Goal: Task Accomplishment & Management: Complete application form

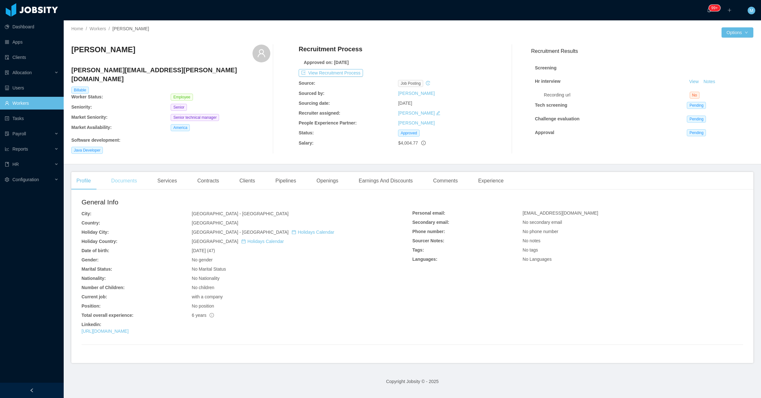
click at [134, 177] on div "Documents" at bounding box center [124, 181] width 36 height 18
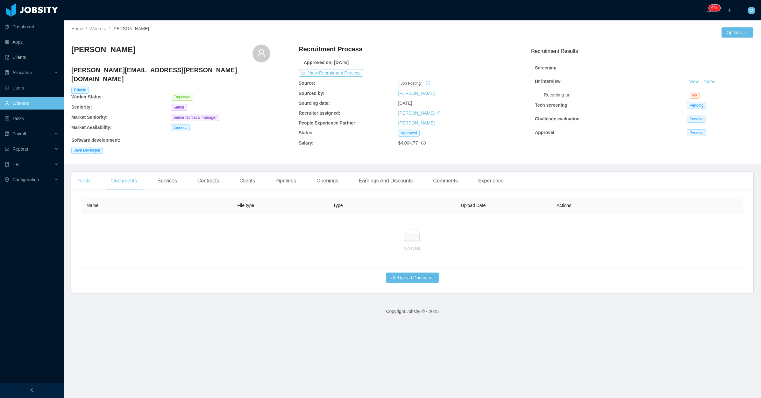
click at [81, 179] on div "Profile" at bounding box center [83, 181] width 25 height 18
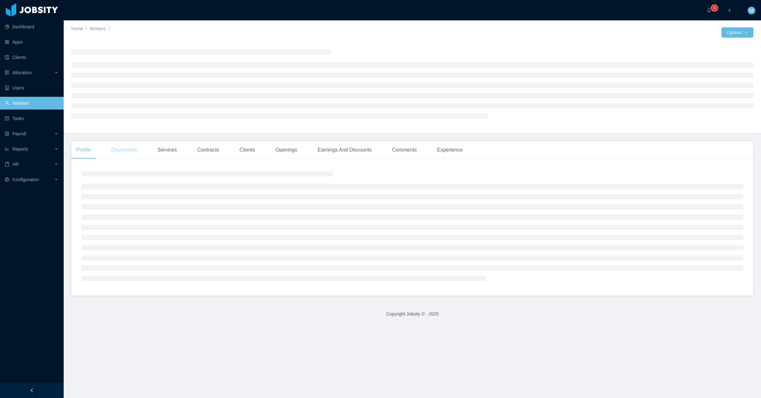
click at [131, 146] on div "Documents" at bounding box center [124, 150] width 36 height 18
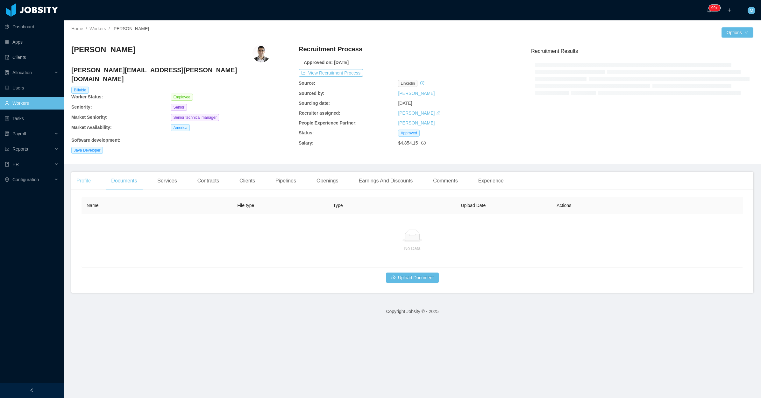
click at [92, 174] on div "Profile" at bounding box center [83, 181] width 25 height 18
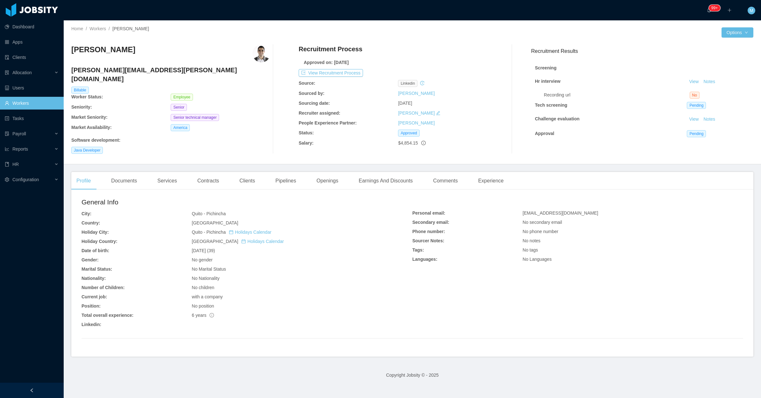
click at [286, 150] on div at bounding box center [284, 99] width 28 height 109
click at [261, 124] on div "America" at bounding box center [220, 127] width 99 height 7
drag, startPoint x: 30, startPoint y: 101, endPoint x: 200, endPoint y: 75, distance: 171.8
click at [31, 101] on link "Workers" at bounding box center [32, 103] width 54 height 13
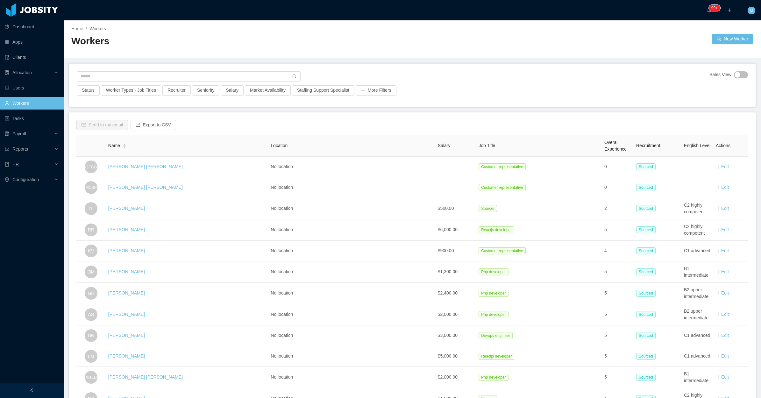
click at [187, 39] on h2 "Workers" at bounding box center [241, 41] width 341 height 13
click at [170, 80] on input "text" at bounding box center [189, 76] width 224 height 10
paste input "**********"
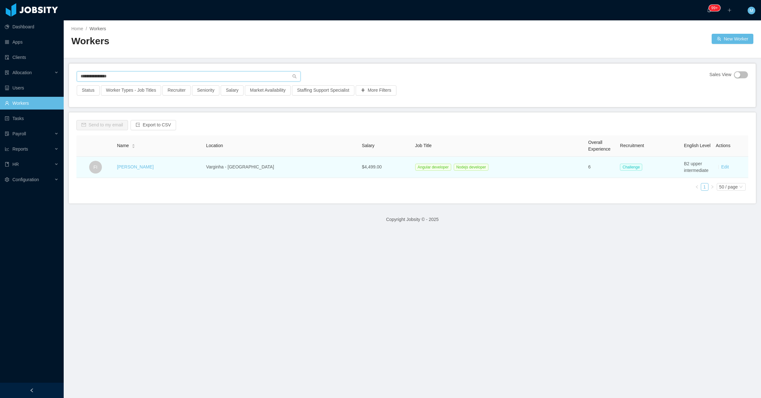
type input "**********"
drag, startPoint x: 174, startPoint y: 171, endPoint x: 124, endPoint y: 164, distance: 51.2
click at [124, 164] on td "Filippo Ippolito" at bounding box center [159, 167] width 89 height 21
copy link "Filippo Ippolito"
drag, startPoint x: 124, startPoint y: 164, endPoint x: 131, endPoint y: 166, distance: 7.5
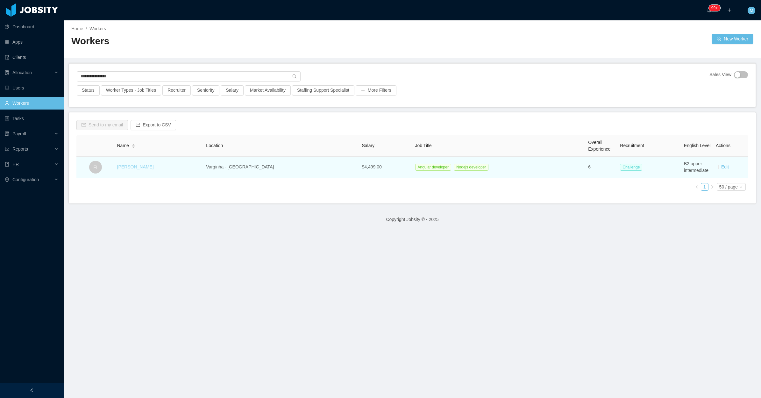
click at [131, 166] on link "Filippo Ippolito" at bounding box center [135, 166] width 37 height 5
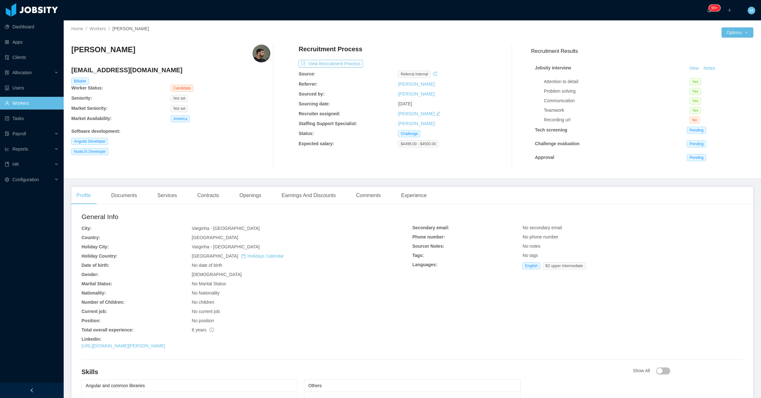
click at [218, 158] on div "Filippo Ippolito filippoipp@gmail.com Billable Worker Status: Candidate Seniori…" at bounding box center [170, 107] width 199 height 124
drag, startPoint x: 143, startPoint y: 50, endPoint x: 72, endPoint y: 53, distance: 71.4
click at [72, 53] on div "Filippo Ippolito" at bounding box center [170, 54] width 199 height 18
copy h3 "Filippo Ippolito"
click at [43, 104] on link "Workers" at bounding box center [32, 103] width 54 height 13
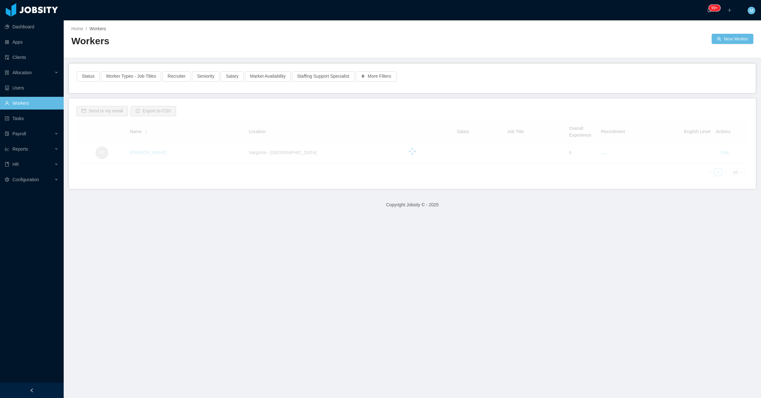
click at [185, 51] on div "Workers" at bounding box center [241, 44] width 341 height 18
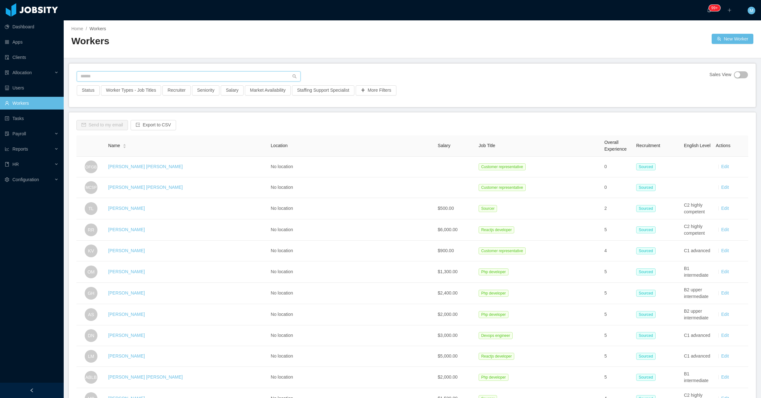
click at [112, 72] on input "text" at bounding box center [189, 76] width 224 height 10
paste input "**********"
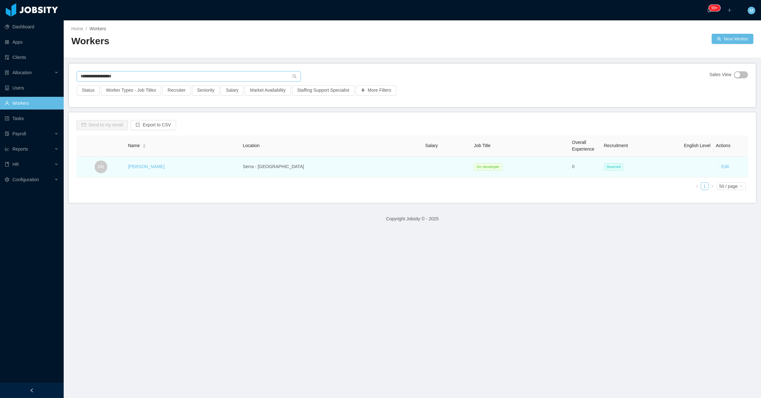
type input "**********"
drag, startPoint x: 177, startPoint y: 164, endPoint x: 128, endPoint y: 164, distance: 48.7
click at [128, 164] on tr "FR Fabio Rosetto Serra - Brazil Go developer 0 Sourced Edit" at bounding box center [412, 167] width 672 height 21
copy tr "Fabio Rosetto"
click at [160, 168] on link "Fabio Rosetto" at bounding box center [146, 166] width 37 height 5
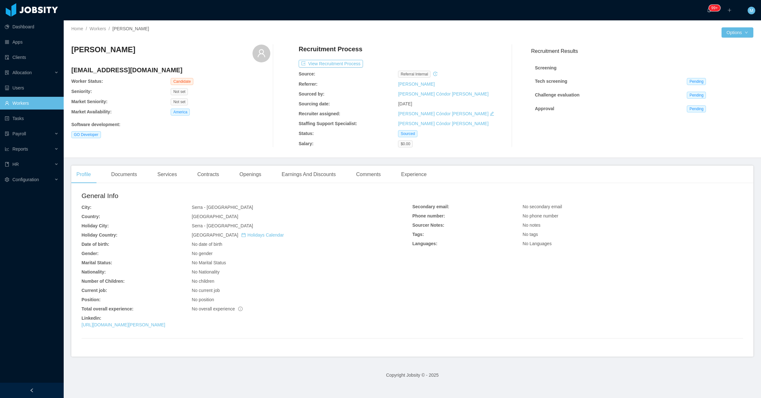
click at [28, 99] on link "Workers" at bounding box center [32, 103] width 54 height 13
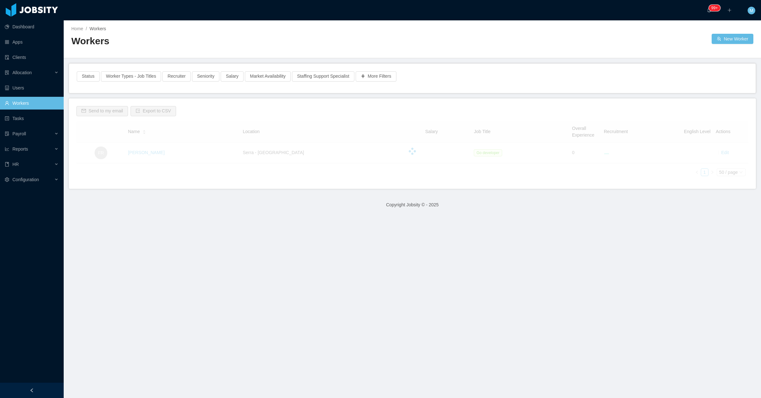
drag, startPoint x: 172, startPoint y: 58, endPoint x: 169, endPoint y: 59, distance: 3.3
click at [172, 58] on main "Home / Workers / Workers New Worker Status Worker Types - Job Titles Recruiter …" at bounding box center [412, 209] width 697 height 378
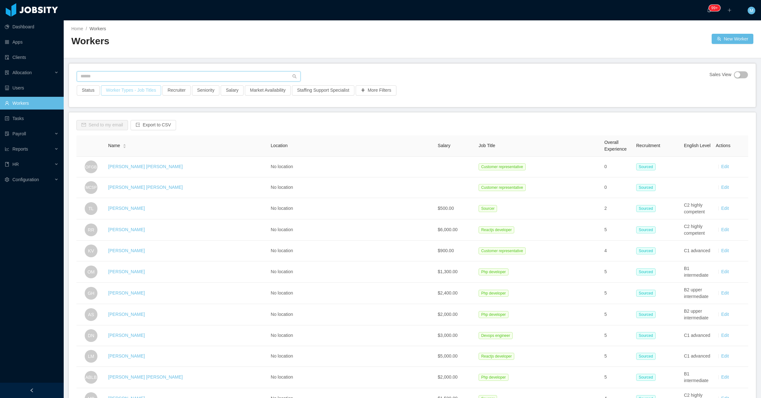
click at [118, 76] on input "text" at bounding box center [189, 76] width 224 height 10
paste input "**********"
type input "**********"
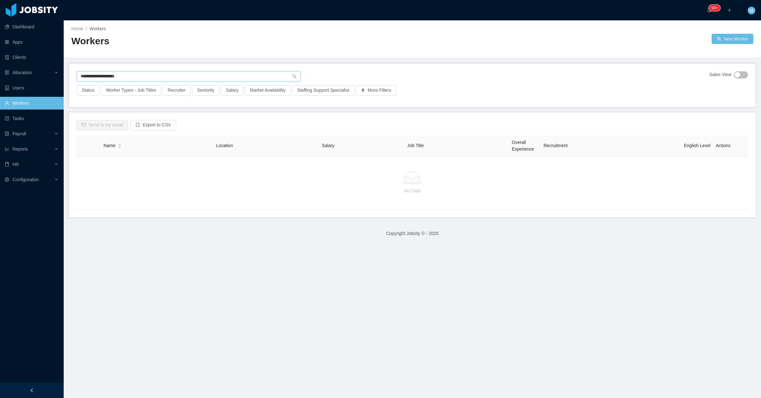
click at [141, 80] on input "**********" at bounding box center [189, 76] width 224 height 10
drag, startPoint x: 141, startPoint y: 76, endPoint x: 72, endPoint y: 77, distance: 69.1
click at [70, 77] on div "**********" at bounding box center [412, 85] width 687 height 43
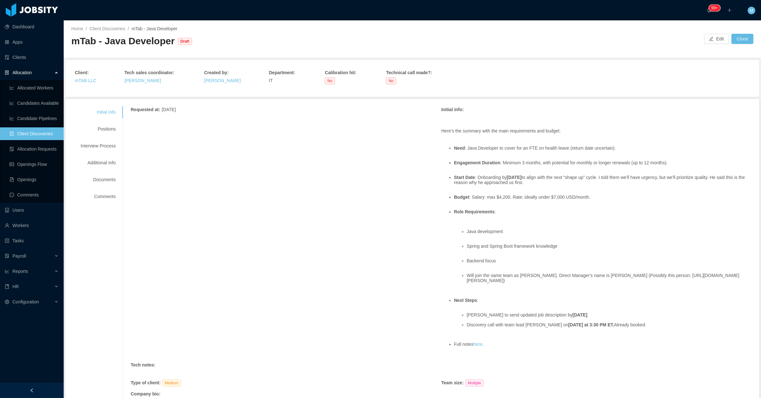
scroll to position [64, 0]
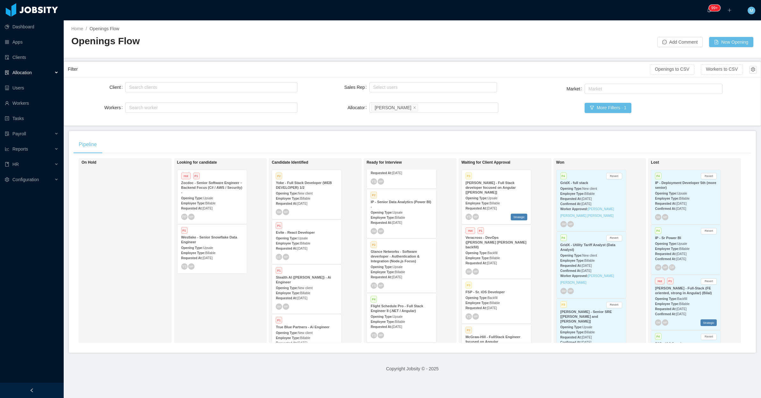
scroll to position [180, 9]
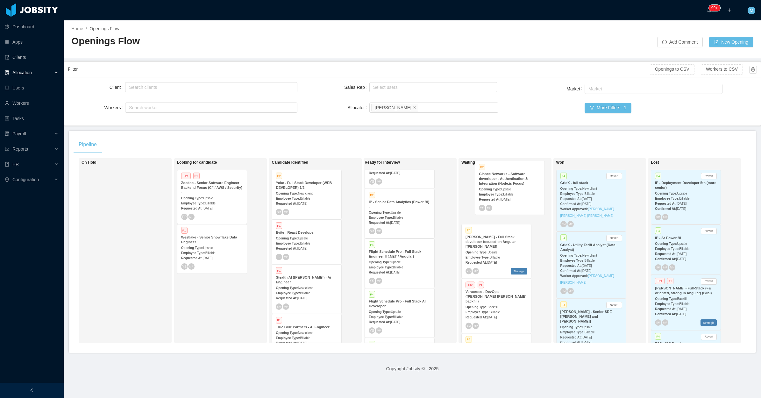
drag, startPoint x: 395, startPoint y: 264, endPoint x: 511, endPoint y: 182, distance: 141.3
click at [511, 182] on div "On Hold Looking for candidate Hot P1 Zocdoc - Senior Software Engineer – Backen…" at bounding box center [413, 253] width 678 height 190
click at [490, 256] on span "Billable" at bounding box center [495, 258] width 10 height 4
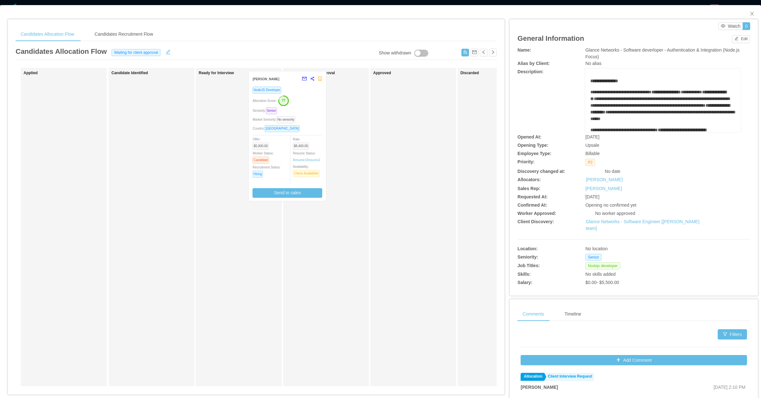
drag, startPoint x: 247, startPoint y: 169, endPoint x: 309, endPoint y: 160, distance: 62.9
click at [309, 160] on div "Applied Candidate Identified Ready for Interview Andres Morelos NodeJS Develope…" at bounding box center [256, 230] width 481 height 324
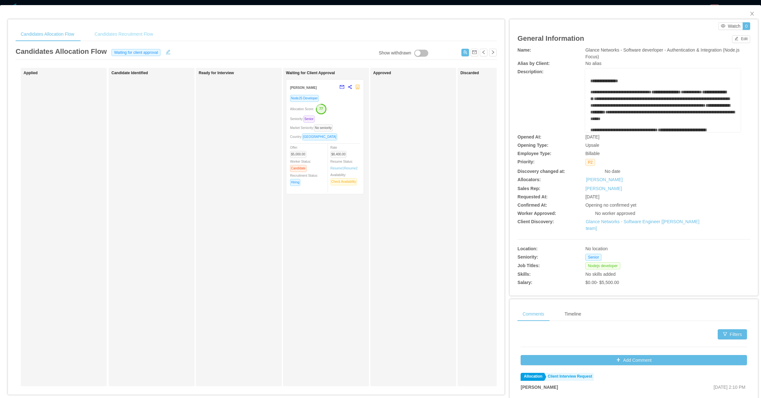
click at [147, 35] on div "Candidates Recruitment Flow" at bounding box center [123, 34] width 69 height 14
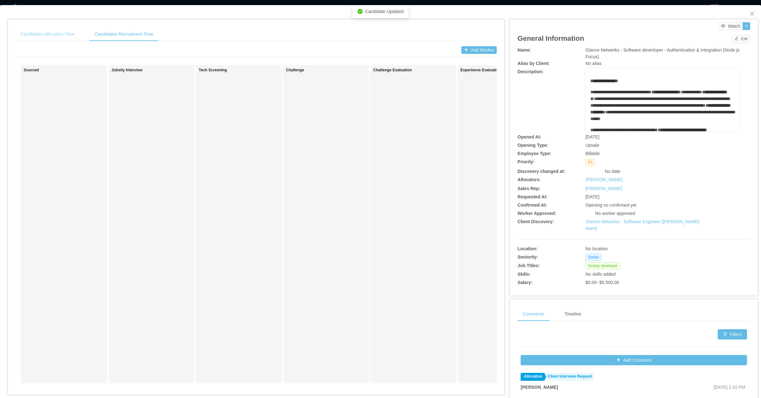
click at [58, 30] on div "Candidates Allocation Flow" at bounding box center [48, 34] width 64 height 14
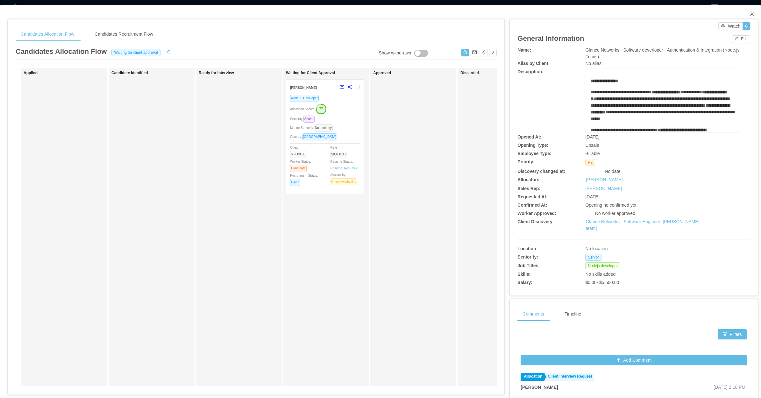
click at [750, 11] on icon "icon: close" at bounding box center [752, 13] width 5 height 5
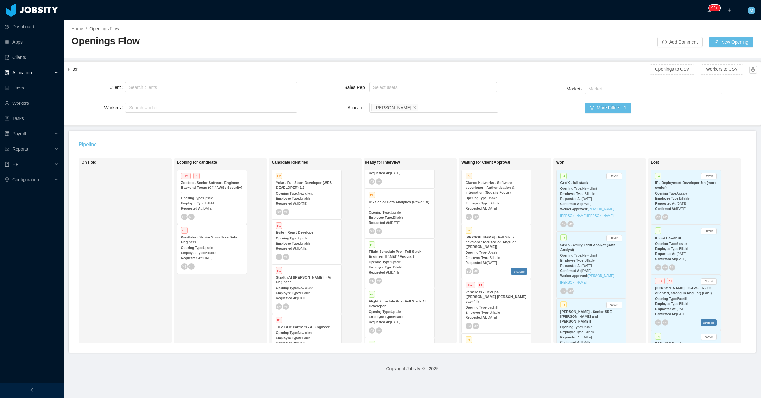
click at [175, 332] on div "Looking for candidate Hot P1 Zocdoc - Senior Software Engineer – Backend Focus …" at bounding box center [220, 250] width 93 height 185
drag, startPoint x: 50, startPoint y: 378, endPoint x: 45, endPoint y: 385, distance: 8.2
click at [46, 383] on aside "Dashboard Apps Clients Allocation Users Workers Tasks Payroll Reports HR Config…" at bounding box center [32, 191] width 64 height 383
click at [45, 383] on div at bounding box center [32, 390] width 64 height 15
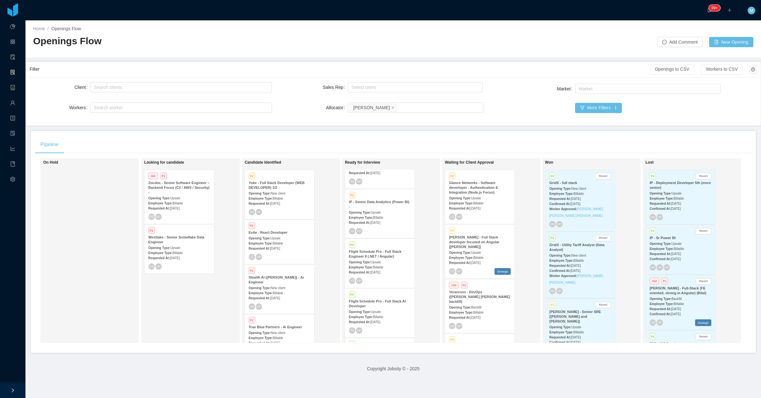
scroll to position [180, 4]
click at [189, 314] on div "Looking for candidate Hot P1 Zocdoc - Senior Software Engineer – Backend Focus …" at bounding box center [188, 250] width 89 height 179
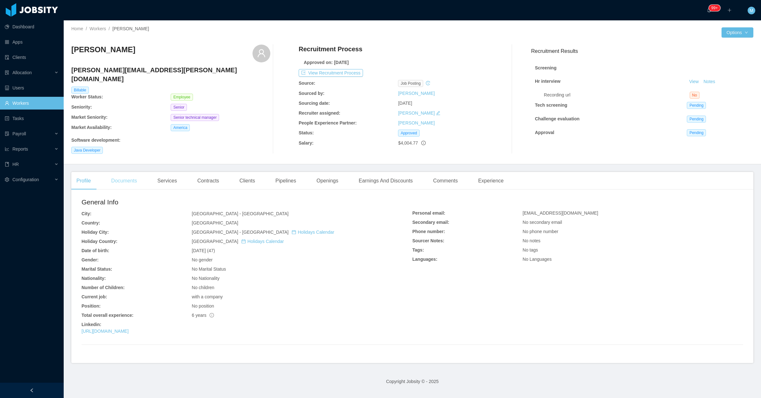
click at [139, 174] on div "Documents" at bounding box center [124, 181] width 36 height 18
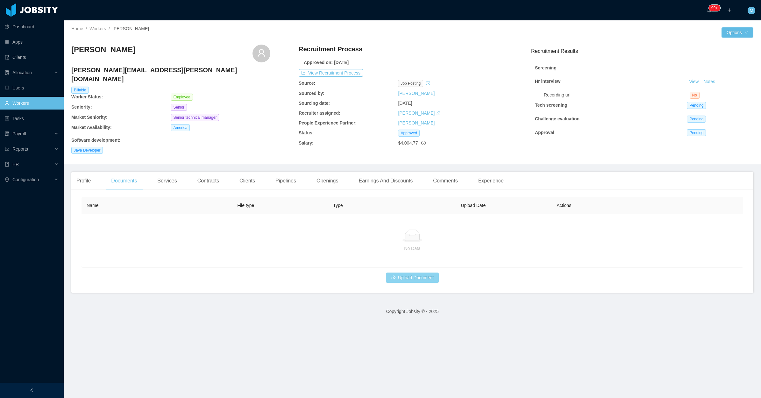
click at [431, 273] on button "Upload Document" at bounding box center [412, 278] width 53 height 10
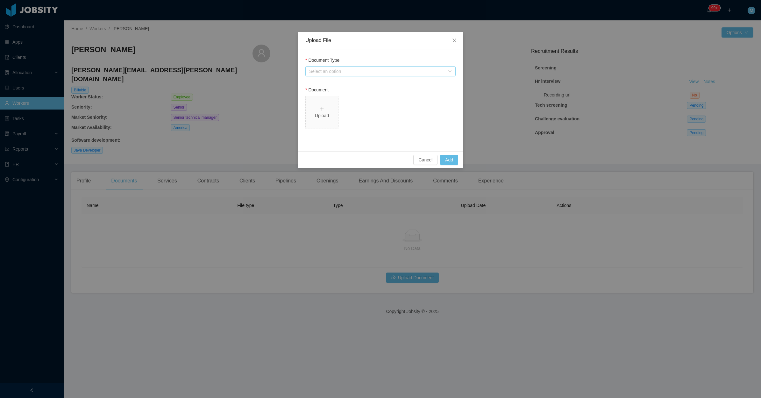
click at [404, 70] on div "Select an option" at bounding box center [377, 71] width 136 height 6
click at [357, 96] on li "Jobsity Resume" at bounding box center [380, 94] width 150 height 10
click at [426, 130] on div "Select one" at bounding box center [377, 130] width 136 height 6
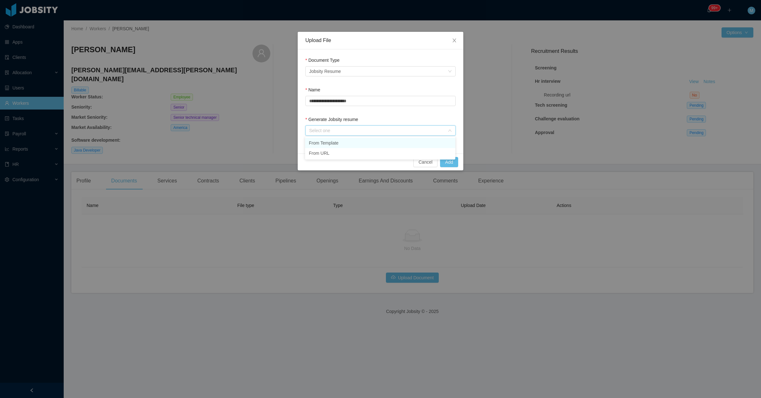
click at [378, 142] on li "From Template" at bounding box center [380, 143] width 150 height 10
click at [451, 159] on button "Add" at bounding box center [449, 162] width 18 height 10
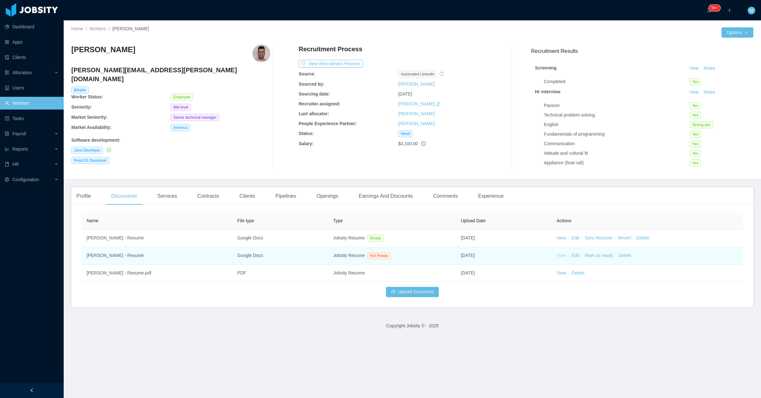
click at [557, 255] on link "View" at bounding box center [562, 255] width 10 height 5
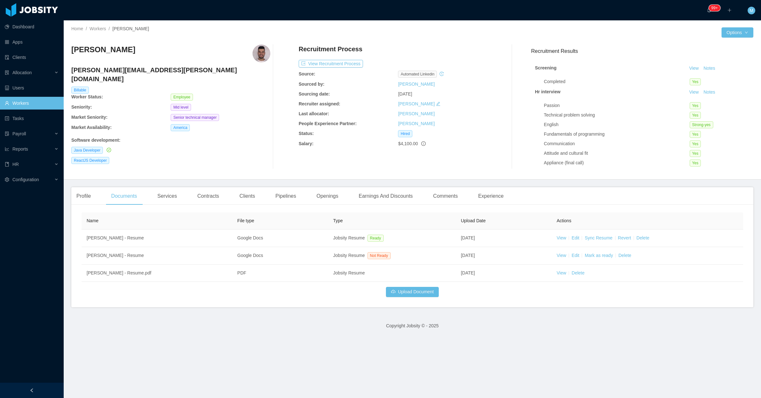
click at [237, 114] on div "Senior technical manager" at bounding box center [220, 117] width 99 height 7
click at [141, 50] on div "[PERSON_NAME]" at bounding box center [170, 54] width 199 height 18
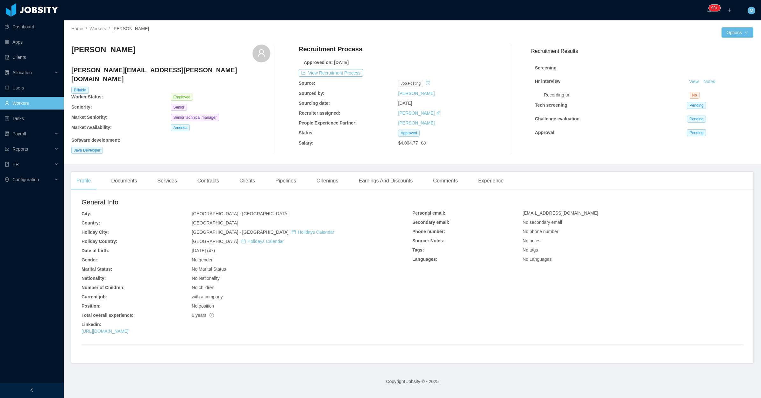
click at [255, 147] on div "Java Developer" at bounding box center [170, 150] width 199 height 7
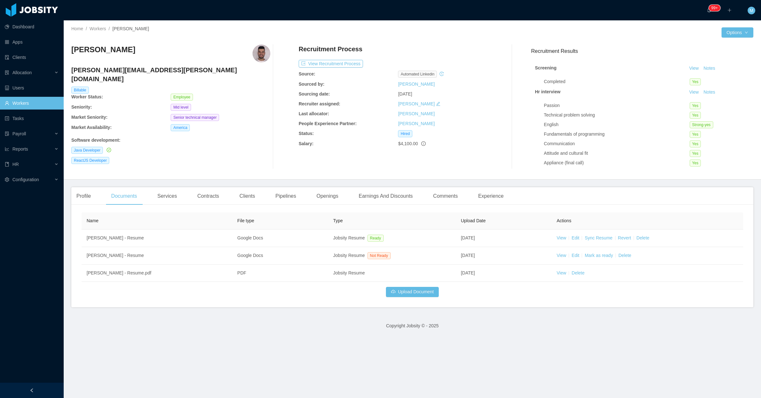
drag, startPoint x: 134, startPoint y: 49, endPoint x: 74, endPoint y: 50, distance: 60.5
click at [74, 50] on div "Marcelo Wippel" at bounding box center [170, 54] width 199 height 18
copy h3 "Marcelo Wippel"
click at [234, 147] on div "Java Developer" at bounding box center [170, 150] width 199 height 7
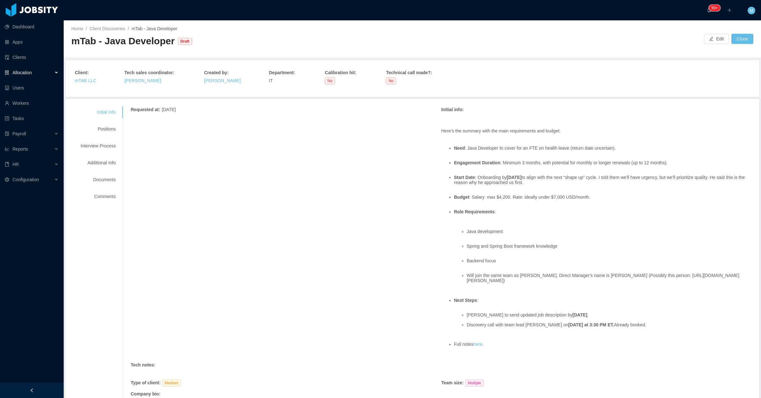
click at [498, 195] on li "Budget : Salary: max $4,200. Rate: ideally under $7,000 USD/month." at bounding box center [603, 200] width 298 height 10
copy li "4,200"
click at [308, 251] on div "Requested at : August 8, 2025 Initial info : Here’s the summary with the main r…" at bounding box center [441, 283] width 621 height 355
drag, startPoint x: 289, startPoint y: 249, endPoint x: 443, endPoint y: 72, distance: 234.1
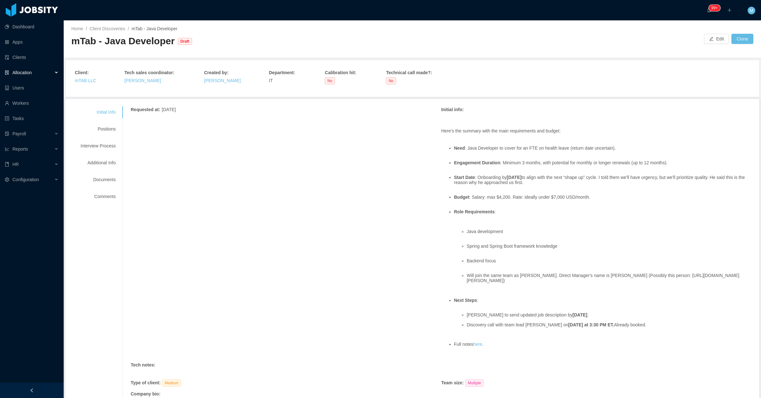
click at [292, 248] on div "Requested at : August 8, 2025 Initial info : Here’s the summary with the main r…" at bounding box center [441, 283] width 621 height 355
click at [306, 202] on div "Requested at : August 8, 2025 Initial info : Here’s the summary with the main r…" at bounding box center [441, 283] width 621 height 355
click at [704, 39] on button "Edit" at bounding box center [716, 39] width 25 height 10
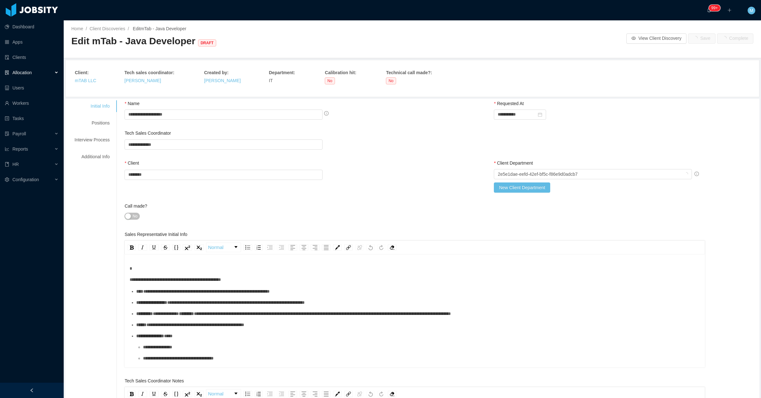
drag, startPoint x: 45, startPoint y: 390, endPoint x: 67, endPoint y: 318, distance: 76.2
click at [45, 388] on div at bounding box center [32, 390] width 64 height 15
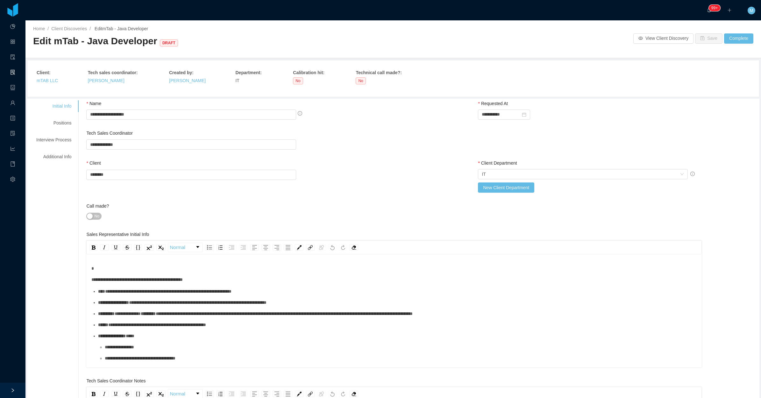
click at [95, 218] on span "No" at bounding box center [96, 216] width 5 height 6
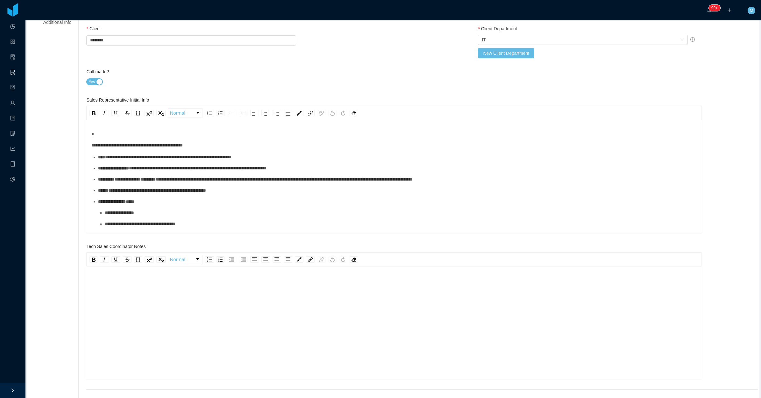
scroll to position [159, 0]
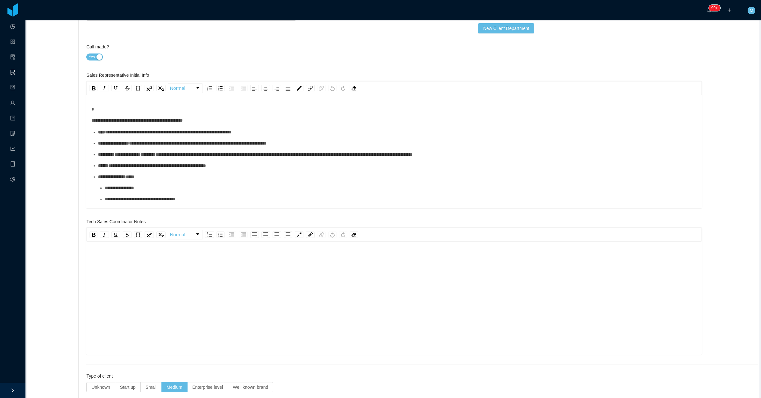
click at [178, 268] on div "rdw-editor" at bounding box center [394, 308] width 606 height 111
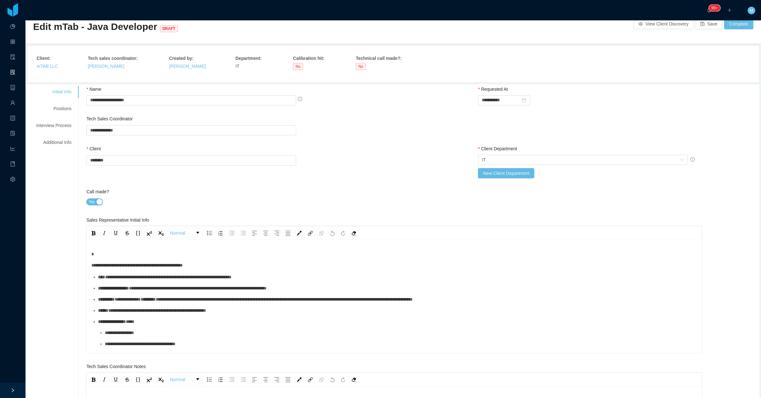
scroll to position [0, 0]
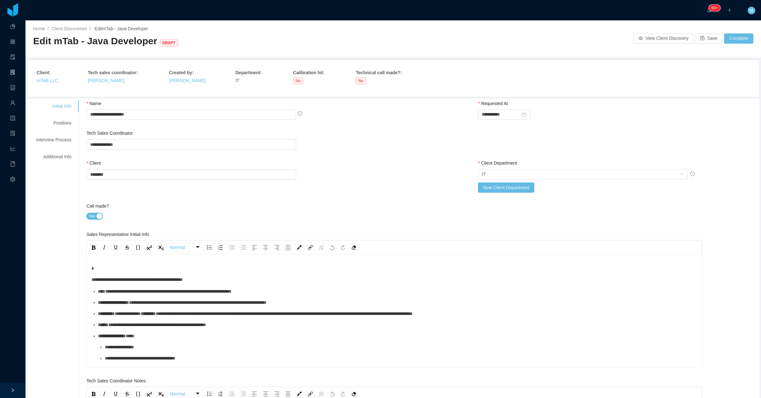
drag, startPoint x: 70, startPoint y: 132, endPoint x: 70, endPoint y: 125, distance: 8.0
click at [70, 130] on div "Initial Info Positions Interview Process Additional Info" at bounding box center [54, 131] width 50 height 62
click at [70, 125] on div "Positions" at bounding box center [54, 123] width 50 height 12
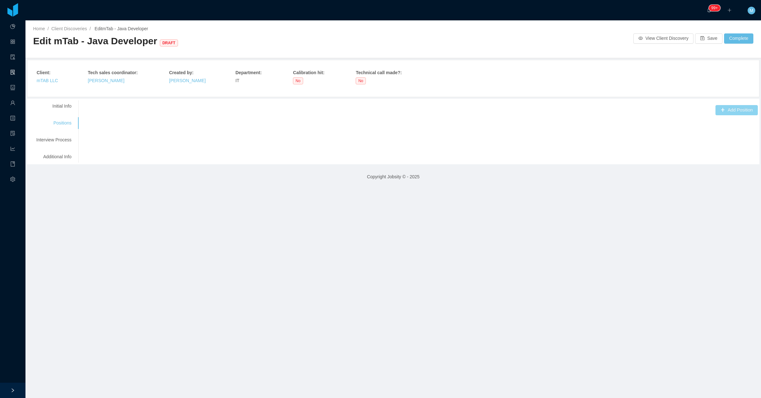
click at [746, 112] on button "Add Position" at bounding box center [737, 110] width 42 height 10
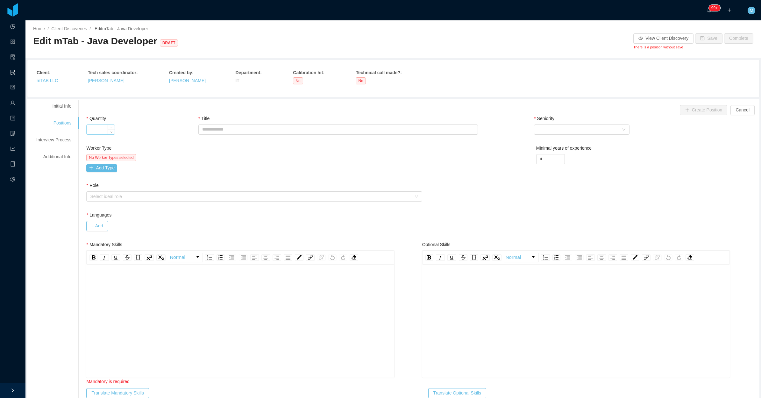
click at [102, 128] on input "Quantity" at bounding box center [101, 130] width 28 height 10
type input "*"
click at [219, 134] on input "Title" at bounding box center [338, 130] width 280 height 10
paste input "**********"
type input "**********"
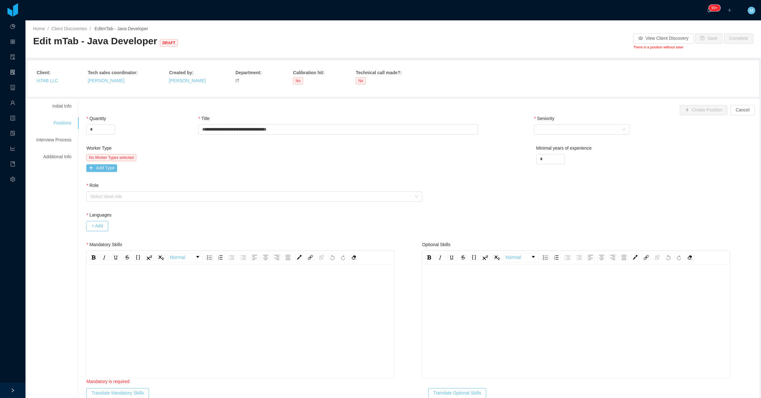
drag, startPoint x: 312, startPoint y: 113, endPoint x: 318, endPoint y: 113, distance: 5.4
click at [312, 113] on div "Create Position Cancel" at bounding box center [422, 110] width 672 height 10
click at [538, 125] on div "Select Seniority" at bounding box center [580, 130] width 84 height 10
drag, startPoint x: 553, startPoint y: 170, endPoint x: 545, endPoint y: 174, distance: 9.4
click at [553, 171] on li "Mid Level" at bounding box center [578, 173] width 96 height 10
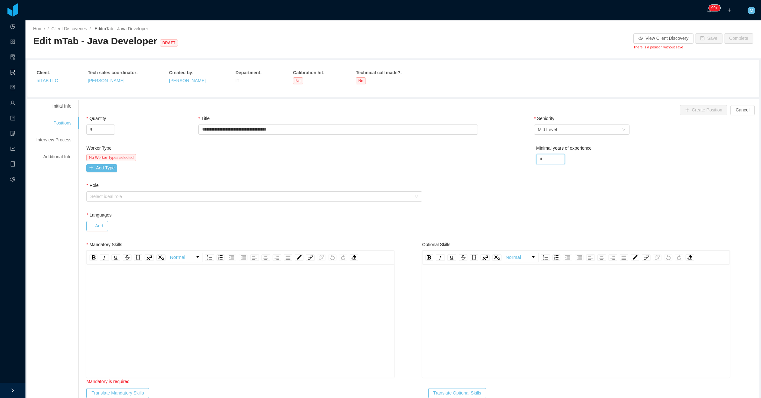
drag, startPoint x: 538, startPoint y: 161, endPoint x: 521, endPoint y: 162, distance: 16.3
click at [521, 162] on div "Worker Type No Worker Types selected Add Type Minimal years of experience *" at bounding box center [422, 163] width 675 height 37
type input "*"
drag, startPoint x: 292, startPoint y: 150, endPoint x: 289, endPoint y: 149, distance: 3.3
click at [291, 150] on div "Worker Type" at bounding box center [253, 149] width 334 height 9
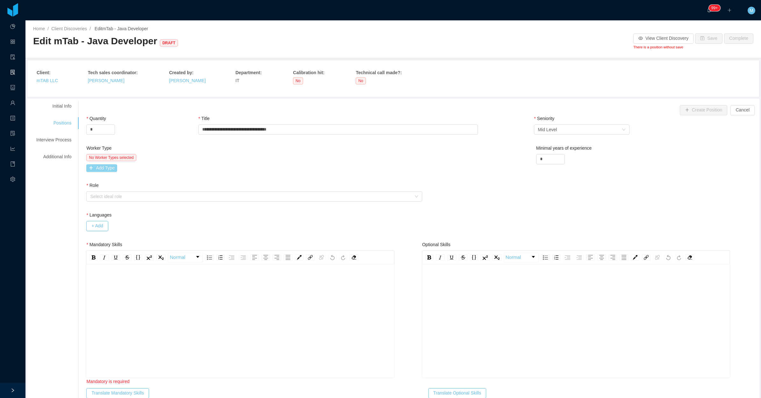
click at [104, 171] on button "Add Type" at bounding box center [101, 168] width 31 height 8
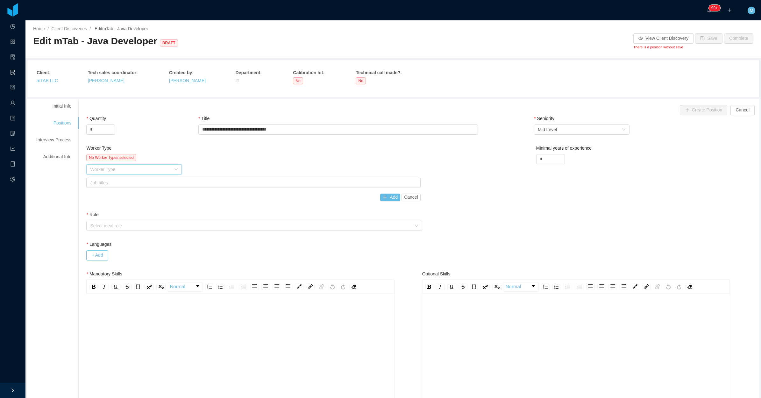
click at [115, 174] on div "Worker Type" at bounding box center [132, 170] width 84 height 10
drag, startPoint x: 114, startPoint y: 181, endPoint x: 147, endPoint y: 179, distance: 33.5
click at [115, 182] on li "Software Development" at bounding box center [133, 182] width 96 height 10
click at [152, 183] on div "Job titles" at bounding box center [252, 183] width 324 height 6
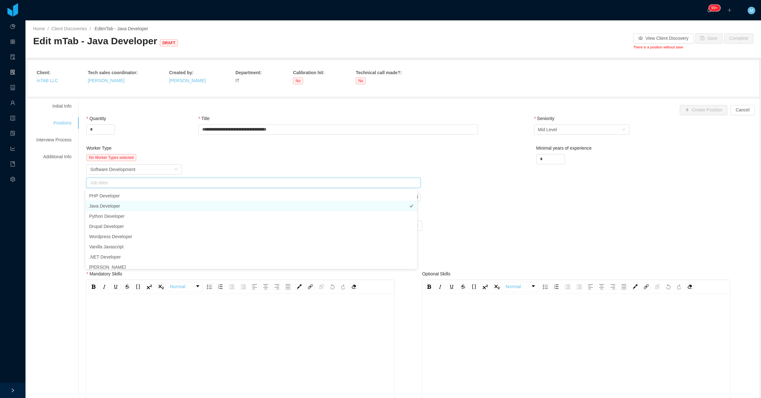
click at [123, 202] on li "Java Developer" at bounding box center [251, 206] width 332 height 10
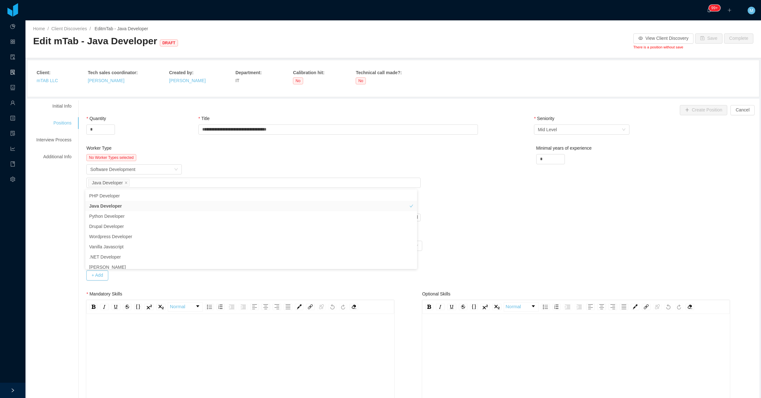
click at [233, 168] on div "Worker Type Software Development" at bounding box center [253, 169] width 334 height 10
click at [386, 218] on button "Add" at bounding box center [390, 218] width 20 height 8
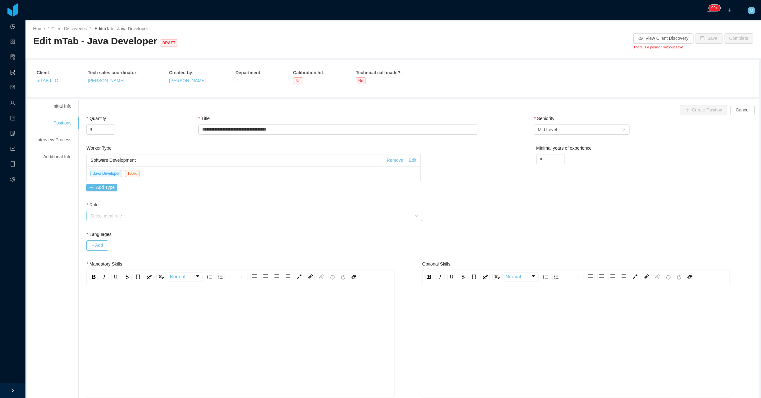
click at [187, 215] on div "Select ideal role" at bounding box center [250, 216] width 321 height 6
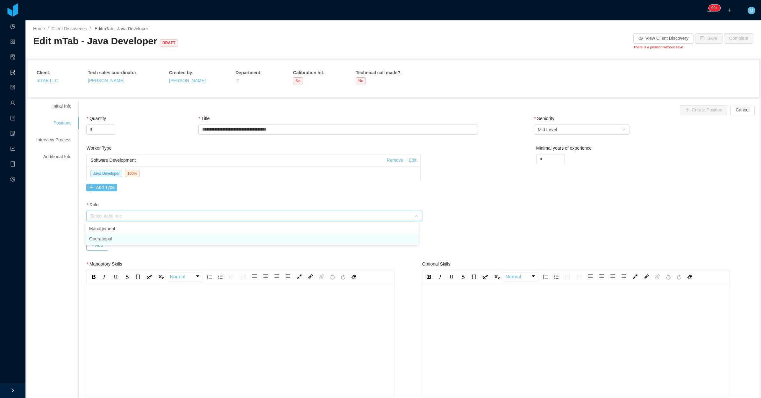
click at [115, 240] on li "Operational" at bounding box center [251, 239] width 333 height 10
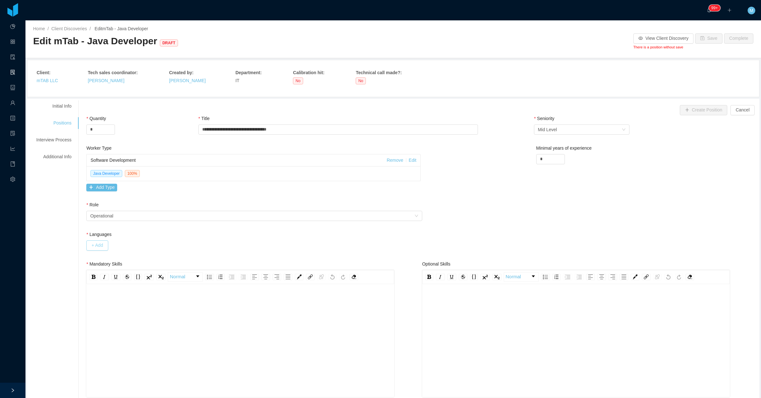
click at [103, 244] on button "+ Add" at bounding box center [97, 245] width 22 height 10
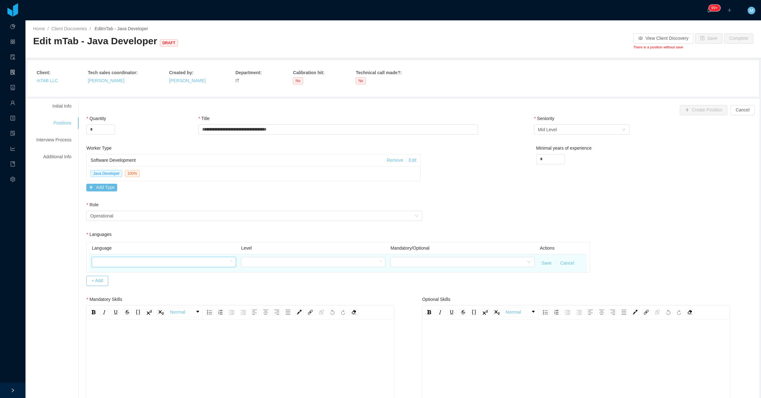
drag, startPoint x: 107, startPoint y: 263, endPoint x: 112, endPoint y: 268, distance: 7.5
click at [108, 264] on div at bounding box center [162, 262] width 132 height 10
type input "***"
click at [107, 281] on li "English" at bounding box center [162, 285] width 143 height 10
click at [268, 260] on div at bounding box center [311, 262] width 132 height 10
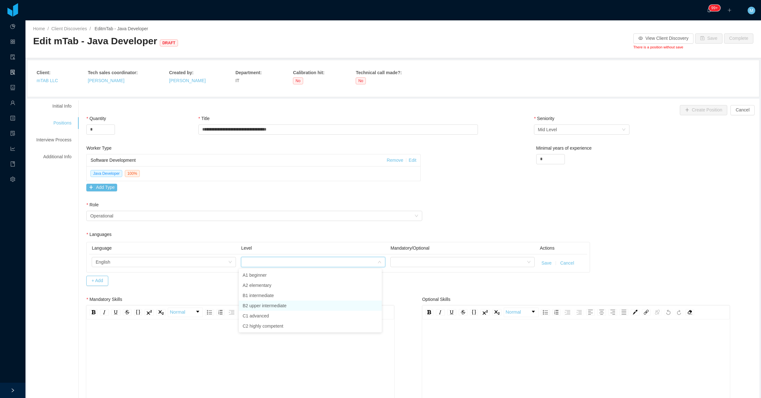
click at [261, 305] on li "B2 upper intermediate" at bounding box center [310, 306] width 143 height 10
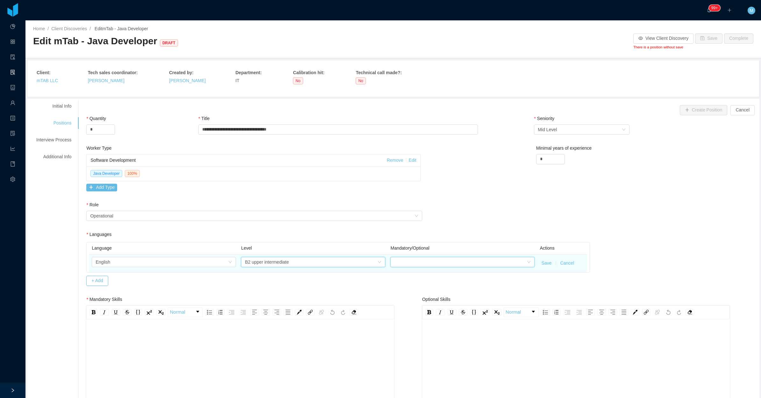
click at [412, 263] on div at bounding box center [460, 262] width 132 height 10
click at [414, 271] on li "Mandatory" at bounding box center [458, 275] width 143 height 10
click at [537, 263] on td "Save Cancel" at bounding box center [562, 263] width 50 height 18
click at [544, 255] on td "Save Cancel" at bounding box center [562, 263] width 50 height 18
click at [537, 267] on td "Save Cancel" at bounding box center [562, 263] width 50 height 18
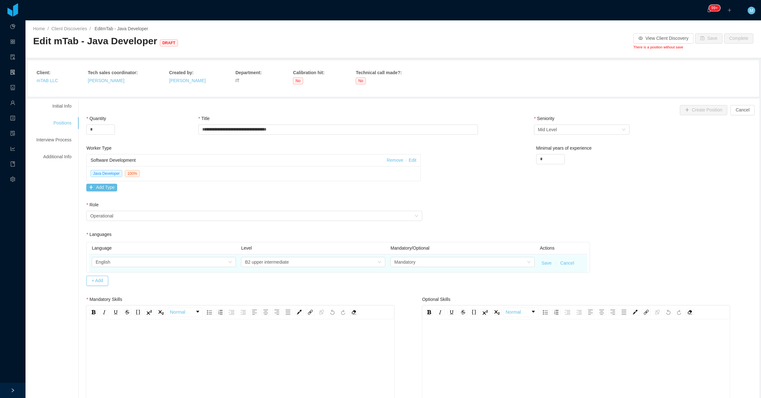
click at [541, 264] on button "Save" at bounding box center [546, 263] width 10 height 7
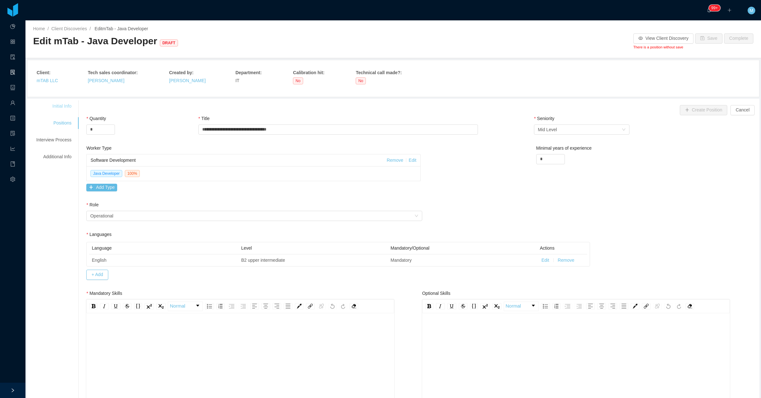
click at [67, 107] on div "Initial Info" at bounding box center [54, 106] width 50 height 12
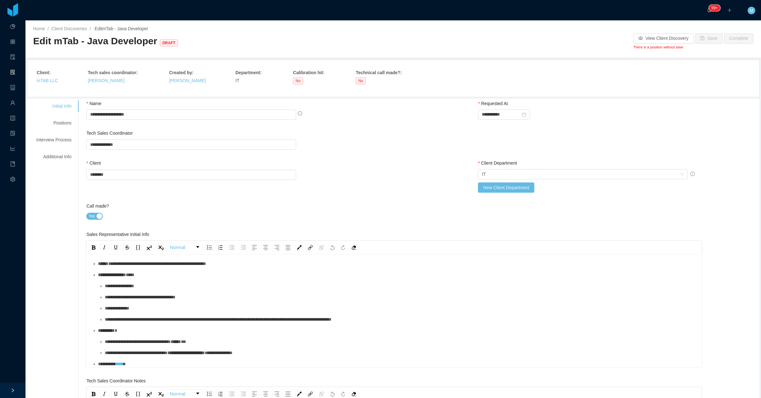
scroll to position [119, 0]
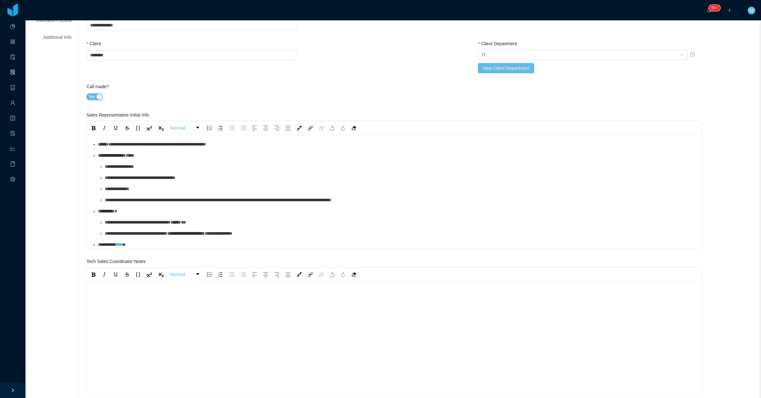
click at [146, 290] on div "rdw-wrapper" at bounding box center [394, 338] width 616 height 111
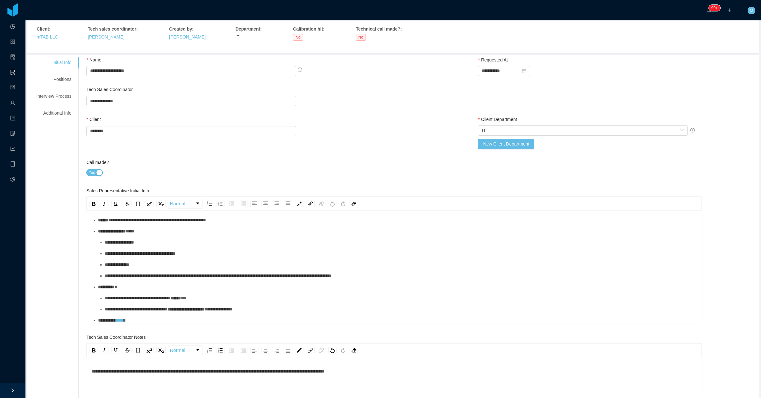
scroll to position [0, 0]
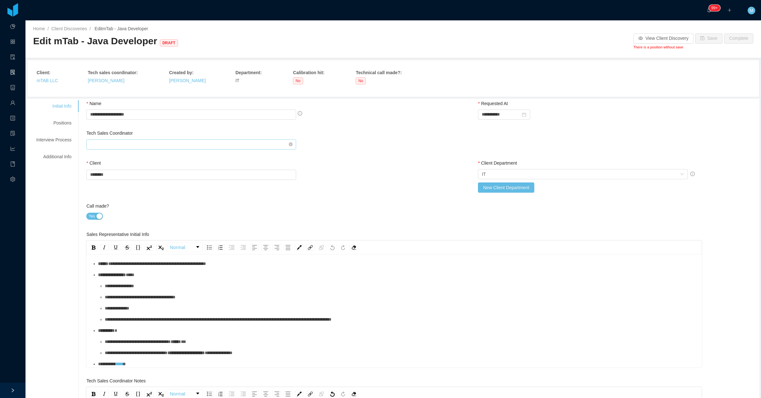
drag, startPoint x: 182, startPoint y: 145, endPoint x: 189, endPoint y: 146, distance: 6.4
click at [182, 145] on input "text" at bounding box center [191, 144] width 210 height 10
click at [285, 143] on input "text" at bounding box center [191, 144] width 210 height 10
click at [103, 158] on li "Patricia Ponce" at bounding box center [189, 157] width 208 height 10
type input "**********"
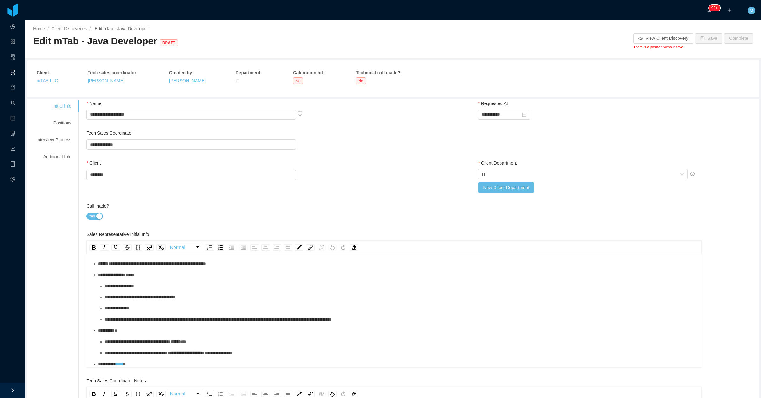
click at [299, 152] on div "**********" at bounding box center [226, 141] width 280 height 23
click at [59, 126] on div "Positions" at bounding box center [54, 123] width 50 height 12
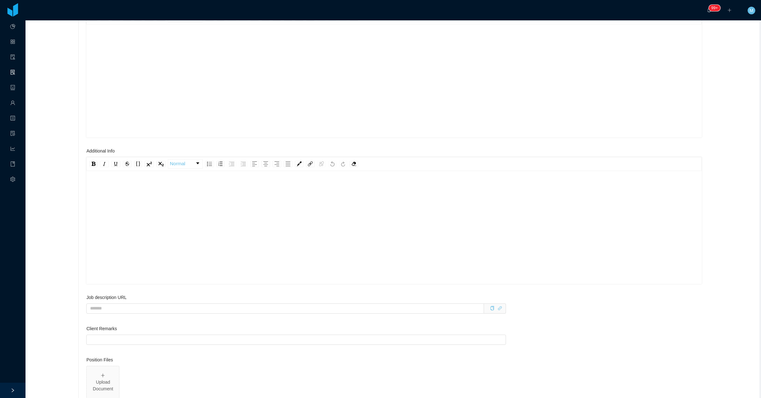
scroll to position [597, 0]
click at [156, 209] on div "rdw-editor" at bounding box center [394, 234] width 606 height 111
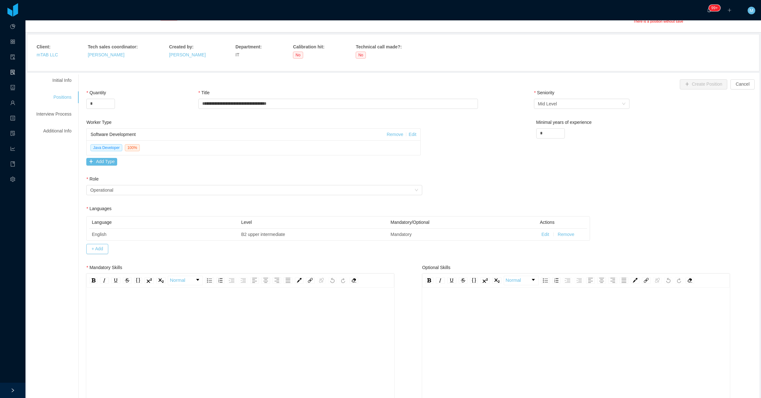
scroll to position [80, 0]
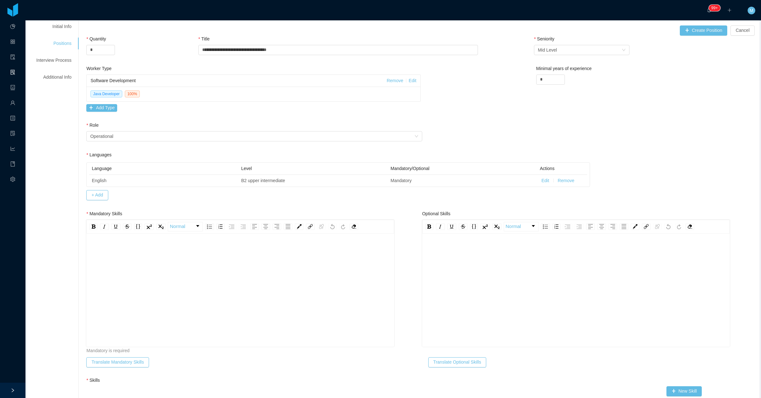
click at [126, 258] on div "rdw-editor" at bounding box center [240, 300] width 298 height 111
paste div "rdw-editor"
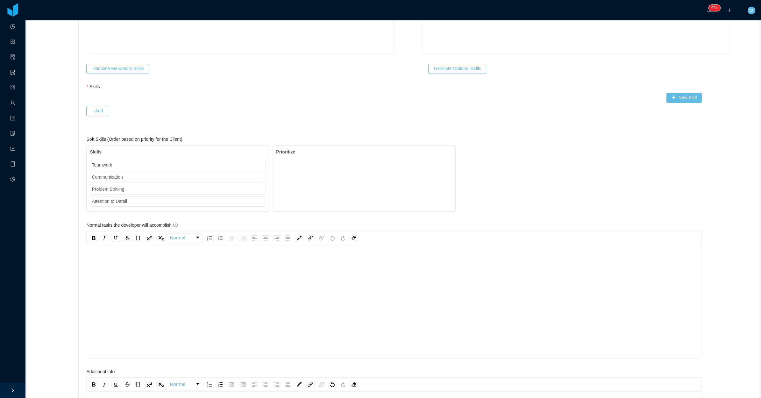
scroll to position [438, 0]
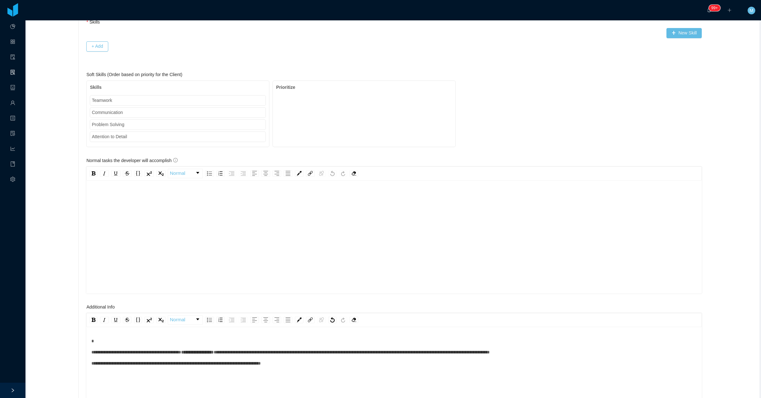
click at [139, 233] on div "rdw-editor" at bounding box center [394, 246] width 606 height 111
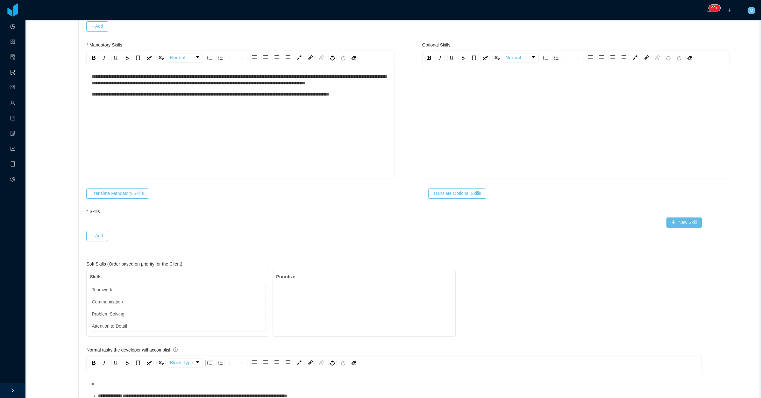
scroll to position [119, 0]
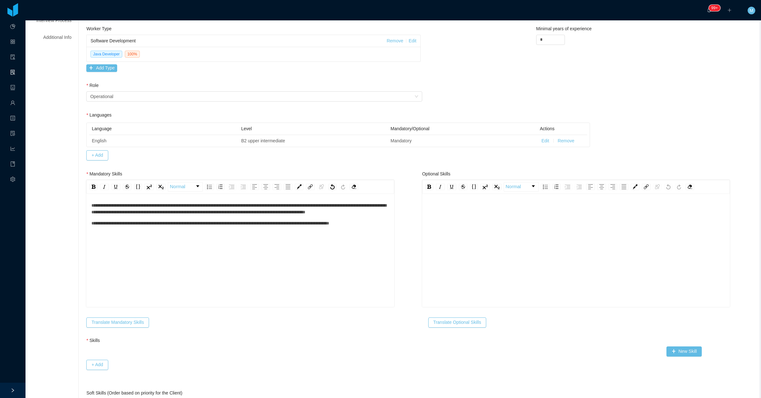
click at [139, 285] on div "**********" at bounding box center [240, 246] width 298 height 111
drag, startPoint x: 316, startPoint y: 274, endPoint x: 343, endPoint y: 275, distance: 27.1
click at [320, 275] on div "**********" at bounding box center [240, 246] width 298 height 111
click at [381, 229] on div "**********" at bounding box center [240, 251] width 308 height 111
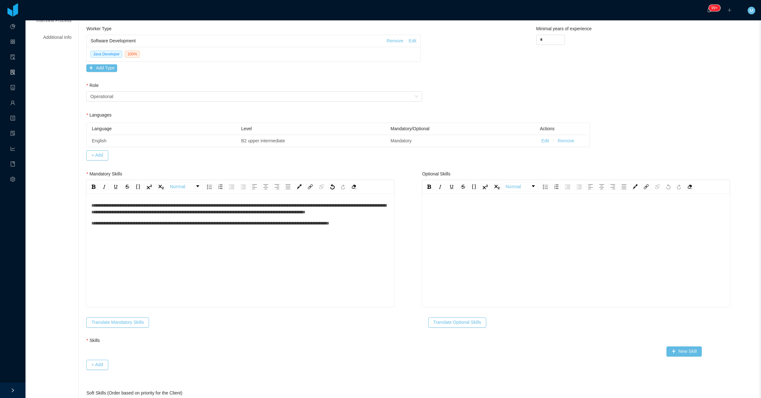
click at [373, 234] on div "**********" at bounding box center [240, 246] width 298 height 111
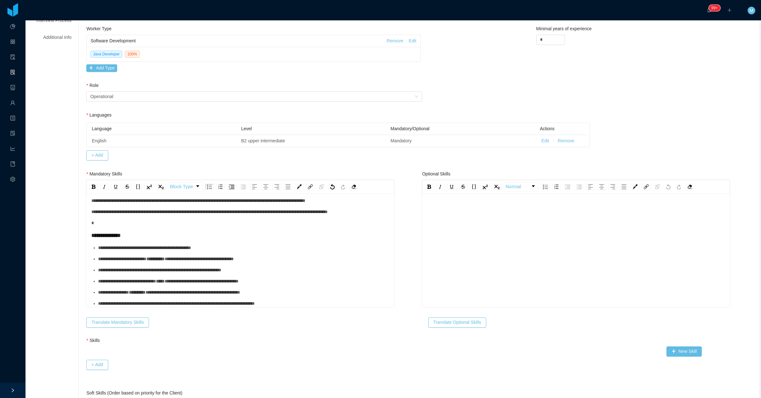
scroll to position [65, 0]
click at [125, 245] on div "**********" at bounding box center [243, 248] width 291 height 7
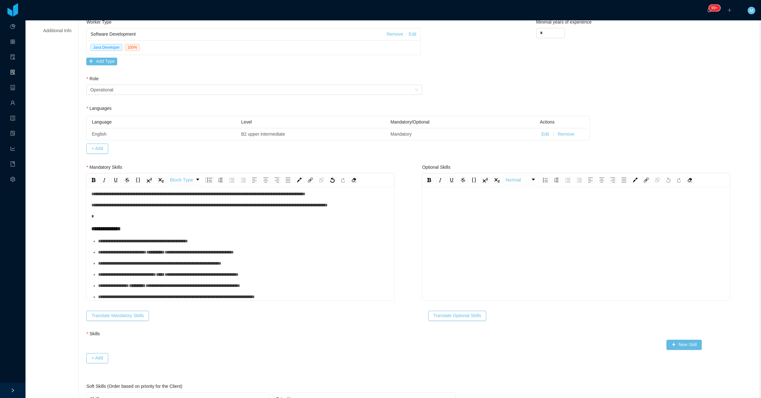
click at [125, 239] on ul "**********" at bounding box center [240, 269] width 298 height 62
click at [126, 249] on div "**********" at bounding box center [243, 252] width 291 height 7
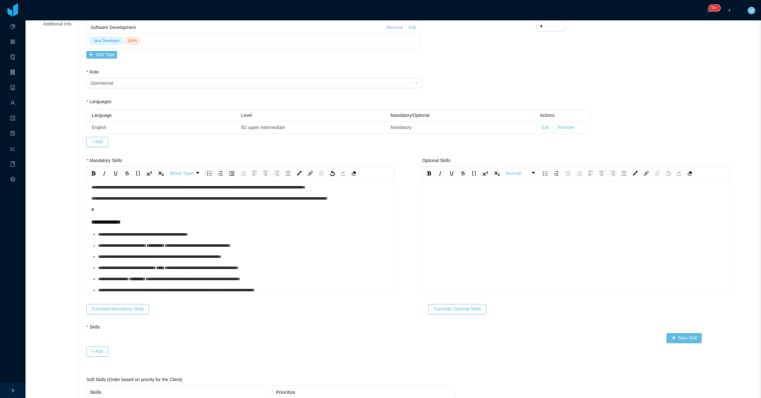
click at [129, 254] on div "**********" at bounding box center [243, 257] width 291 height 7
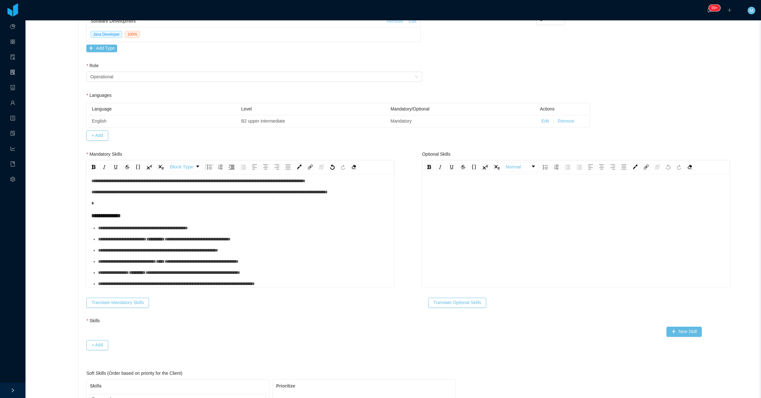
click at [123, 258] on div "**********" at bounding box center [243, 261] width 291 height 7
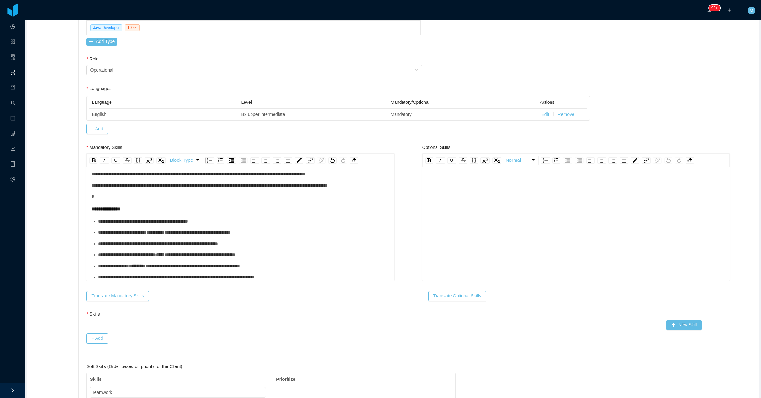
click at [118, 271] on ul "**********" at bounding box center [240, 249] width 298 height 62
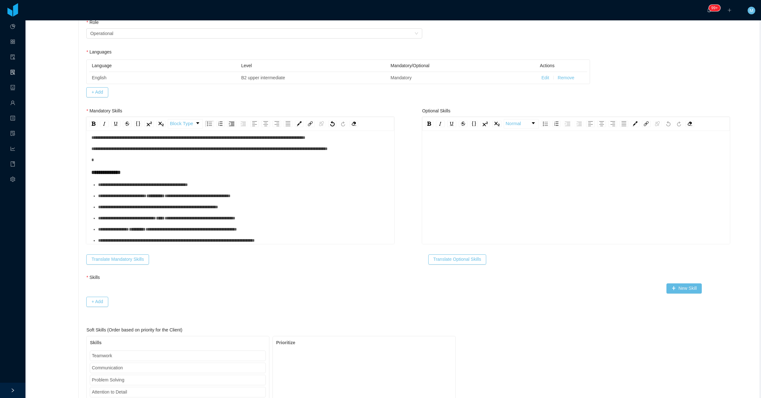
scroll to position [197, 0]
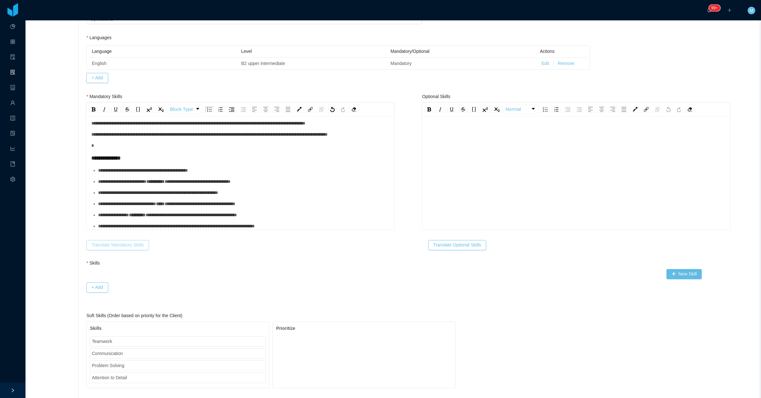
click at [124, 246] on button "Translate Mandatory Skills" at bounding box center [117, 245] width 62 height 10
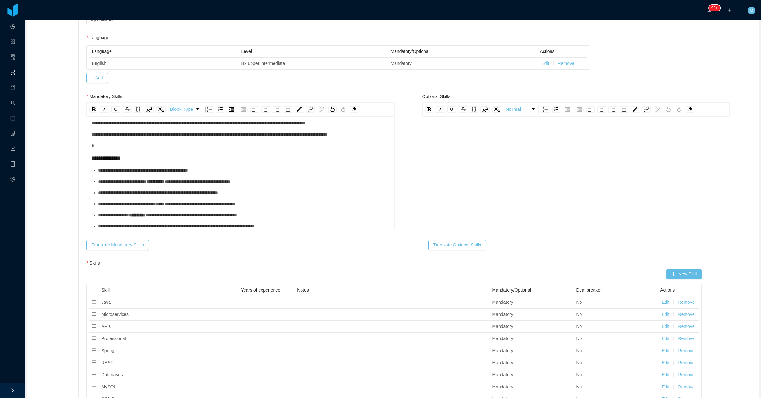
drag, startPoint x: 550, startPoint y: 181, endPoint x: 517, endPoint y: 159, distance: 39.6
click at [548, 181] on div "rdw-editor" at bounding box center [576, 182] width 298 height 111
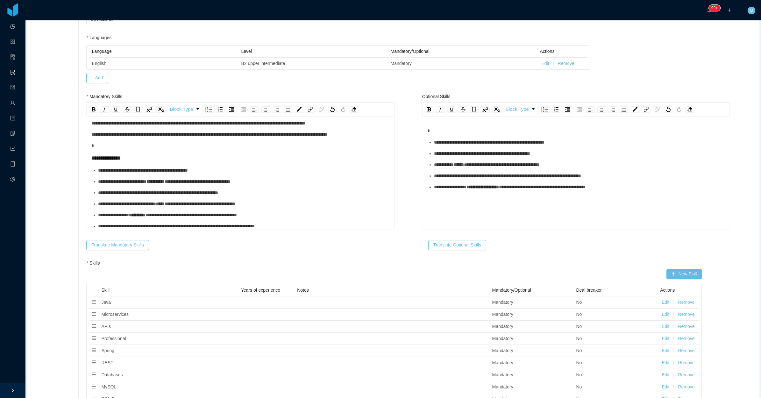
click at [456, 156] on span "**********" at bounding box center [482, 153] width 96 height 4
click at [454, 156] on span "**********" at bounding box center [482, 153] width 96 height 4
click at [458, 146] on div "**********" at bounding box center [579, 142] width 291 height 7
click at [465, 157] on div "**********" at bounding box center [579, 153] width 291 height 7
click at [469, 168] on div "**********" at bounding box center [579, 164] width 291 height 7
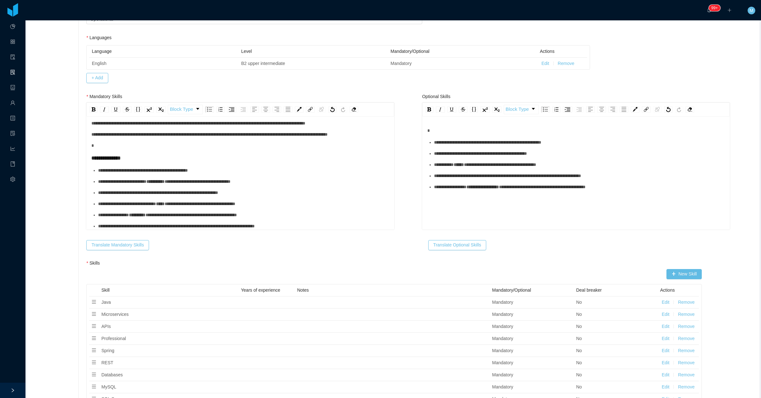
click at [463, 179] on div "**********" at bounding box center [579, 176] width 291 height 7
click at [453, 207] on div "**********" at bounding box center [576, 182] width 298 height 111
click at [469, 247] on button "Translate Optional Skills" at bounding box center [457, 245] width 58 height 10
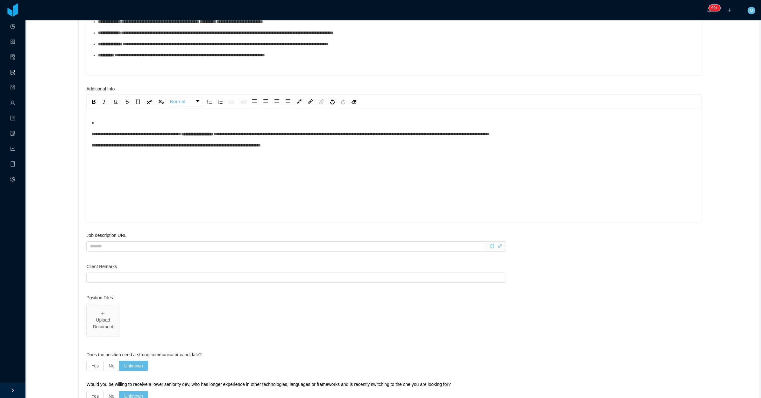
scroll to position [993, 0]
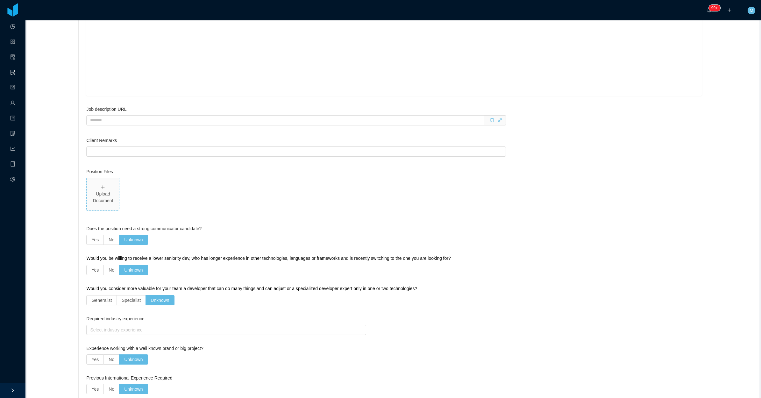
click at [102, 188] on icon "icon: plus" at bounding box center [103, 187] width 4 height 4
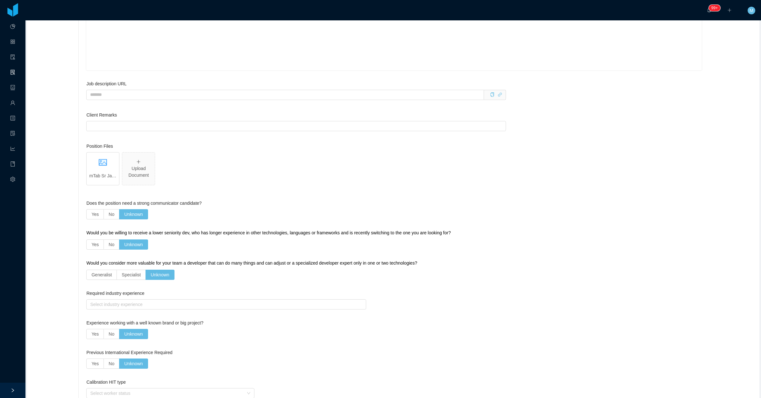
scroll to position [1048, 0]
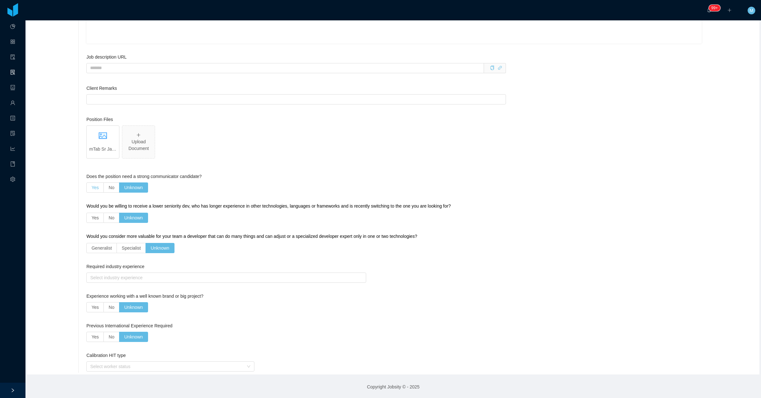
click at [95, 187] on span "Yes" at bounding box center [94, 187] width 7 height 5
click at [95, 217] on span "Yes" at bounding box center [94, 217] width 7 height 5
click at [126, 247] on span "Specialist" at bounding box center [131, 248] width 19 height 5
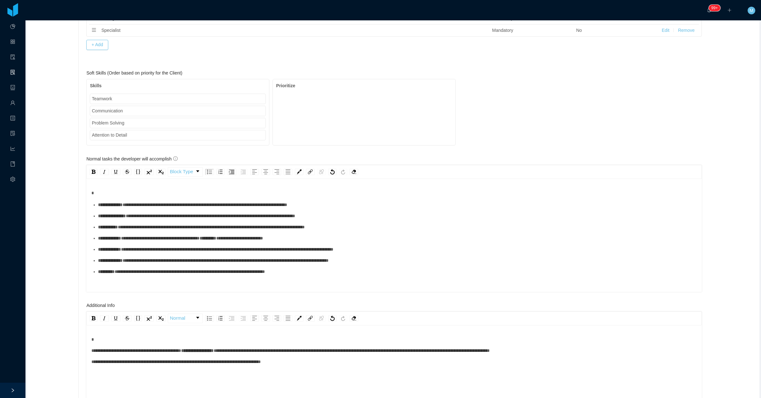
scroll to position [396, 0]
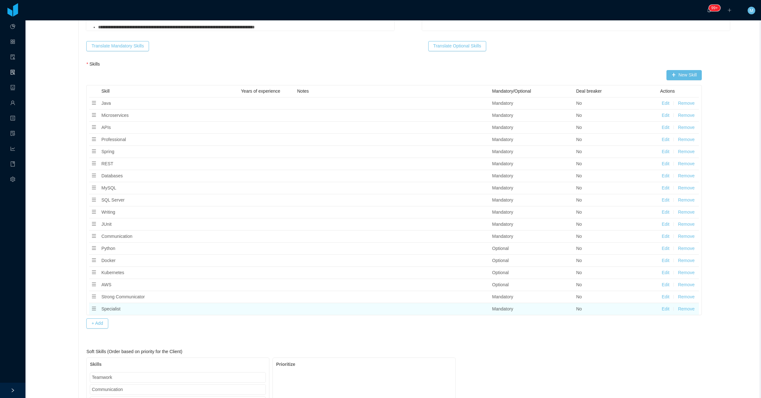
click at [679, 314] on td "Edit Remove" at bounding box center [678, 309] width 41 height 12
click at [680, 309] on button "Remove" at bounding box center [686, 309] width 17 height 7
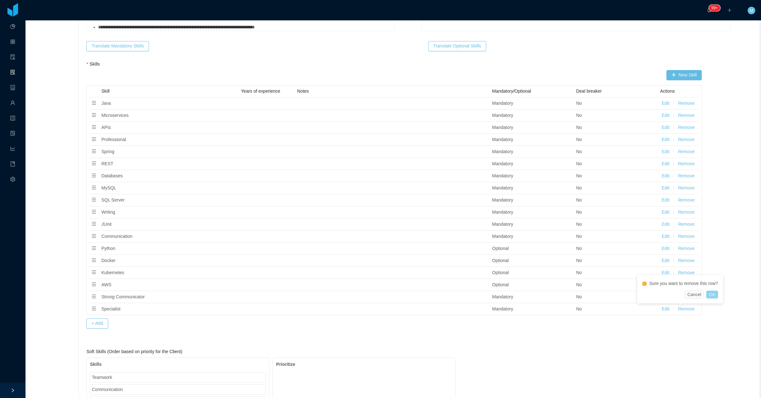
click at [712, 291] on button "OK" at bounding box center [711, 295] width 11 height 8
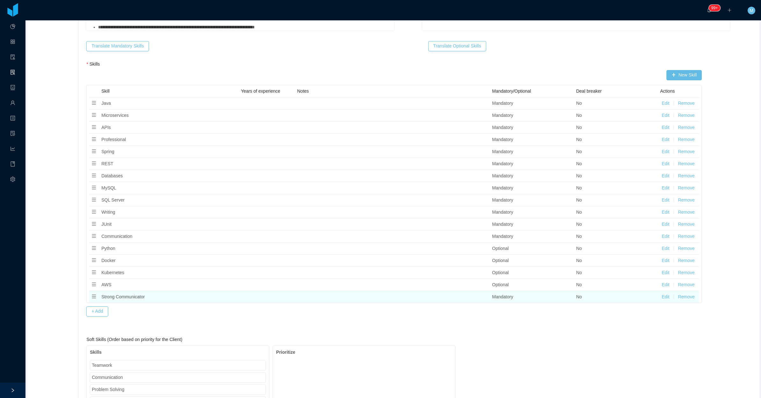
click at [685, 299] on button "Remove" at bounding box center [686, 297] width 17 height 7
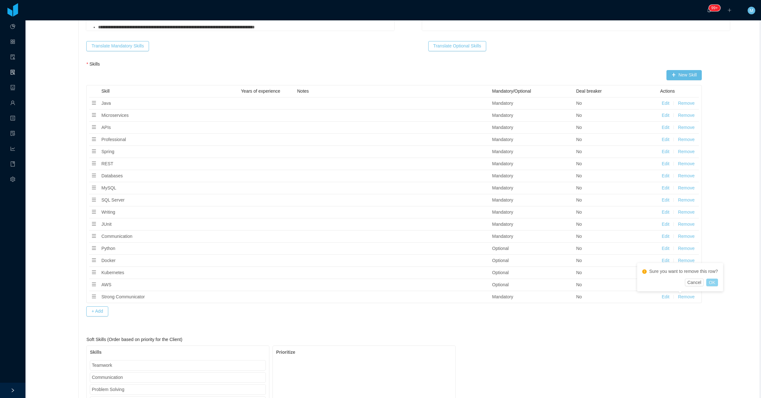
click at [709, 283] on button "OK" at bounding box center [711, 283] width 11 height 8
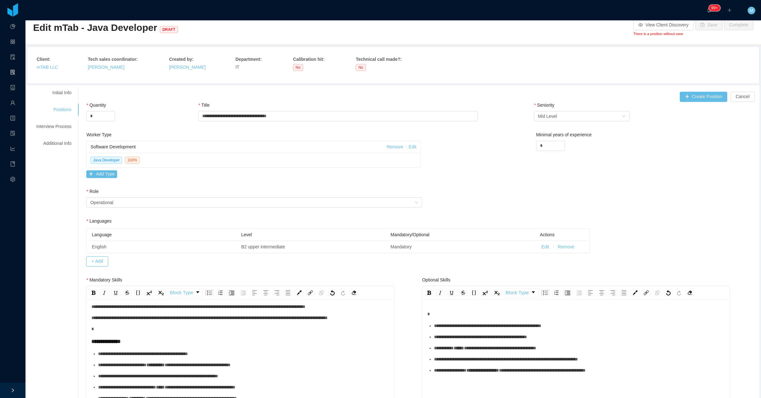
scroll to position [0, 0]
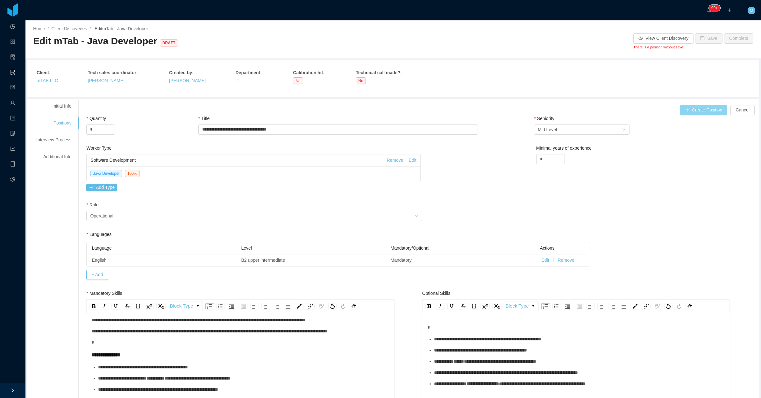
click at [682, 112] on button "Create Position" at bounding box center [704, 110] width 48 height 10
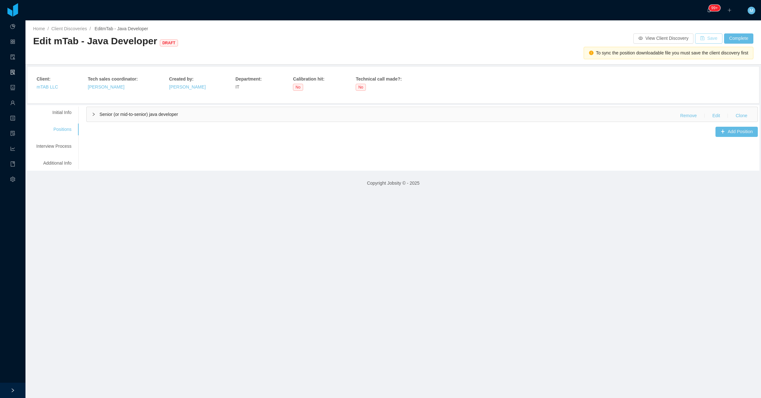
click at [702, 35] on button "Save" at bounding box center [708, 38] width 27 height 10
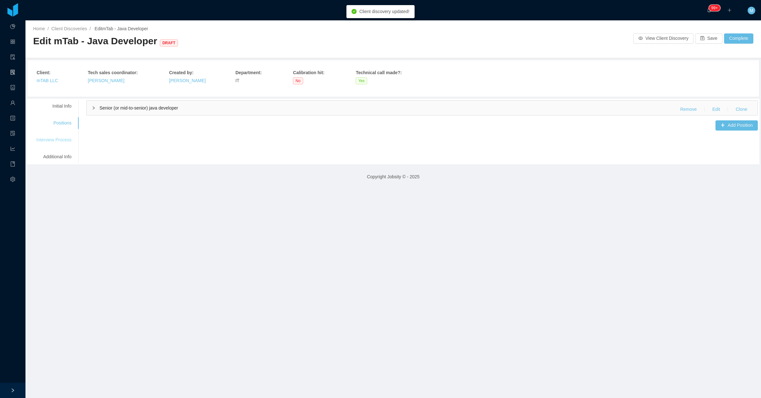
click at [55, 145] on div "Interview Process" at bounding box center [54, 140] width 50 height 12
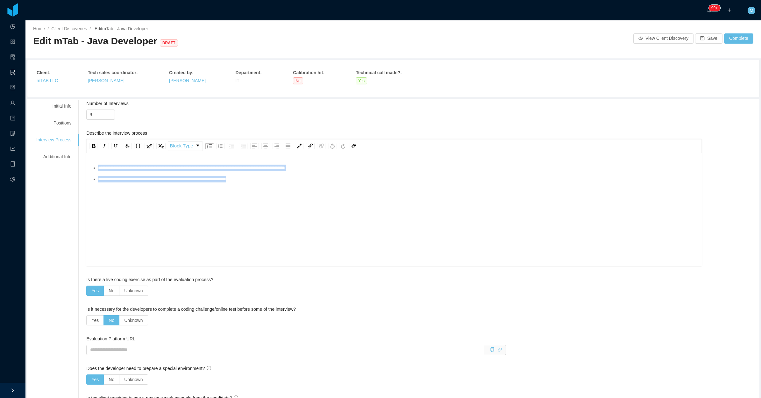
drag, startPoint x: 300, startPoint y: 197, endPoint x: 268, endPoint y: 196, distance: 31.8
click at [87, 172] on div "**********" at bounding box center [394, 210] width 616 height 111
click at [268, 196] on div "**********" at bounding box center [394, 220] width 606 height 111
click at [332, 202] on div "**********" at bounding box center [394, 220] width 606 height 111
drag, startPoint x: 300, startPoint y: 180, endPoint x: 77, endPoint y: 160, distance: 223.5
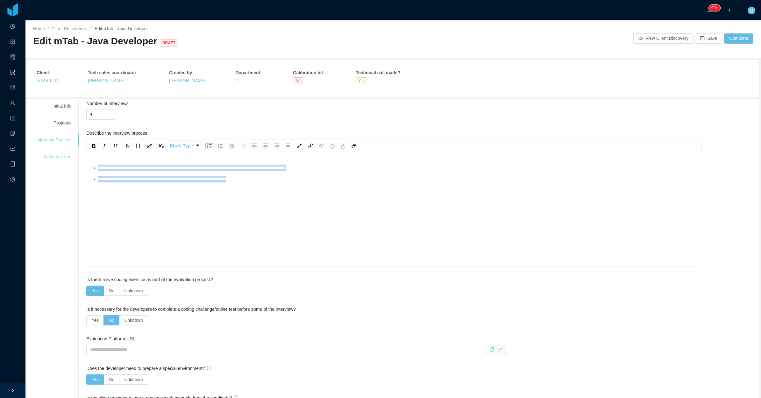
click at [77, 160] on div "**********" at bounding box center [393, 350] width 729 height 500
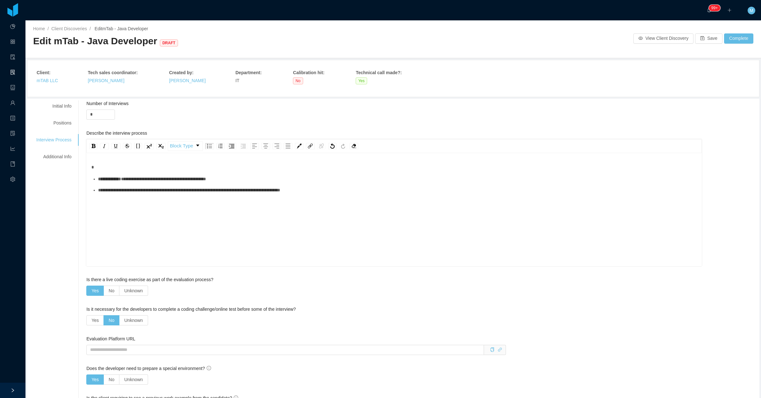
click at [115, 168] on div "rdw-editor" at bounding box center [394, 167] width 606 height 7
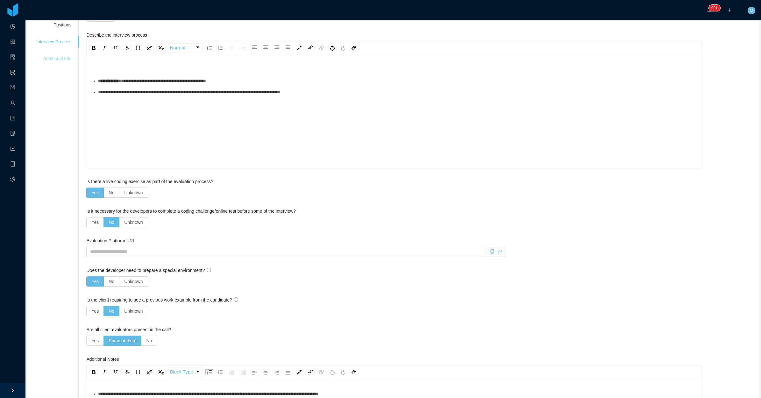
scroll to position [40, 0]
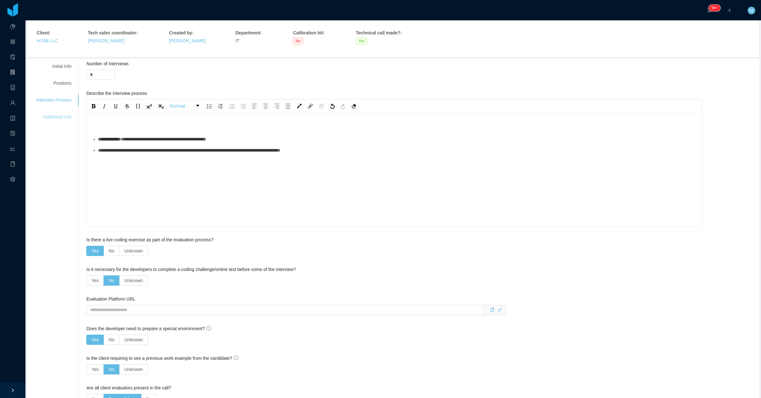
click at [61, 120] on div "Additional Info" at bounding box center [54, 117] width 50 height 12
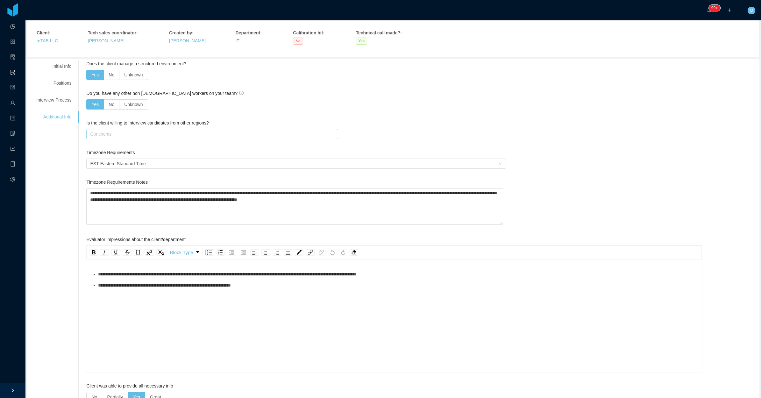
click at [106, 136] on div "Continents" at bounding box center [210, 134] width 241 height 6
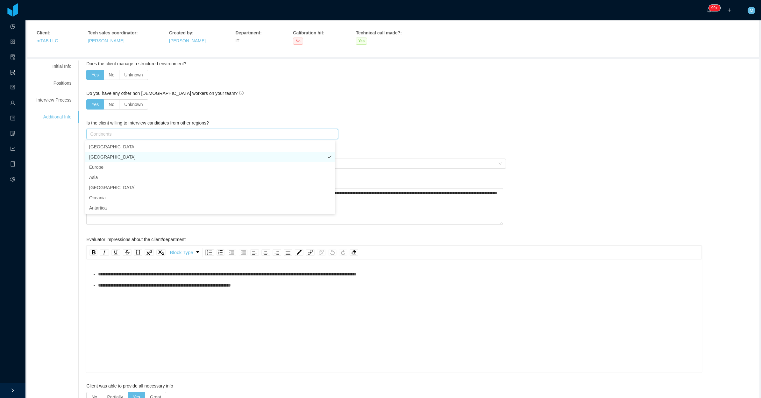
click at [105, 158] on li "South America" at bounding box center [210, 157] width 250 height 10
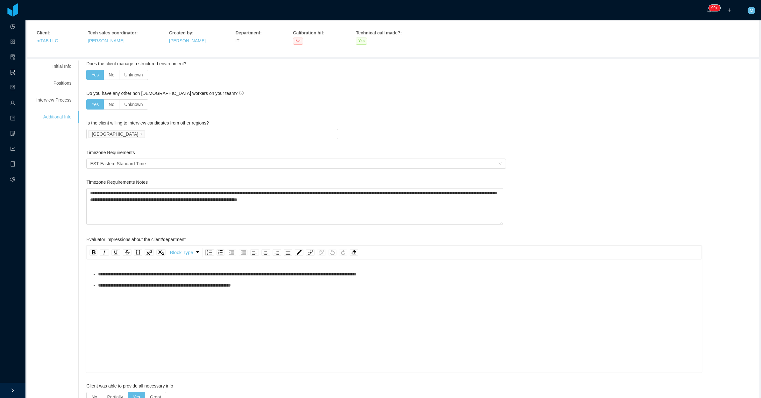
click at [69, 167] on div "**********" at bounding box center [393, 267] width 729 height 412
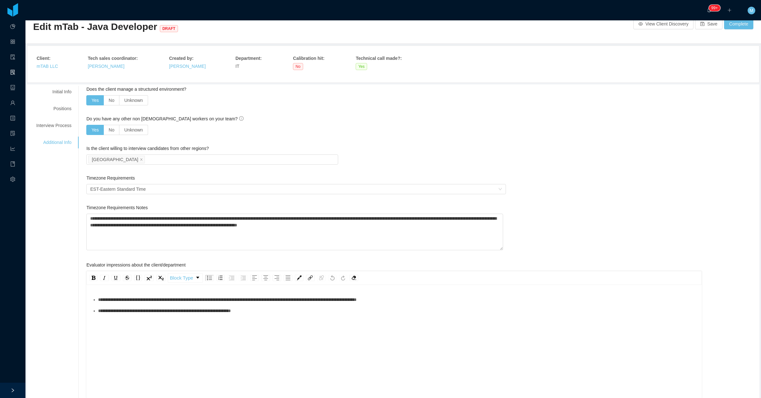
scroll to position [0, 0]
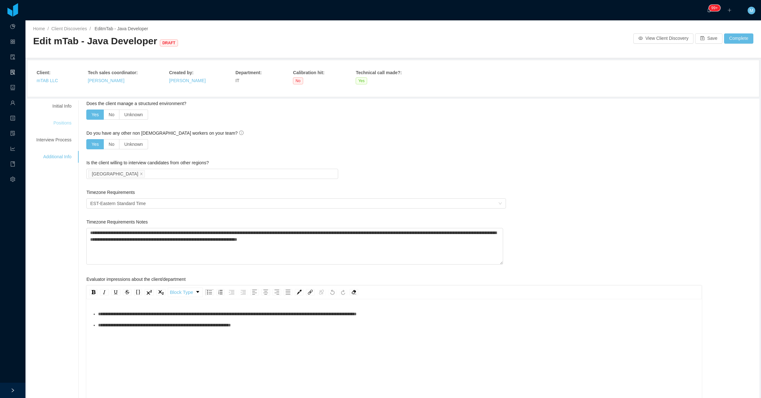
click at [59, 120] on div "Positions" at bounding box center [54, 123] width 50 height 12
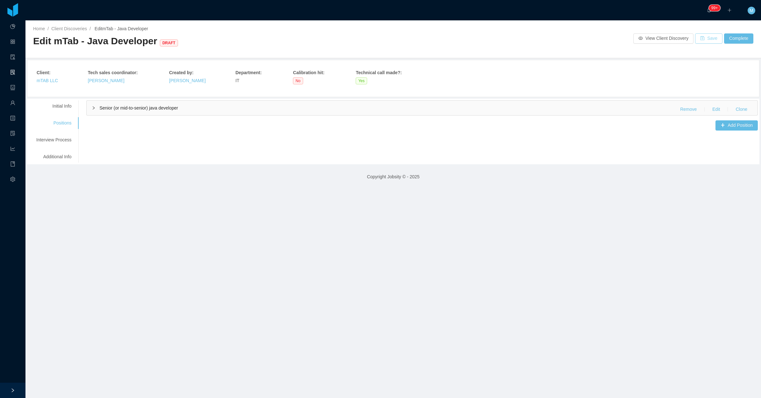
click at [699, 40] on button "Save" at bounding box center [708, 38] width 27 height 10
click at [93, 109] on icon "icon: right" at bounding box center [94, 107] width 2 height 3
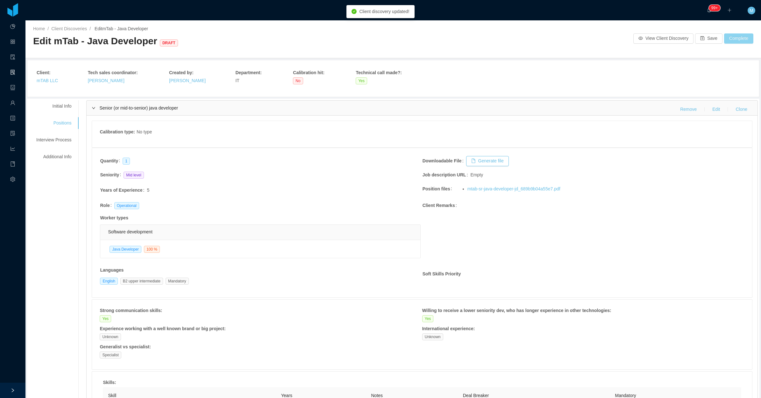
click at [734, 38] on button "Complete" at bounding box center [738, 38] width 29 height 10
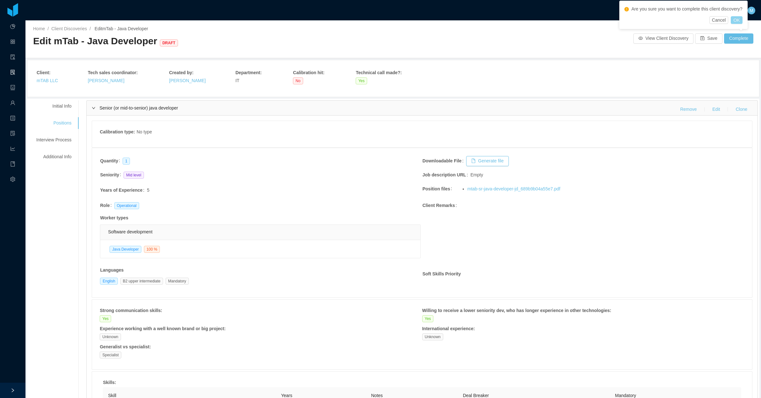
drag, startPoint x: 740, startPoint y: 19, endPoint x: 736, endPoint y: 24, distance: 6.4
click at [739, 19] on button "OK" at bounding box center [736, 20] width 11 height 8
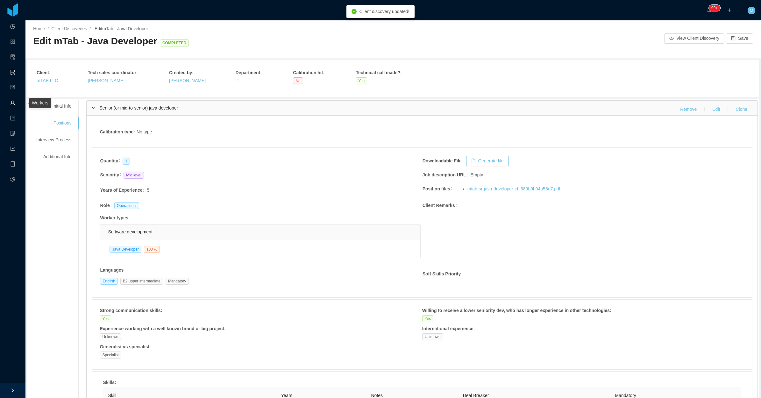
click at [14, 101] on link "Workers" at bounding box center [12, 103] width 5 height 13
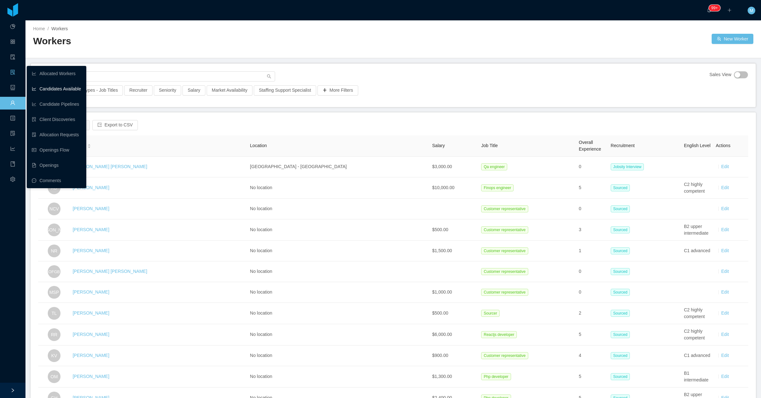
click at [49, 89] on link "Candidates Available" at bounding box center [56, 88] width 49 height 13
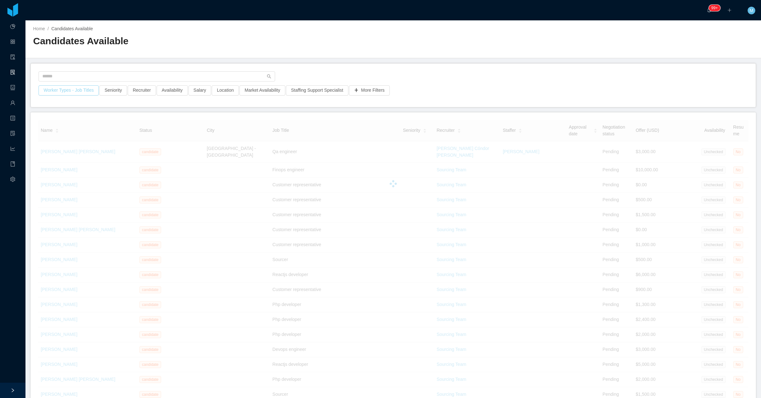
click at [75, 89] on button "Worker Types - Job Titles" at bounding box center [69, 90] width 60 height 10
click at [69, 117] on div "Business Unit" at bounding box center [65, 118] width 81 height 6
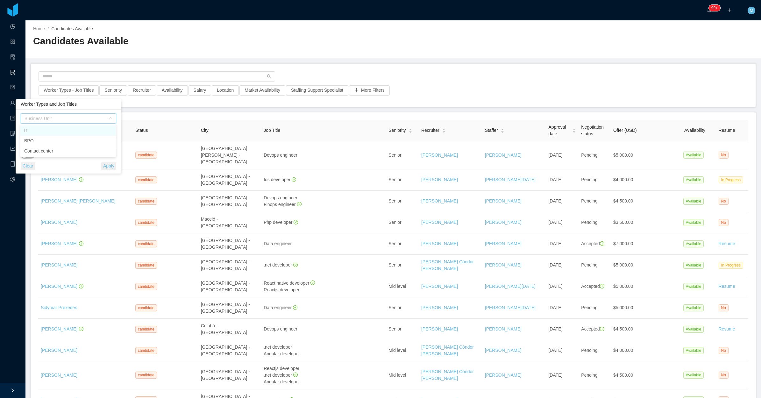
click at [79, 113] on div "Business Unit" at bounding box center [69, 118] width 96 height 10
click at [99, 105] on div "Worker Types and Job Titles" at bounding box center [69, 104] width 106 height 10
click at [64, 139] on div "Worker Types" at bounding box center [69, 132] width 96 height 13
click at [61, 139] on div "Job Titles" at bounding box center [68, 144] width 90 height 10
type input "****"
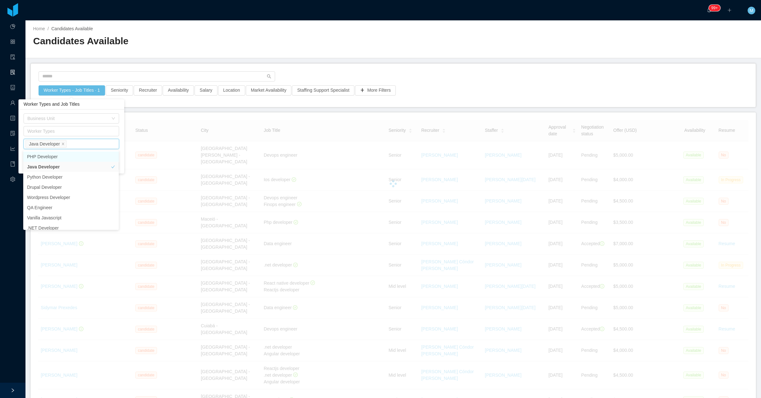
click at [364, 26] on div "Home / Candidates Available /" at bounding box center [213, 28] width 360 height 7
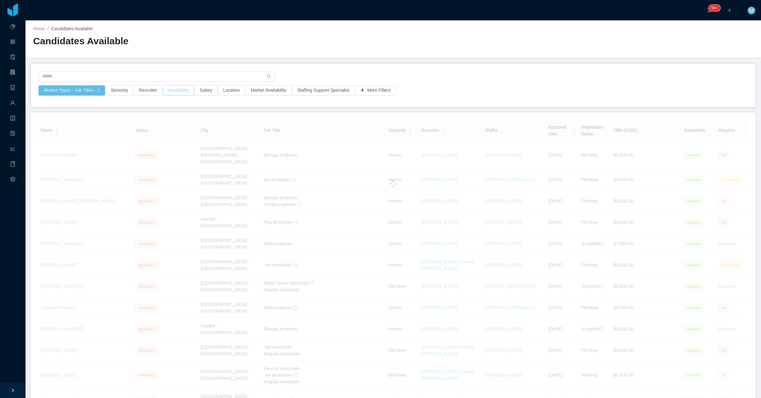
click at [178, 92] on button "Availability" at bounding box center [178, 90] width 31 height 10
click at [201, 89] on button "Salary" at bounding box center [206, 90] width 23 height 10
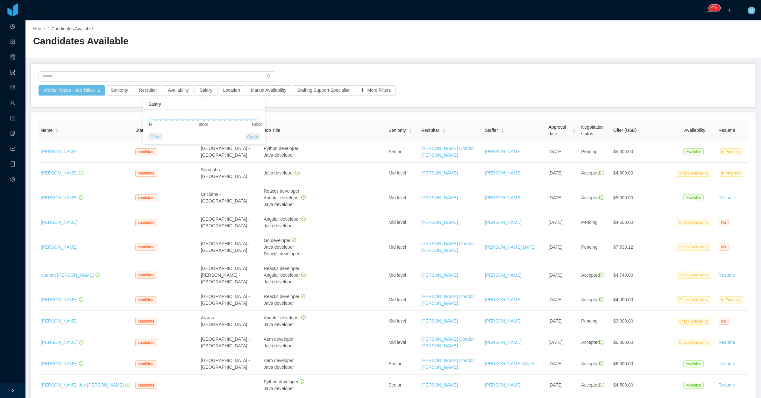
drag, startPoint x: 259, startPoint y: 120, endPoint x: 196, endPoint y: 121, distance: 63.1
click at [196, 121] on div "0 10000 $0 $5000 $10000" at bounding box center [204, 122] width 118 height 24
drag, startPoint x: 245, startPoint y: 121, endPoint x: 209, endPoint y: 120, distance: 36.3
click at [209, 120] on div at bounding box center [211, 120] width 4 height 4
click at [319, 62] on main "Home / Candidates Available / Candidates Available Worker Types - Job Titles · …" at bounding box center [393, 209] width 736 height 378
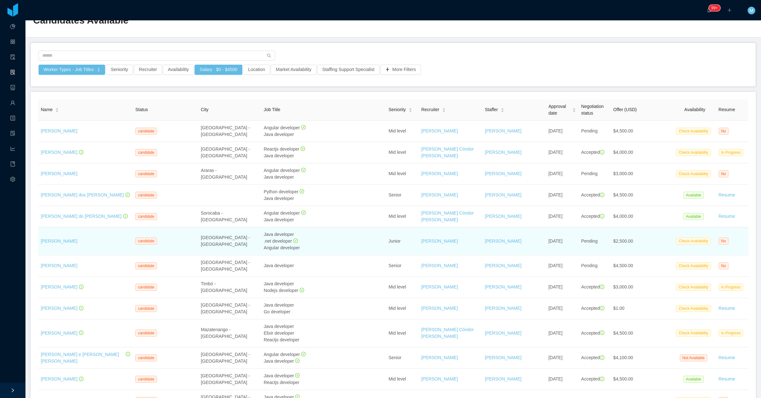
scroll to position [40, 0]
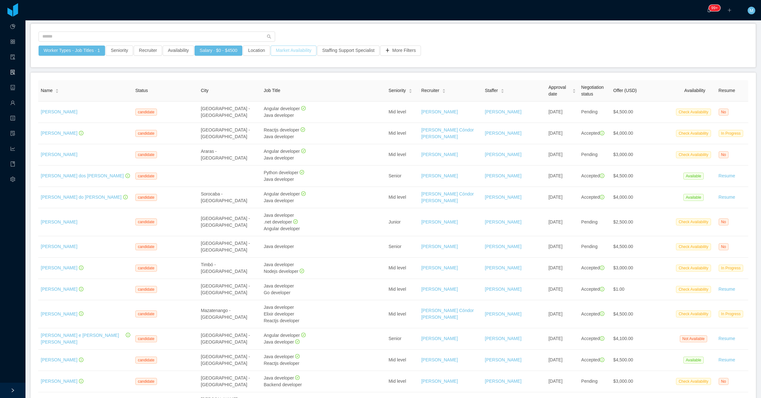
click at [291, 50] on button "Market Availability" at bounding box center [294, 51] width 46 height 10
click at [179, 50] on button "Availability" at bounding box center [178, 51] width 31 height 10
click at [176, 80] on div "Select one" at bounding box center [175, 78] width 85 height 6
click at [149, 93] on li "Available" at bounding box center [177, 91] width 96 height 10
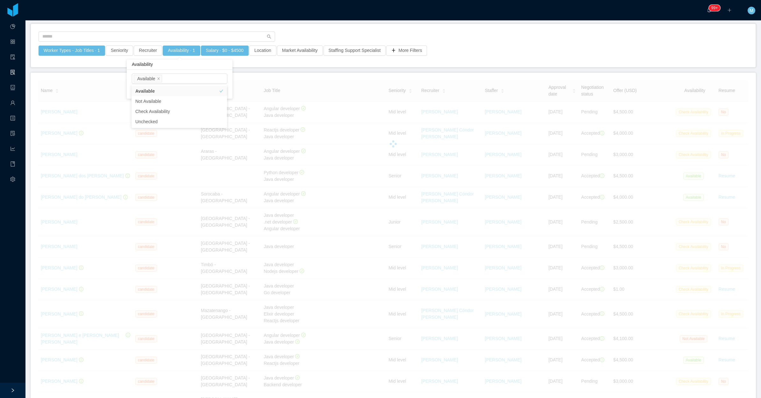
click at [324, 33] on div at bounding box center [394, 39] width 710 height 14
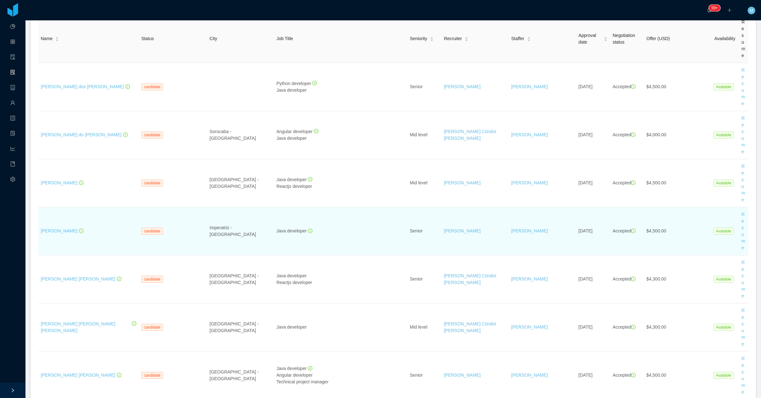
scroll to position [119, 0]
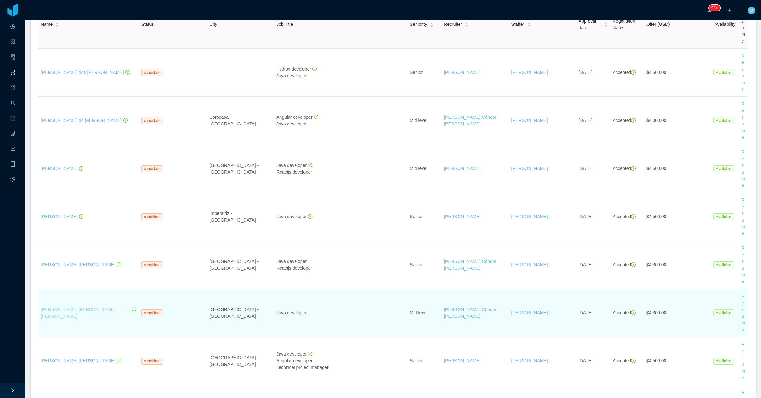
drag, startPoint x: 71, startPoint y: 308, endPoint x: 70, endPoint y: 313, distance: 4.5
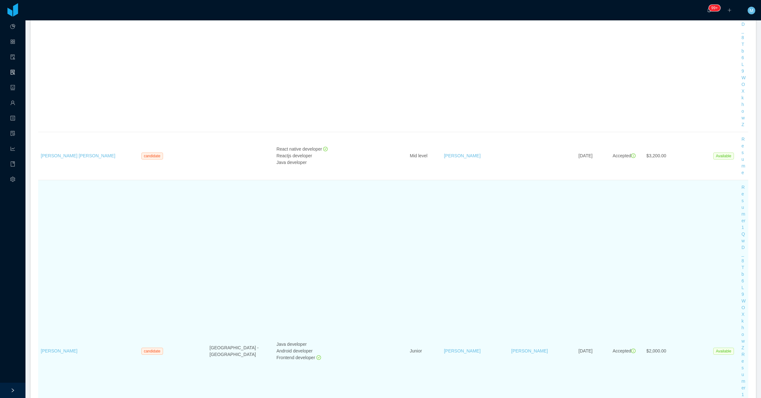
scroll to position [1115, 0]
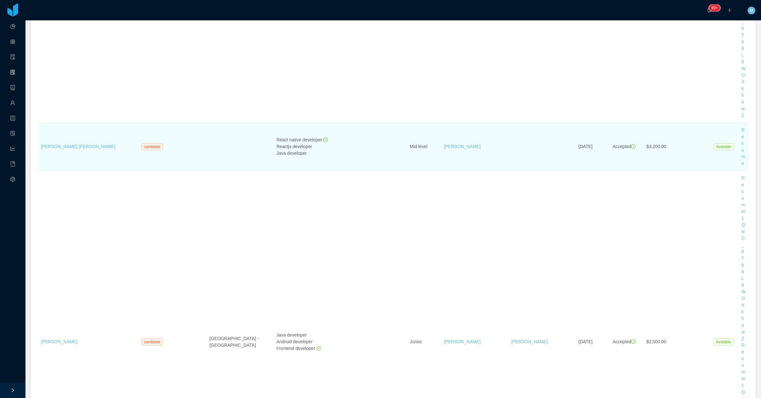
drag, startPoint x: 78, startPoint y: 147, endPoint x: 250, endPoint y: 147, distance: 171.7
click at [250, 147] on td at bounding box center [240, 147] width 67 height 48
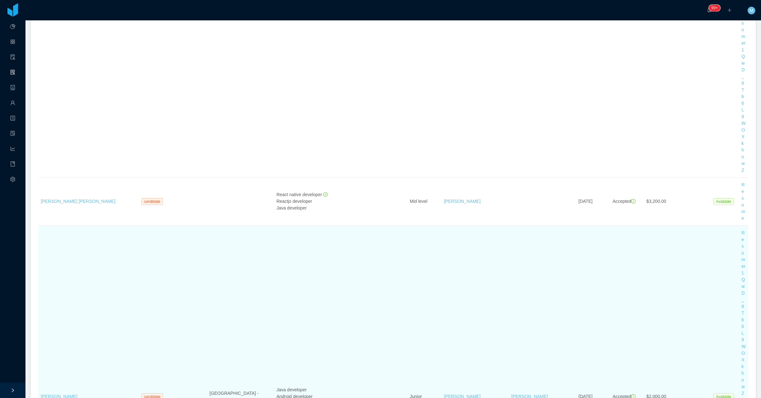
scroll to position [1050, 0]
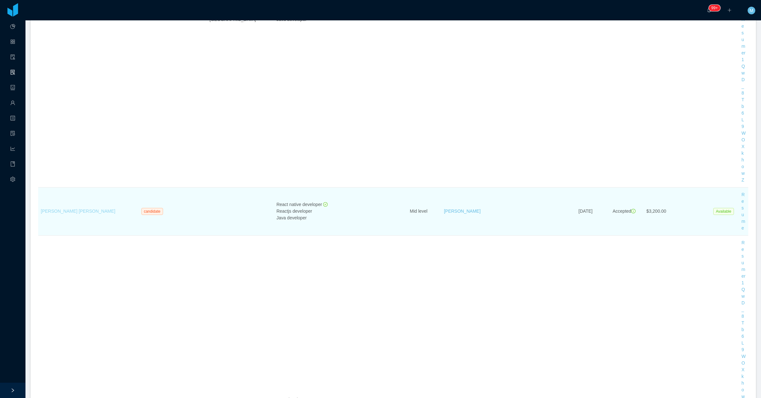
drag, startPoint x: 75, startPoint y: 212, endPoint x: 79, endPoint y: 213, distance: 3.6
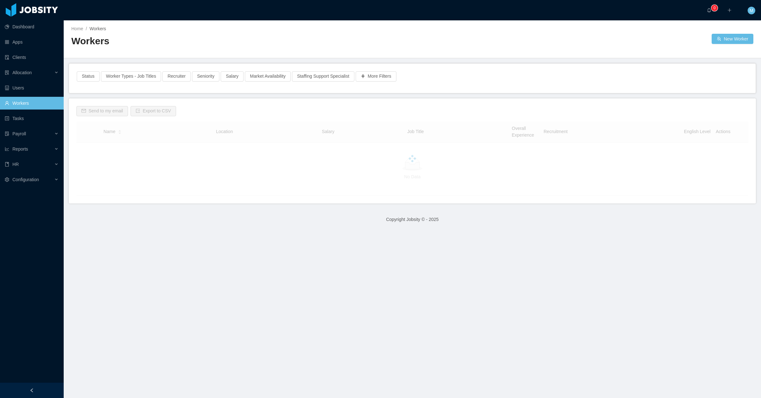
drag, startPoint x: 174, startPoint y: 39, endPoint x: 180, endPoint y: 36, distance: 6.7
click at [174, 39] on h2 "Workers" at bounding box center [241, 41] width 341 height 13
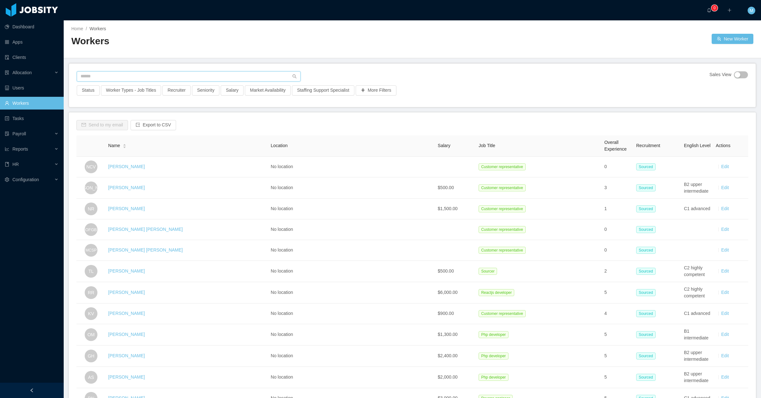
click at [149, 77] on input "text" at bounding box center [189, 76] width 224 height 10
paste input "**********"
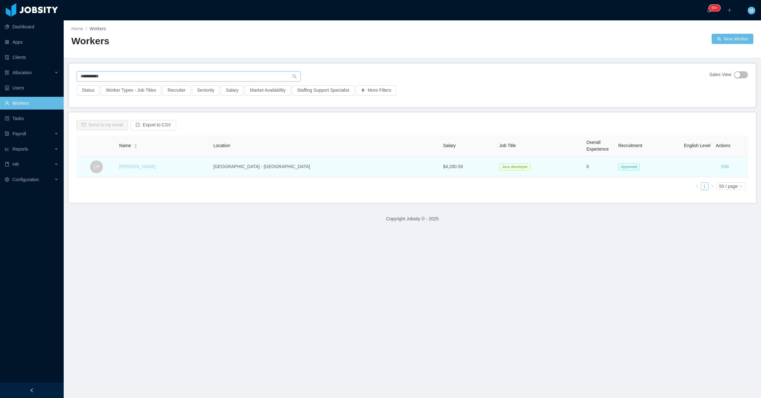
type input "**********"
click at [151, 164] on link "Carlos Pupo" at bounding box center [137, 166] width 37 height 5
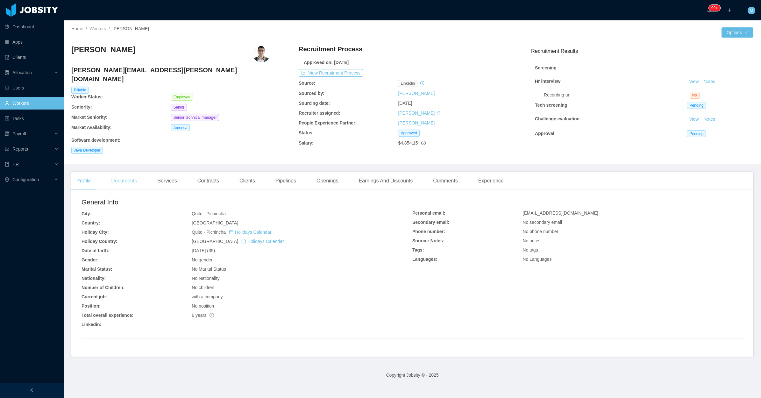
click at [127, 172] on div "Documents" at bounding box center [124, 181] width 36 height 18
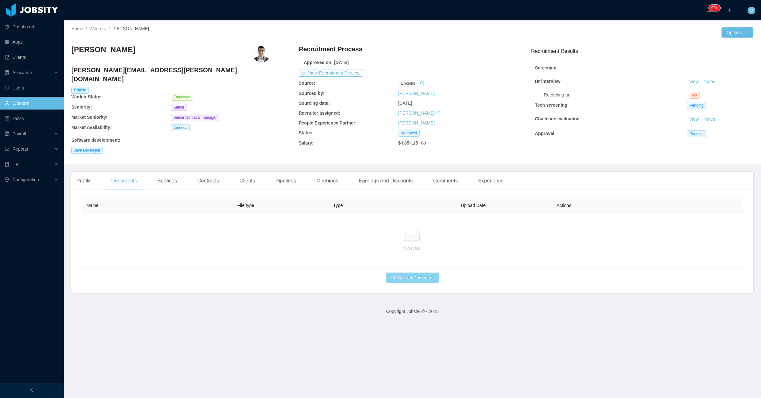
click at [397, 275] on button "Upload Document" at bounding box center [412, 278] width 53 height 10
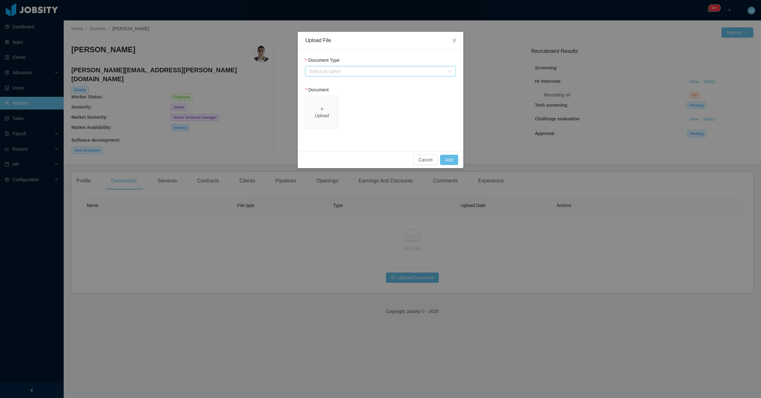
click at [358, 68] on div "Select an option" at bounding box center [378, 72] width 139 height 10
click at [346, 96] on li "Jobsity Resume" at bounding box center [380, 94] width 150 height 10
click at [341, 129] on div "Select one" at bounding box center [377, 130] width 136 height 6
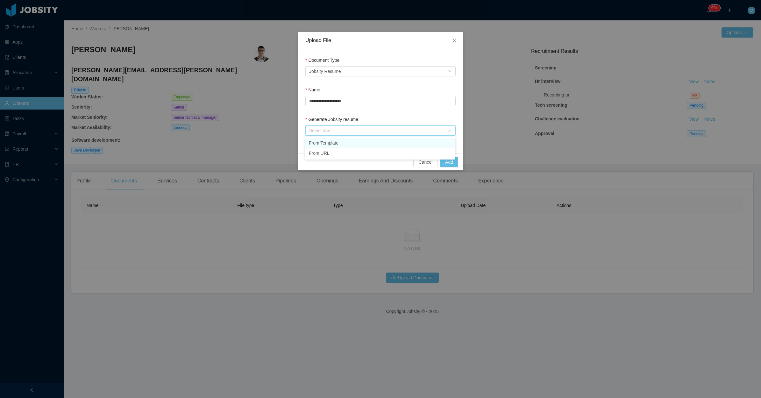
click at [341, 140] on li "From Template" at bounding box center [380, 143] width 150 height 10
click at [446, 163] on button "Add" at bounding box center [449, 162] width 18 height 10
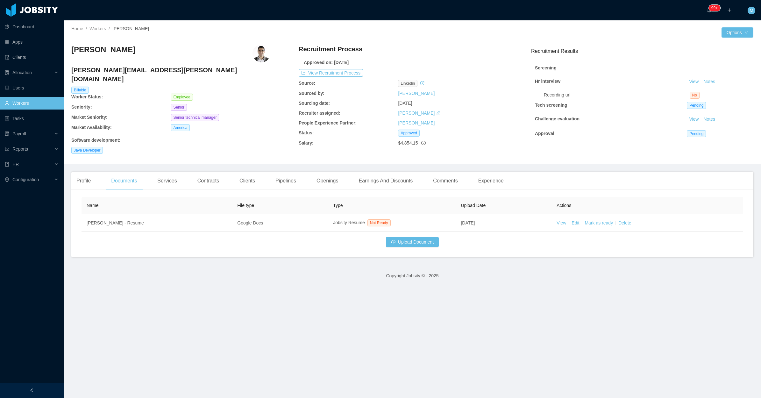
click at [534, 250] on div "Name File type Type Upload Date Actions Carlos Pupo - Resume Google Docs Jobsit…" at bounding box center [412, 226] width 682 height 63
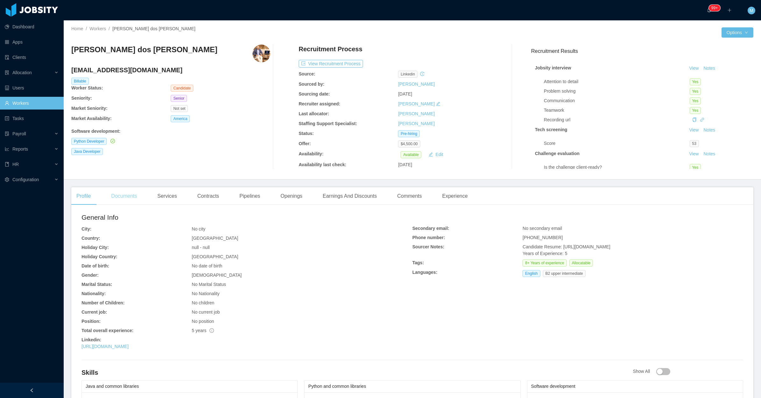
click at [118, 191] on div "Documents" at bounding box center [124, 196] width 36 height 18
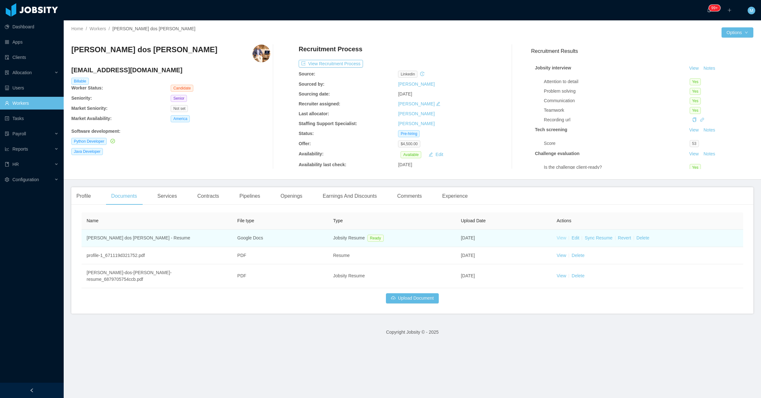
click at [557, 237] on link "View" at bounding box center [562, 237] width 10 height 5
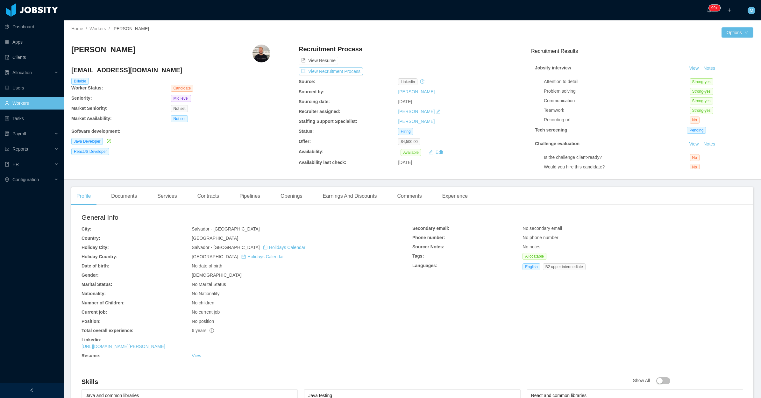
click at [144, 201] on div "Profile Documents Services Contracts Pipelines Openings Earnings And Discounts …" at bounding box center [272, 196] width 402 height 18
click at [139, 191] on div "Documents" at bounding box center [124, 196] width 36 height 18
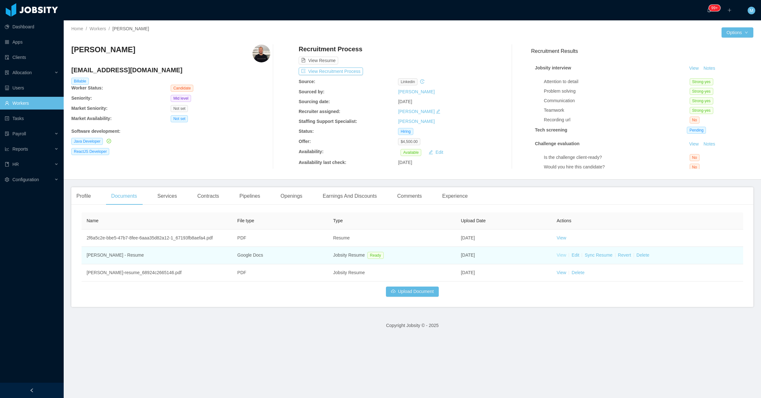
click at [557, 255] on link "View" at bounding box center [562, 255] width 10 height 5
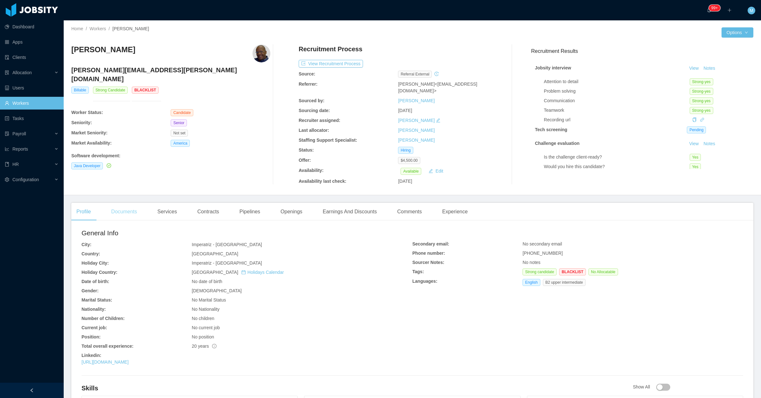
drag, startPoint x: 131, startPoint y: 222, endPoint x: 128, endPoint y: 211, distance: 12.1
click at [131, 228] on h2 "General Info" at bounding box center [247, 233] width 331 height 10
click at [128, 211] on div "Documents" at bounding box center [124, 212] width 36 height 18
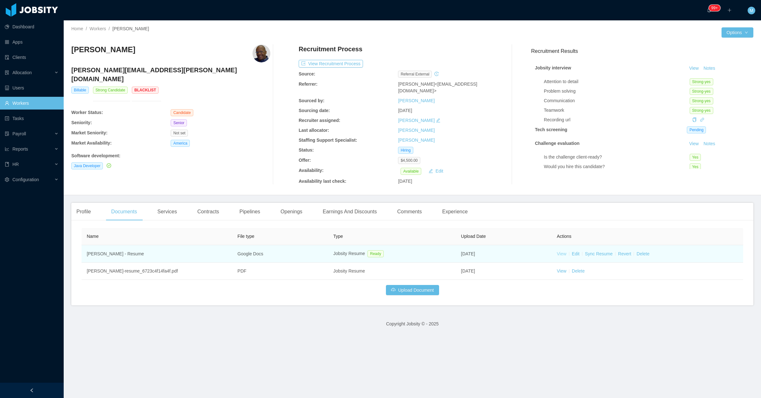
click at [557, 251] on link "View" at bounding box center [562, 253] width 10 height 5
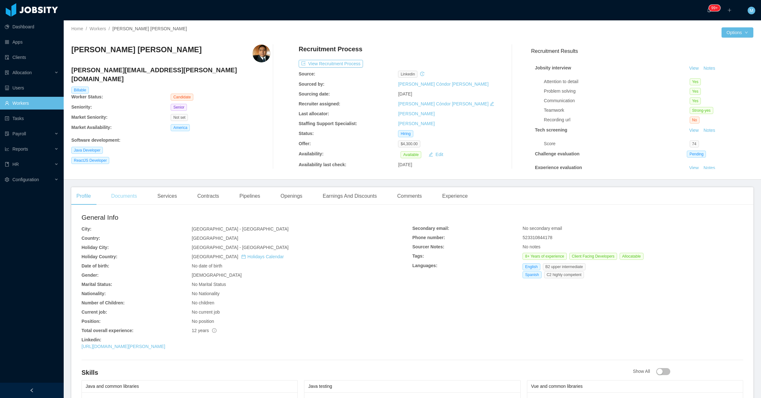
click at [125, 202] on div "Documents" at bounding box center [124, 196] width 36 height 18
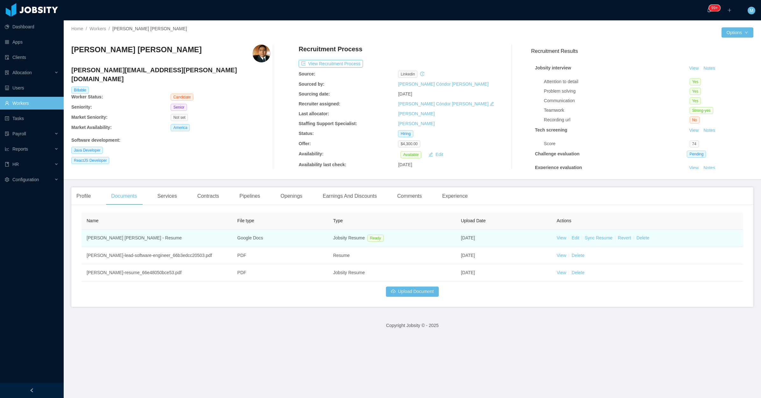
click at [552, 239] on td "View Edit Sync Resume Revert Delete" at bounding box center [648, 239] width 192 height 18
click at [557, 238] on link "View" at bounding box center [562, 237] width 10 height 5
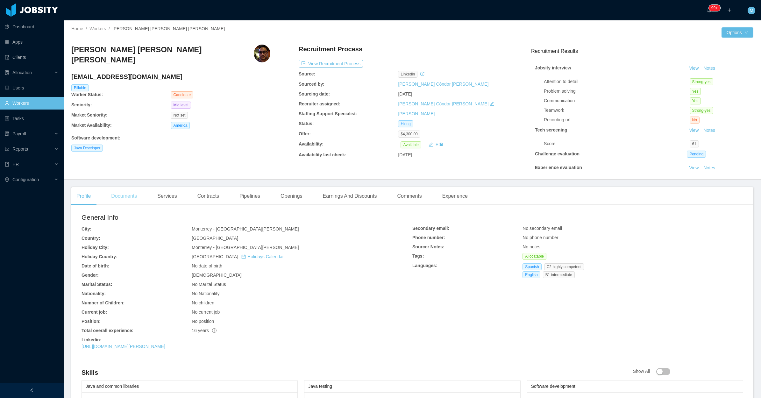
click at [128, 192] on div "Documents" at bounding box center [124, 196] width 36 height 18
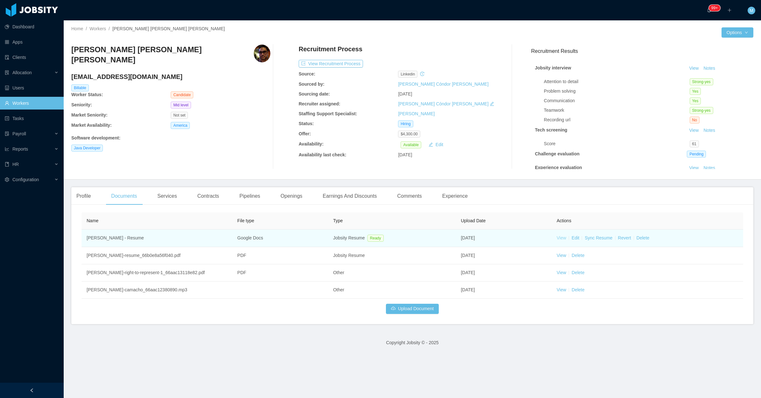
click at [557, 238] on link "View" at bounding box center [562, 237] width 10 height 5
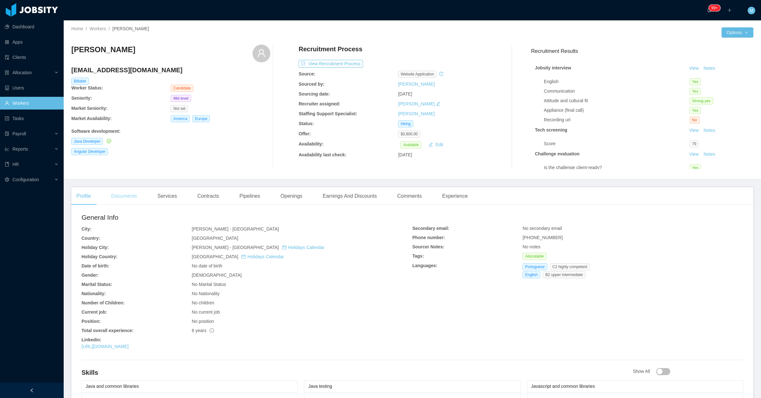
click at [114, 193] on div "Documents" at bounding box center [124, 196] width 36 height 18
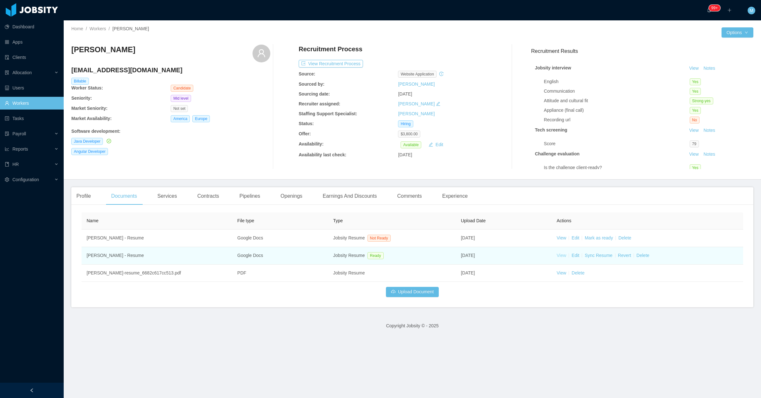
click at [557, 254] on link "View" at bounding box center [562, 255] width 10 height 5
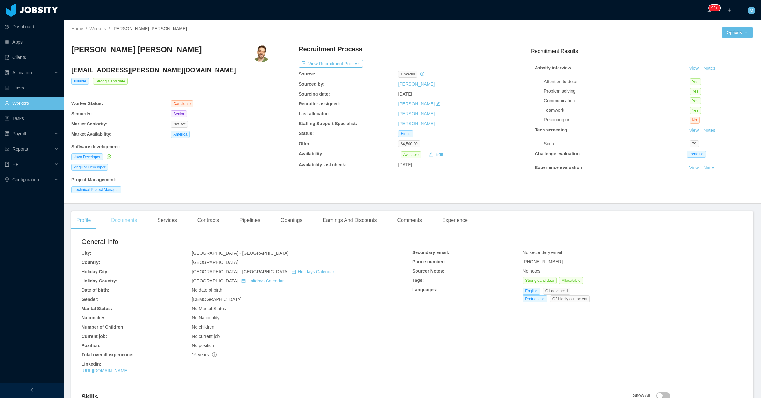
click at [124, 220] on div "Documents" at bounding box center [124, 220] width 36 height 18
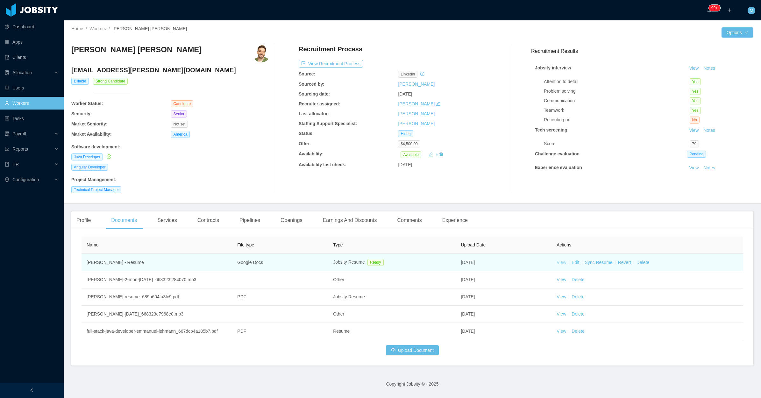
click at [557, 263] on link "View" at bounding box center [562, 262] width 10 height 5
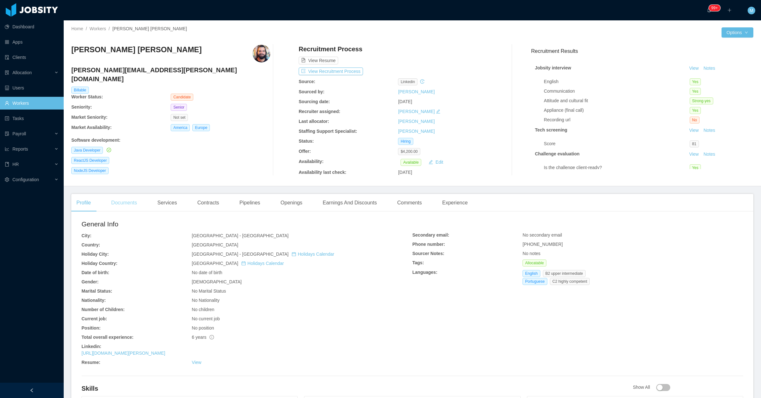
click at [132, 202] on div "Documents" at bounding box center [124, 203] width 36 height 18
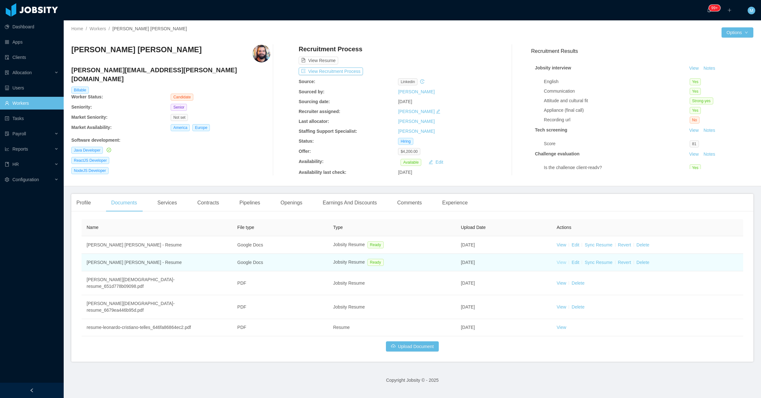
click at [557, 264] on link "View" at bounding box center [562, 262] width 10 height 5
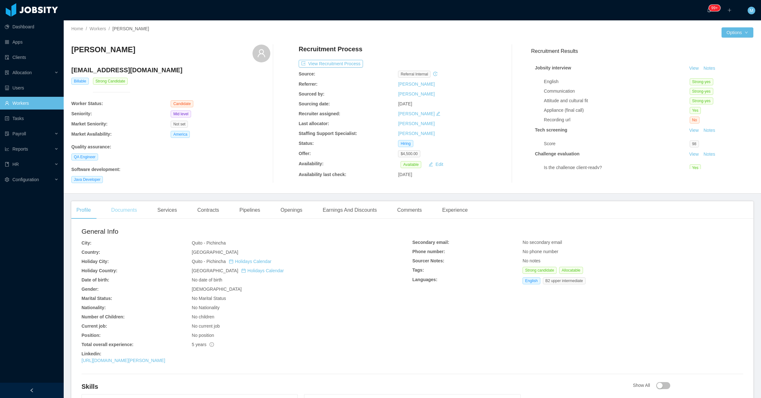
click at [111, 214] on div "Documents" at bounding box center [124, 210] width 36 height 18
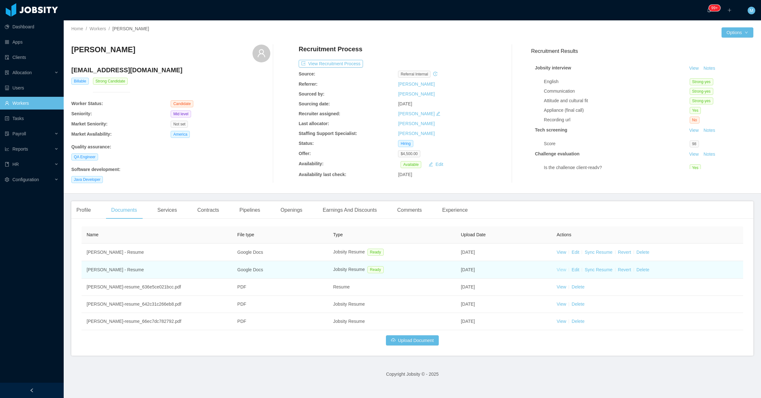
click at [557, 268] on link "View" at bounding box center [562, 269] width 10 height 5
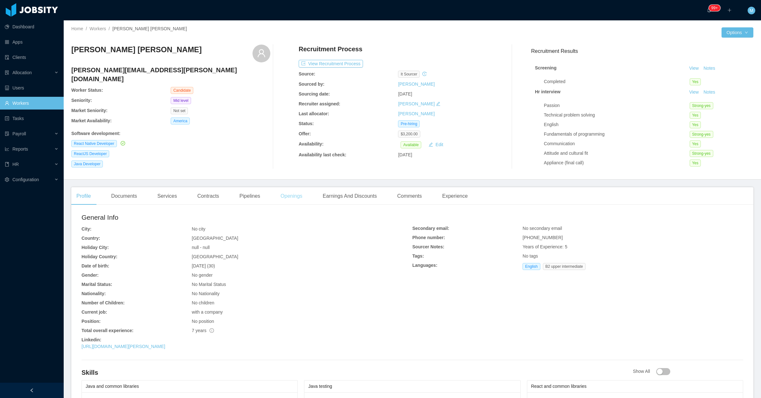
click at [295, 203] on div "Openings" at bounding box center [291, 196] width 32 height 18
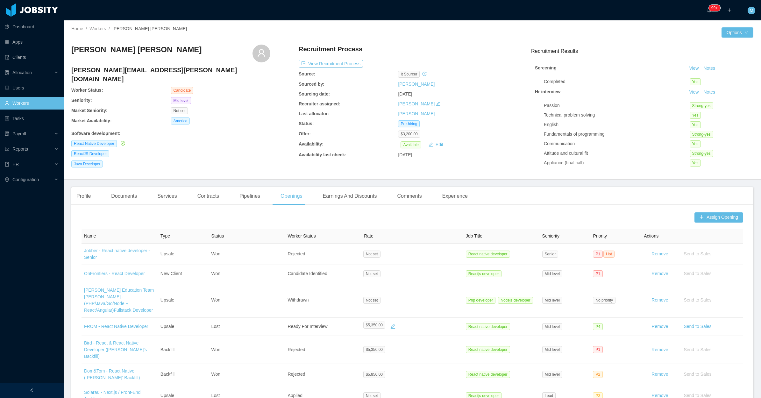
drag, startPoint x: 191, startPoint y: 46, endPoint x: 70, endPoint y: 50, distance: 120.8
click at [70, 50] on div "Home / Workers / [PERSON_NAME] [PERSON_NAME] / Options [PERSON_NAME] [PERSON_NA…" at bounding box center [412, 99] width 697 height 159
copy h3 "[PERSON_NAME] [PERSON_NAME]"
click at [132, 187] on div "Documents" at bounding box center [124, 196] width 36 height 18
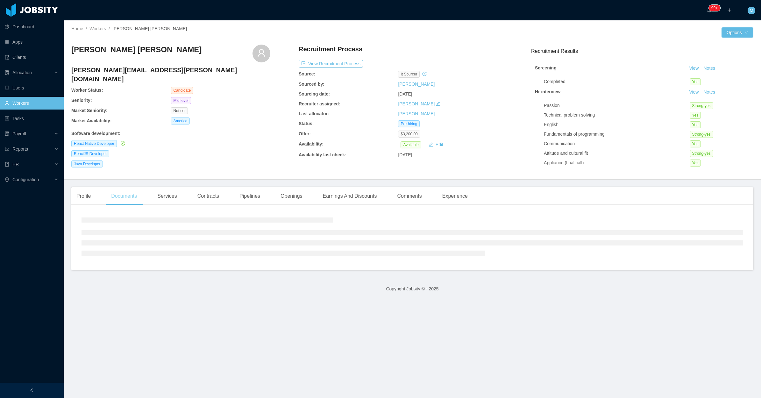
click at [131, 187] on div "Documents" at bounding box center [124, 196] width 36 height 18
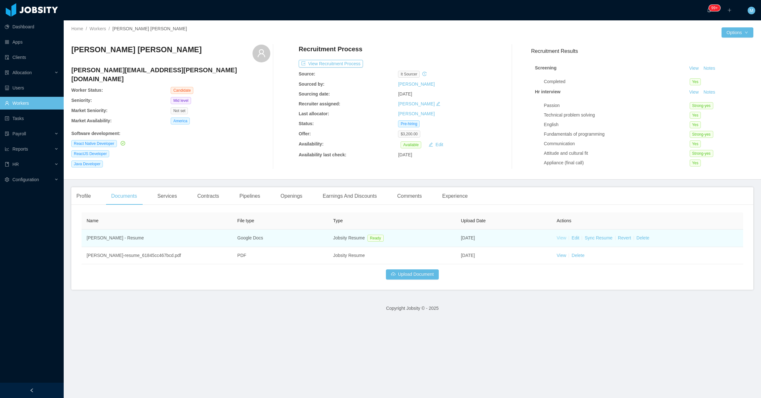
click at [557, 238] on link "View" at bounding box center [562, 237] width 10 height 5
click at [558, 238] on link "View" at bounding box center [562, 237] width 10 height 5
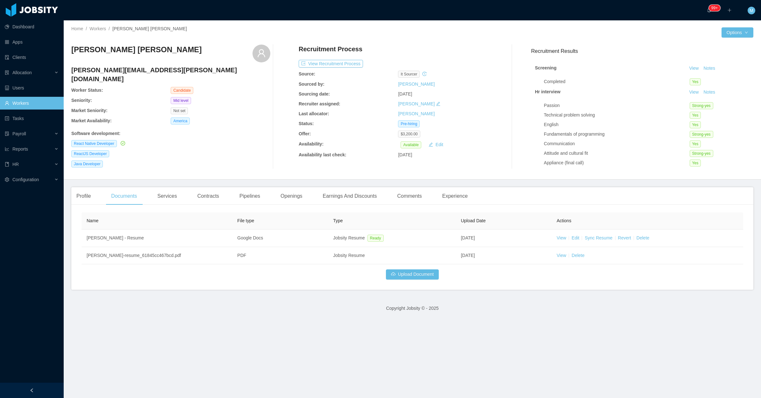
click at [230, 140] on div "React Native Developer" at bounding box center [170, 143] width 199 height 7
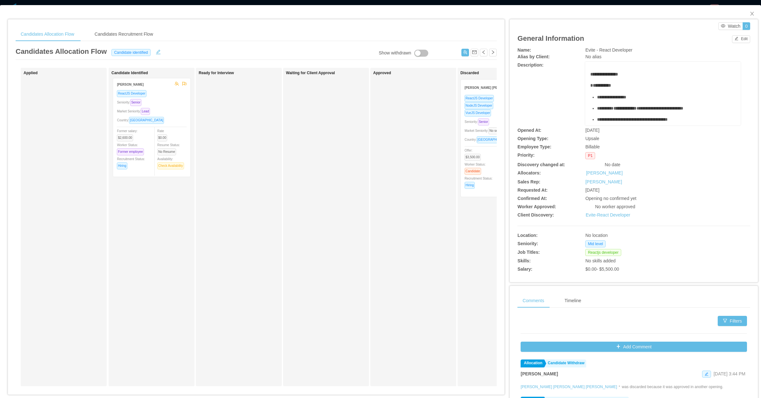
drag, startPoint x: 87, startPoint y: 133, endPoint x: 176, endPoint y: 132, distance: 89.2
click at [176, 132] on div "Applied Andres Perez ReactJS Developer Seniority: Senior Market Seniority: Lead…" at bounding box center [256, 230] width 481 height 324
click at [174, 129] on div "Rate $0.00 Resume Status: No Resume Availability: Check Availability" at bounding box center [173, 150] width 35 height 42
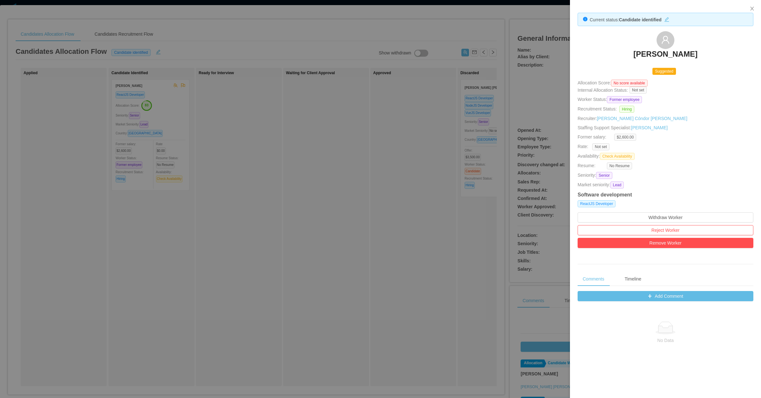
click at [268, 212] on div at bounding box center [380, 199] width 761 height 398
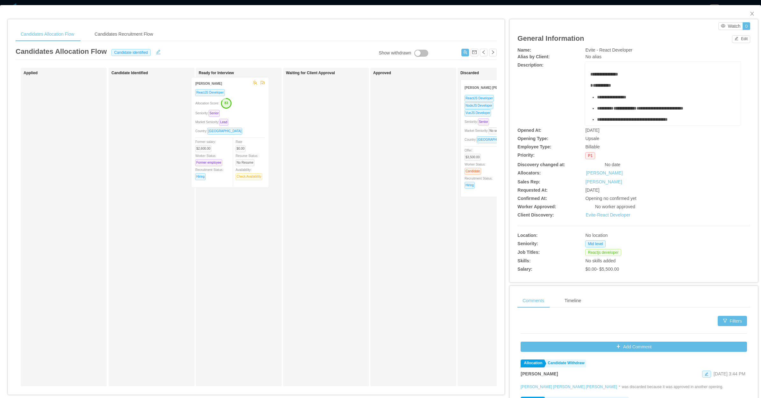
drag, startPoint x: 157, startPoint y: 140, endPoint x: 249, endPoint y: 139, distance: 92.7
click at [249, 139] on div "Applied Candidate Identified Andres Perez ReactJS Developer Allocation Score: 8…" at bounding box center [256, 230] width 481 height 324
click at [153, 50] on button "button" at bounding box center [158, 51] width 10 height 6
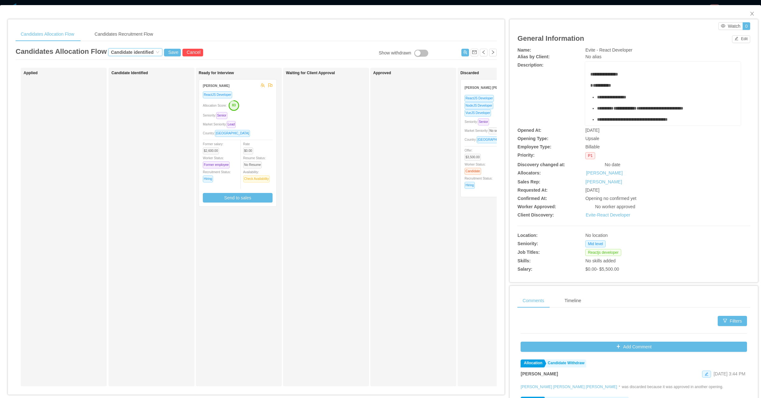
click at [147, 53] on div "Candidate identified" at bounding box center [132, 52] width 43 height 7
click at [130, 93] on li "Ready for interview" at bounding box center [133, 94] width 54 height 10
click at [170, 52] on button "Save" at bounding box center [172, 53] width 17 height 8
click at [185, 35] on button "Update" at bounding box center [182, 36] width 19 height 8
click at [269, 125] on div "Market Seniority: Lead" at bounding box center [238, 124] width 70 height 7
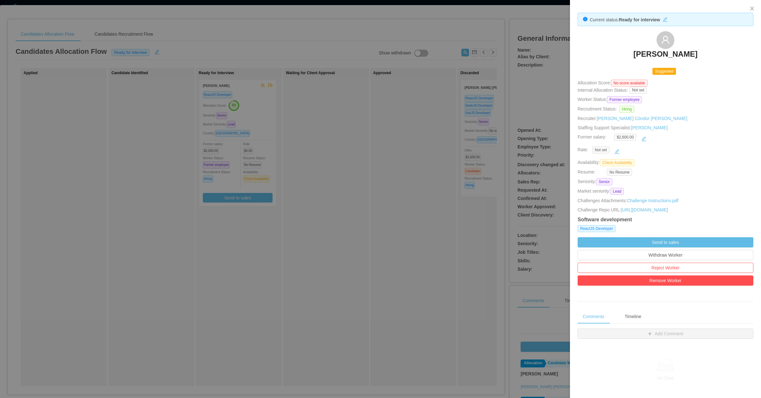
click at [304, 223] on div at bounding box center [380, 199] width 761 height 398
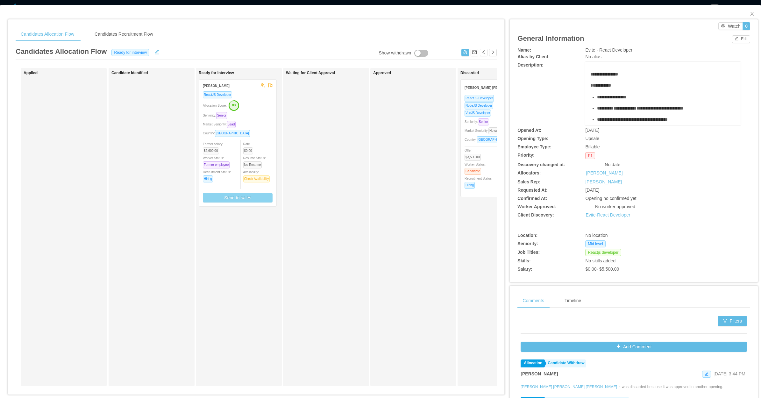
click at [254, 199] on button "Send to sales" at bounding box center [238, 198] width 70 height 10
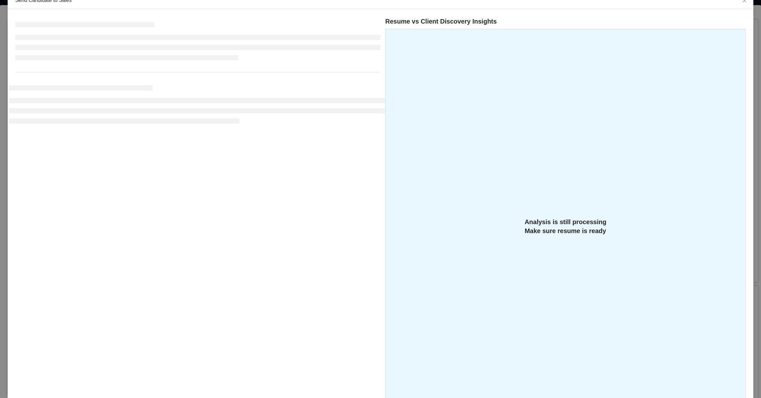
scroll to position [101, 0]
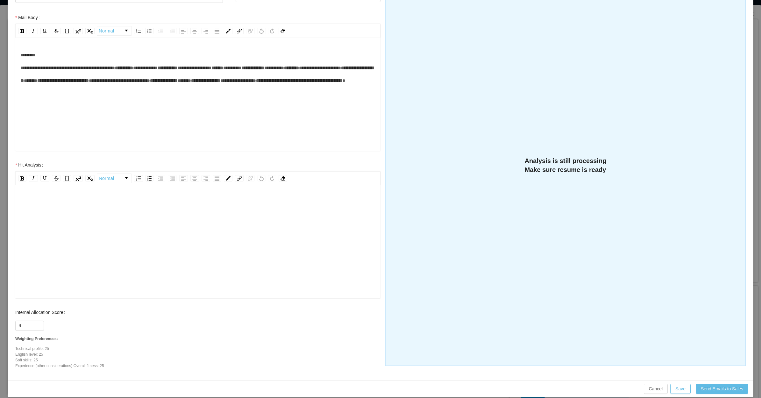
click at [92, 223] on div "rdw-editor" at bounding box center [197, 251] width 355 height 111
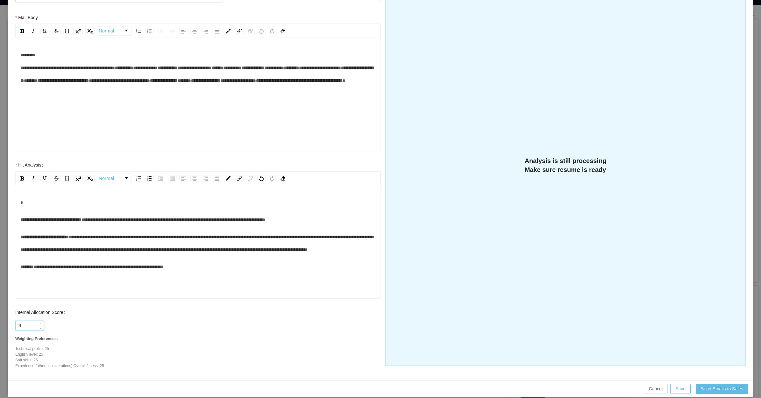
drag, startPoint x: 27, startPoint y: 324, endPoint x: 15, endPoint y: 320, distance: 12.6
click at [18, 322] on input "*" at bounding box center [30, 326] width 28 height 10
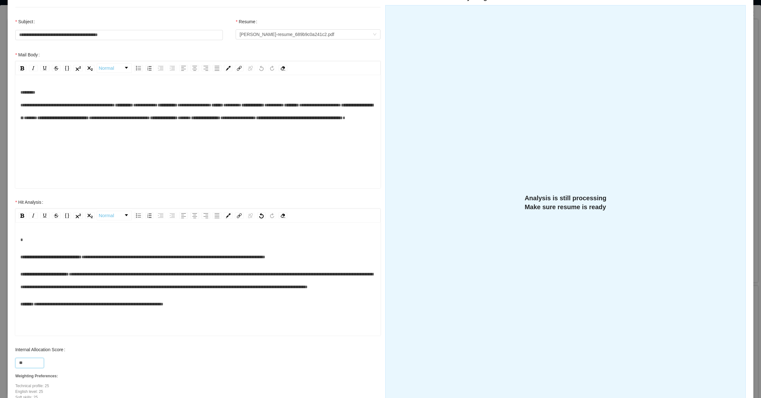
scroll to position [22, 0]
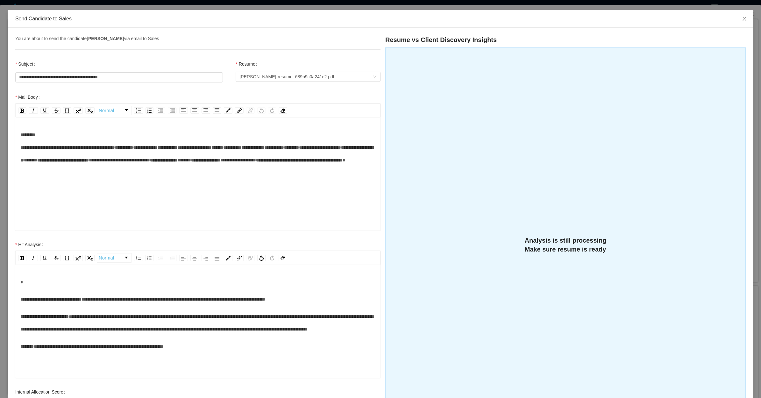
type input "**"
drag, startPoint x: 18, startPoint y: 304, endPoint x: 21, endPoint y: 298, distance: 7.0
click at [18, 304] on div "**********" at bounding box center [197, 322] width 365 height 111
click at [21, 298] on span "**********" at bounding box center [50, 299] width 61 height 4
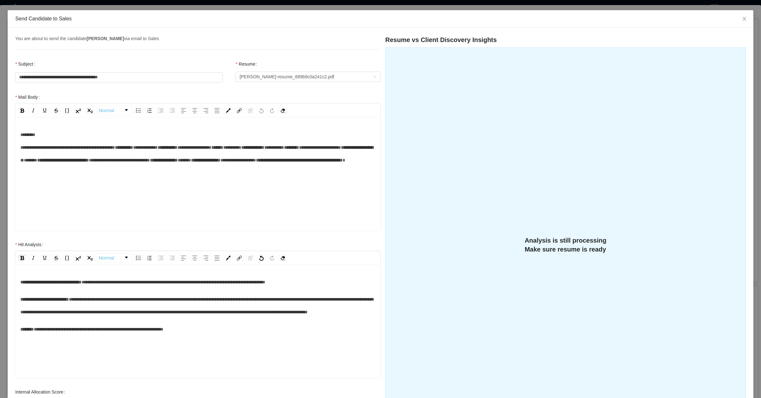
click at [188, 318] on div "**********" at bounding box center [197, 305] width 355 height 25
click at [153, 318] on div "**********" at bounding box center [197, 305] width 355 height 25
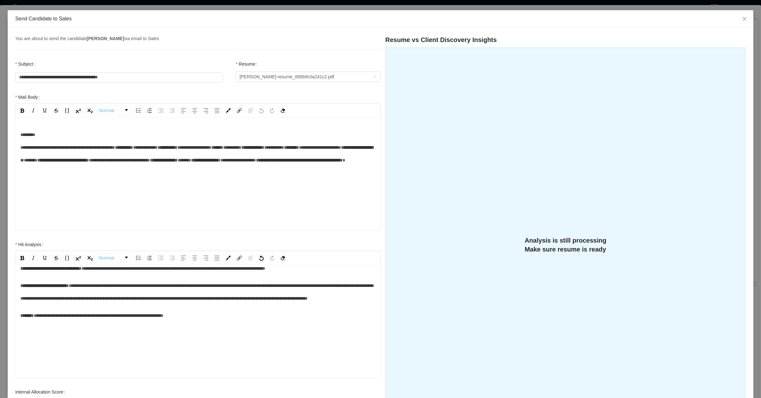
scroll to position [108, 0]
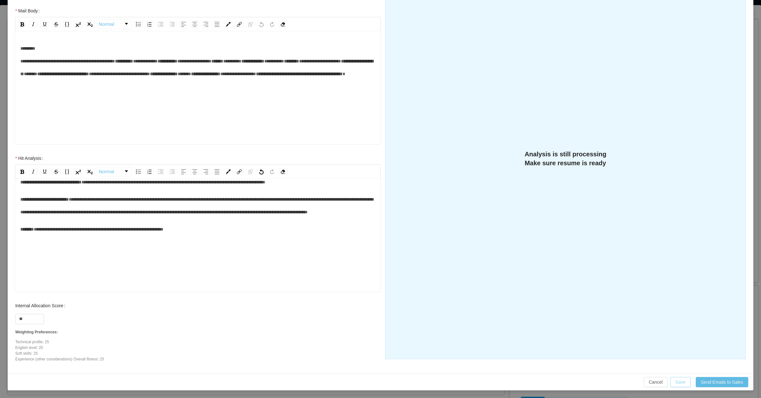
click at [677, 384] on button "Save" at bounding box center [680, 382] width 20 height 10
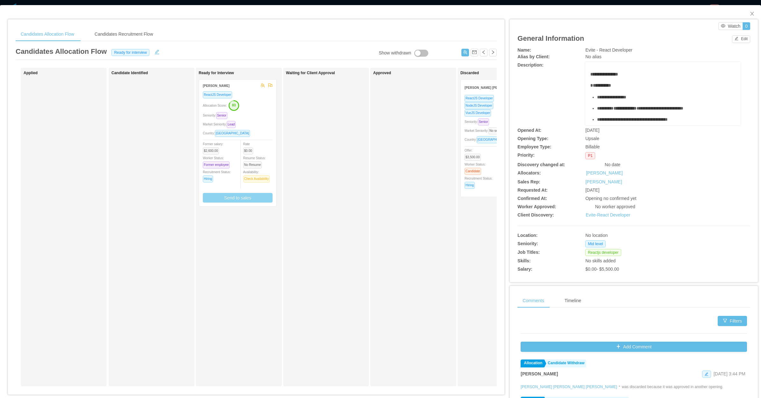
scroll to position [76, 0]
click at [255, 121] on div "Seniority: Senior" at bounding box center [238, 118] width 70 height 7
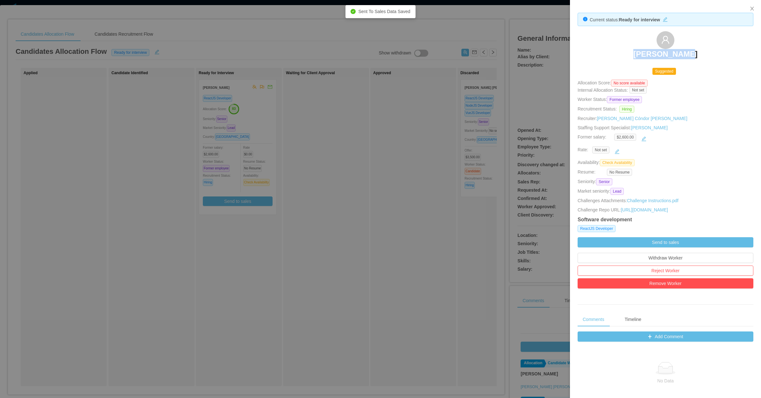
drag, startPoint x: 634, startPoint y: 51, endPoint x: 689, endPoint y: 53, distance: 55.8
click at [689, 53] on div "Andres Perez" at bounding box center [666, 47] width 176 height 32
copy h3 "Andres Perez"
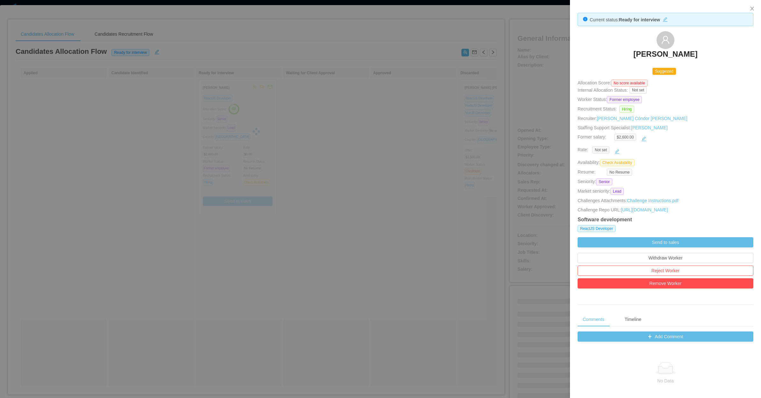
drag, startPoint x: 327, startPoint y: 179, endPoint x: 234, endPoint y: 0, distance: 201.3
click at [325, 170] on div at bounding box center [380, 199] width 761 height 398
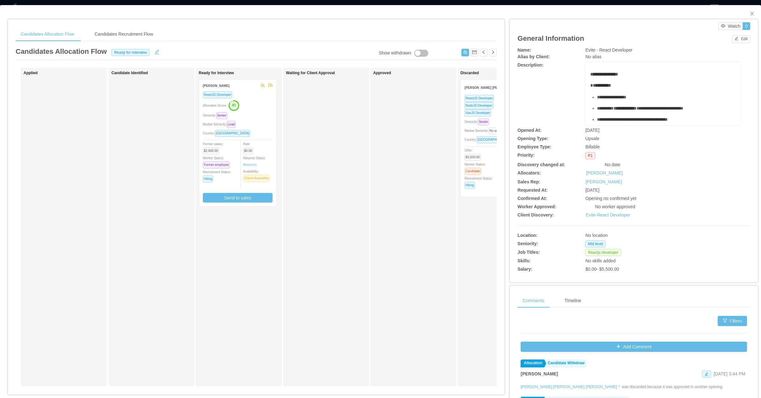
click at [308, 234] on div "Waiting for Client Approval" at bounding box center [330, 227] width 89 height 313
click at [248, 197] on button "Send to sales" at bounding box center [238, 198] width 70 height 10
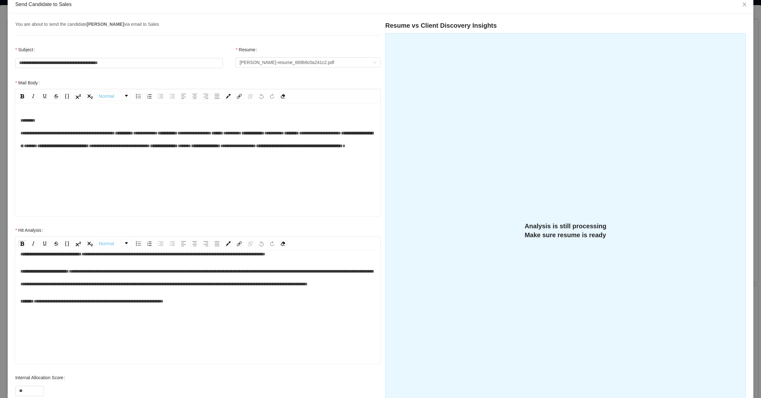
scroll to position [0, 0]
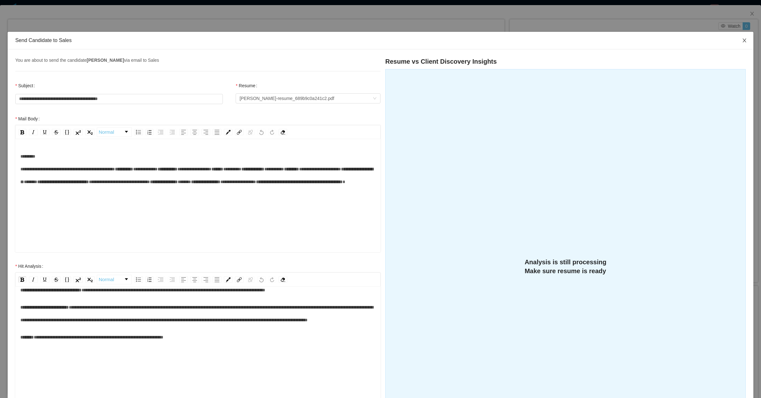
click at [742, 42] on icon "icon: close" at bounding box center [744, 40] width 5 height 5
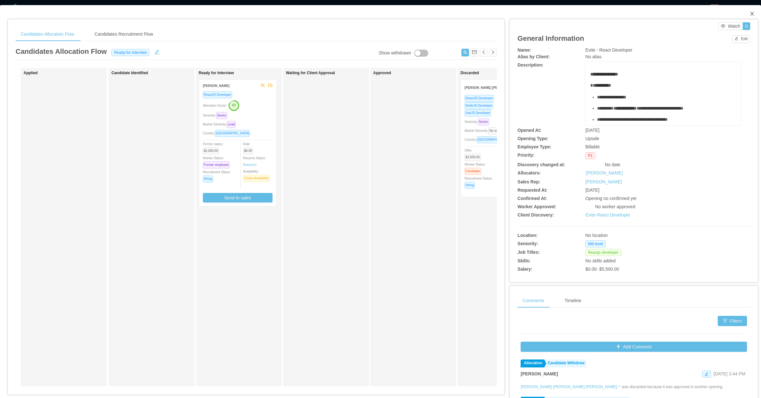
drag, startPoint x: 746, startPoint y: 13, endPoint x: 490, endPoint y: 125, distance: 279.7
click at [750, 14] on icon "icon: close" at bounding box center [752, 13] width 5 height 5
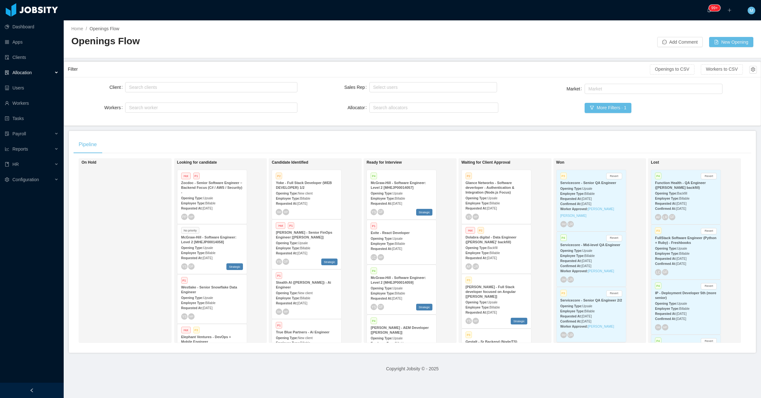
click at [43, 379] on aside "Dashboard Apps Clients Allocation Users Workers Tasks Payroll Reports HR Config…" at bounding box center [32, 191] width 64 height 383
click at [392, 108] on div "Search allocators" at bounding box center [432, 107] width 119 height 6
type input "****"
click at [389, 117] on li "[PERSON_NAME]" at bounding box center [431, 120] width 128 height 10
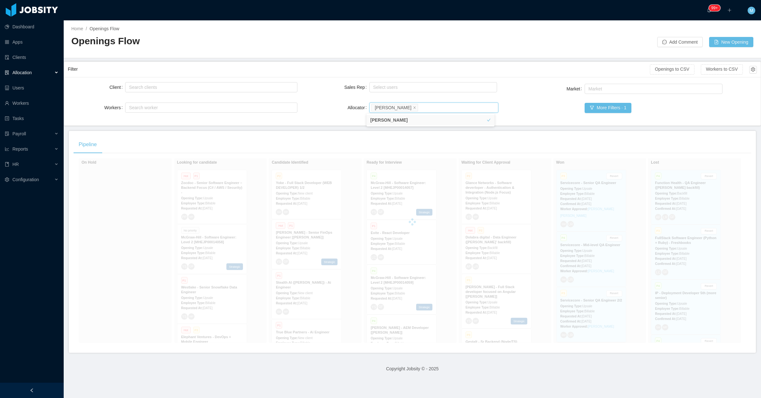
click at [330, 125] on div "Client Search clients Workers Search worker Sales Rep Select users Allocator Se…" at bounding box center [412, 101] width 697 height 48
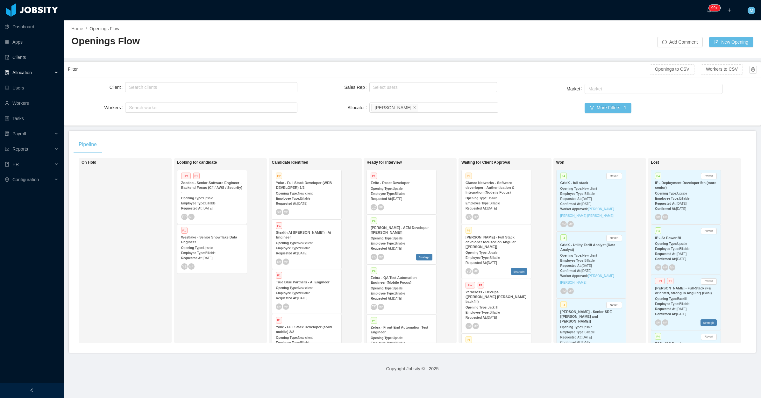
click at [190, 273] on div "Looking for candidate Hot P1 Zocdoc - Senior Software Engineer – Backend Focus …" at bounding box center [221, 250] width 89 height 179
click at [53, 382] on aside "Dashboard Apps Clients Allocation Users Workers Tasks Payroll Reports HR Config…" at bounding box center [32, 191] width 64 height 383
click at [47, 386] on div at bounding box center [32, 390] width 64 height 15
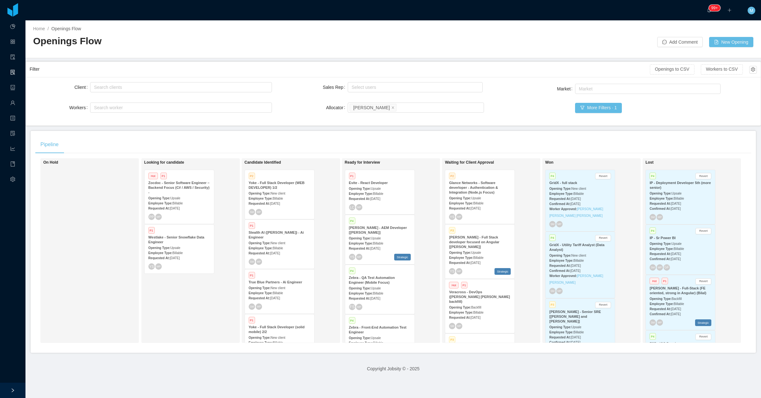
click at [727, 29] on div "Home / Openings Flow / Openings Flow Add Comment New Opening" at bounding box center [393, 39] width 736 height 38
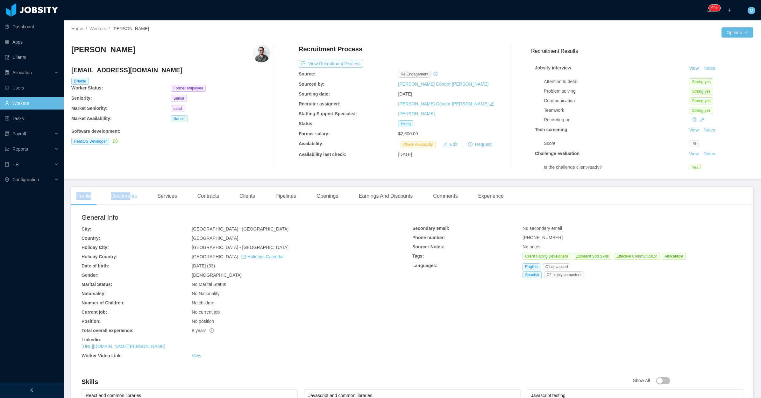
drag, startPoint x: 131, startPoint y: 187, endPoint x: 131, endPoint y: 192, distance: 5.1
click at [131, 192] on main "Home / Workers / [PERSON_NAME] / Options [PERSON_NAME] [EMAIL_ADDRESS][DOMAIN_N…" at bounding box center [412, 209] width 697 height 378
drag, startPoint x: 131, startPoint y: 192, endPoint x: 132, endPoint y: 203, distance: 11.3
click at [131, 203] on div "Documents" at bounding box center [124, 196] width 36 height 18
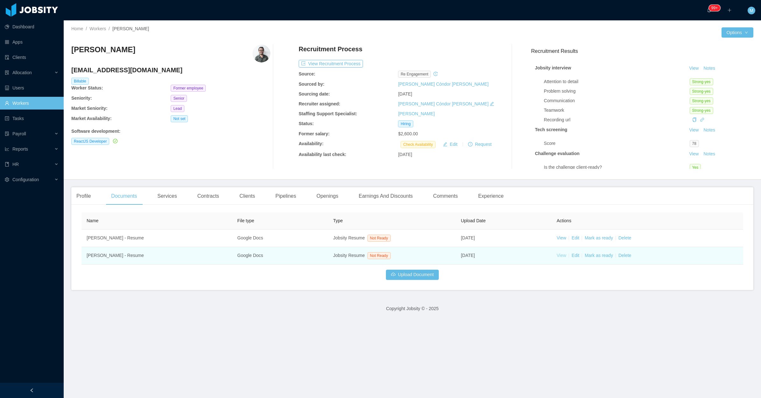
click at [557, 257] on link "View" at bounding box center [562, 255] width 10 height 5
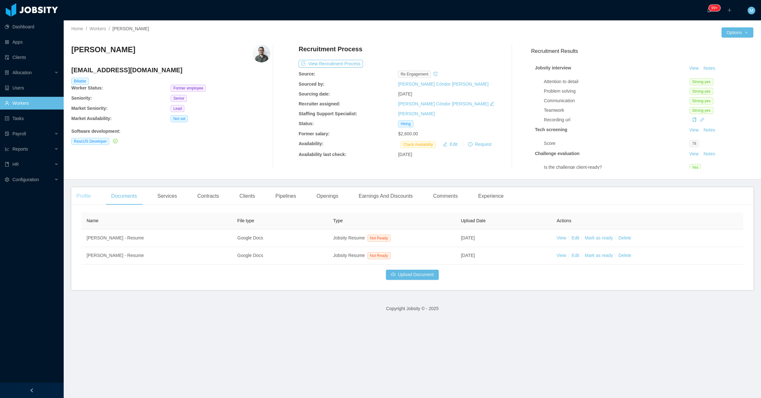
click at [88, 198] on div "Profile" at bounding box center [83, 196] width 25 height 18
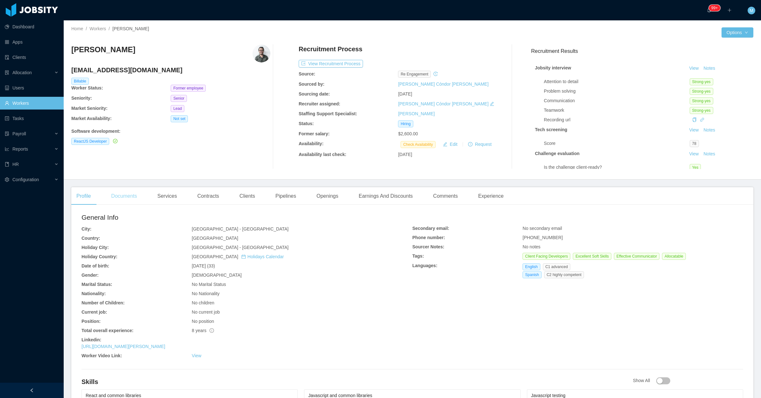
click at [115, 201] on div "Documents" at bounding box center [124, 196] width 36 height 18
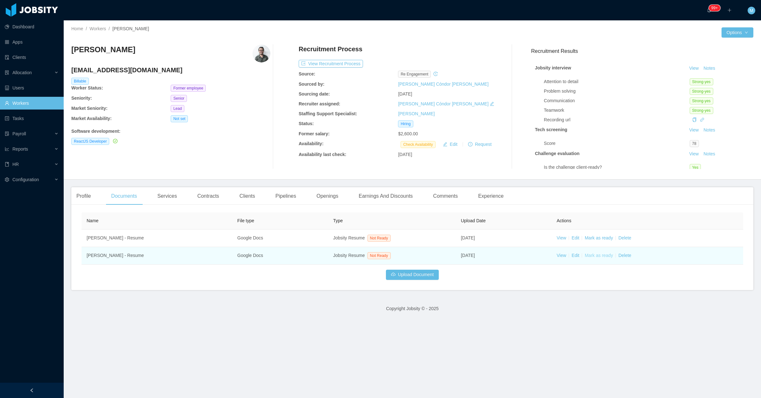
click at [597, 256] on link "Mark as ready" at bounding box center [599, 255] width 28 height 5
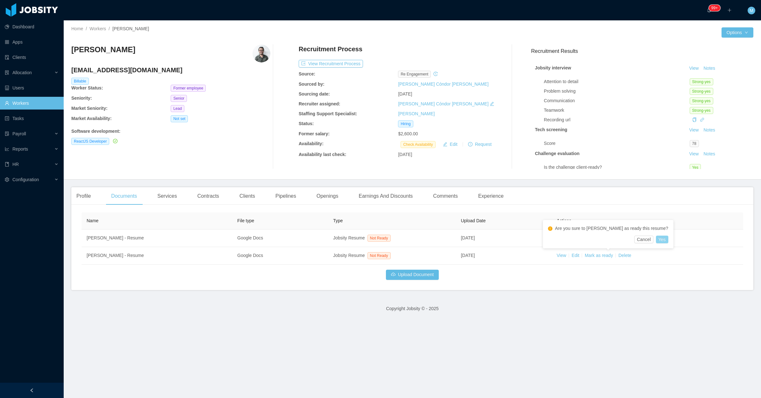
click at [656, 239] on button "Yes" at bounding box center [662, 240] width 12 height 8
click at [207, 155] on div "Andres Perez andresper_24@hotmail.com Billable Worker Status: Former employee S…" at bounding box center [170, 107] width 199 height 125
click at [703, 68] on button "Notes" at bounding box center [709, 69] width 17 height 8
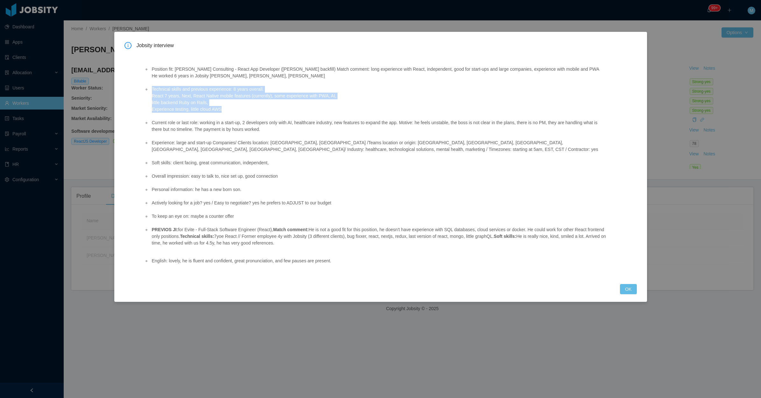
drag, startPoint x: 148, startPoint y: 89, endPoint x: 234, endPoint y: 110, distance: 88.5
click at [234, 110] on ul "Position fit: Moseley Consulting - React App Developer (Leonardo Casagrande's b…" at bounding box center [376, 156] width 464 height 194
copy li "Technical skills and previous experience: 8 years overall. React 7 years, Next,…"
drag, startPoint x: 378, startPoint y: 227, endPoint x: 171, endPoint y: 235, distance: 207.5
click at [171, 235] on li "PREVIOS JI: for Evite - Full-Stack Software Engineer (React), Match comment: He…" at bounding box center [380, 236] width 458 height 20
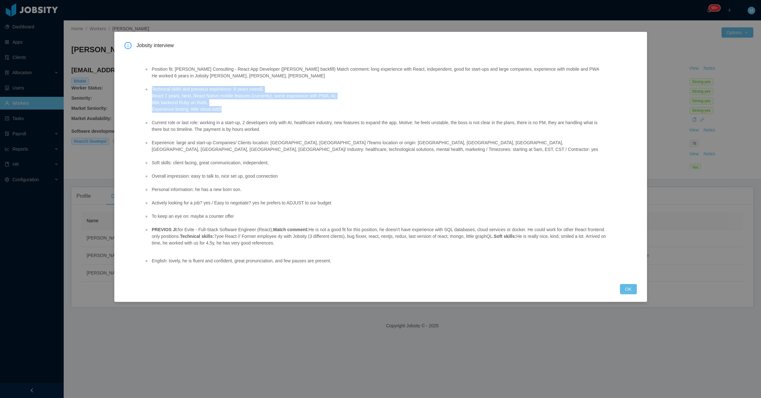
copy li "e doesn't have experience with SQL databases, cloud services or docker. He coul…"
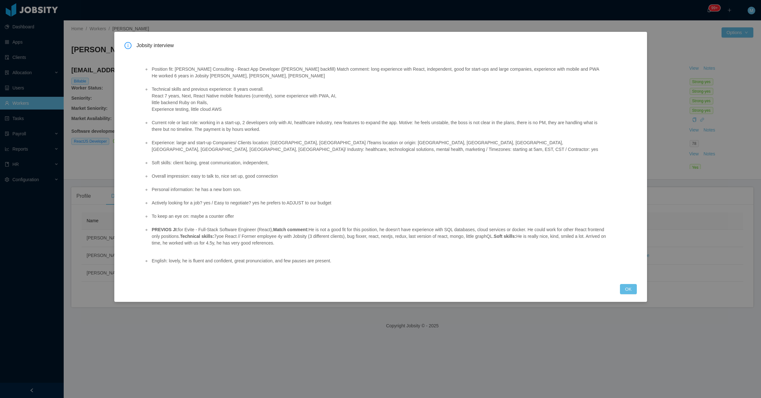
click at [191, 265] on div "Position fit: Moseley Consulting - React App Developer (Leonardo Casagrande's b…" at bounding box center [377, 164] width 480 height 225
drag, startPoint x: 150, startPoint y: 257, endPoint x: 377, endPoint y: 255, distance: 227.4
click at [377, 255] on div "Position fit: Moseley Consulting - React App Developer (Leonardo Casagrande's b…" at bounding box center [377, 164] width 480 height 225
copy li "English: lovely, he is fluent and confident, great pronunciation, and few pause…"
click at [628, 286] on button "OK" at bounding box center [628, 289] width 17 height 10
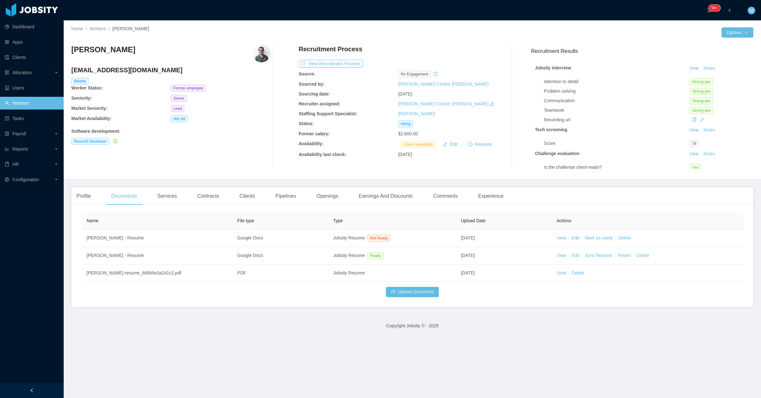
drag, startPoint x: 85, startPoint y: 191, endPoint x: 286, endPoint y: 212, distance: 201.7
click at [86, 193] on div "Profile" at bounding box center [83, 196] width 25 height 18
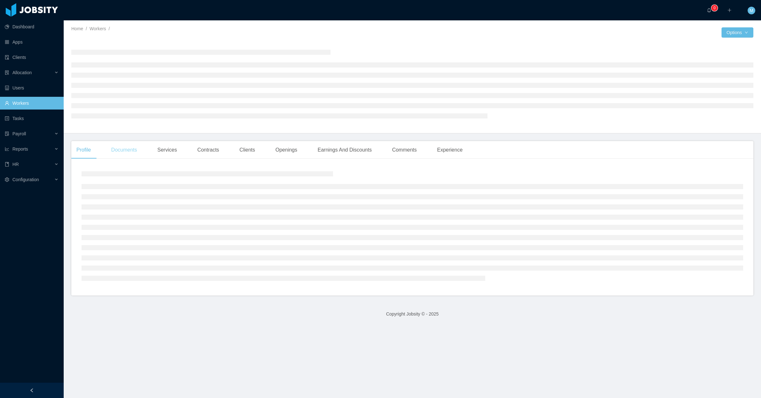
drag, startPoint x: 123, startPoint y: 151, endPoint x: 126, endPoint y: 150, distance: 3.3
click at [123, 151] on div "Documents" at bounding box center [124, 150] width 36 height 18
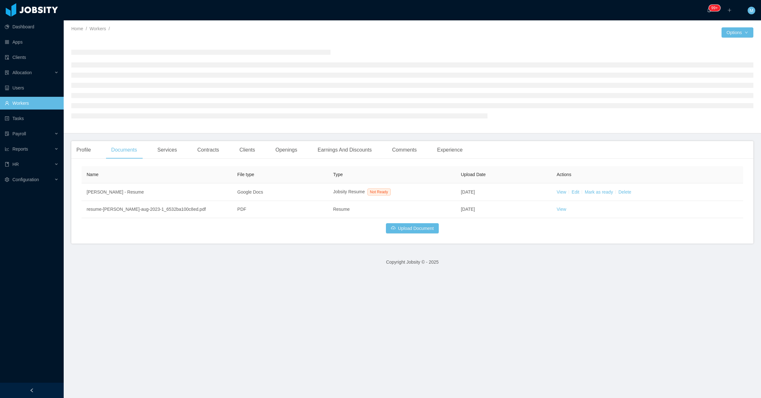
click at [553, 192] on main "Home / Workers / / Options Profile Documents Services Contracts Clients Opening…" at bounding box center [412, 209] width 697 height 378
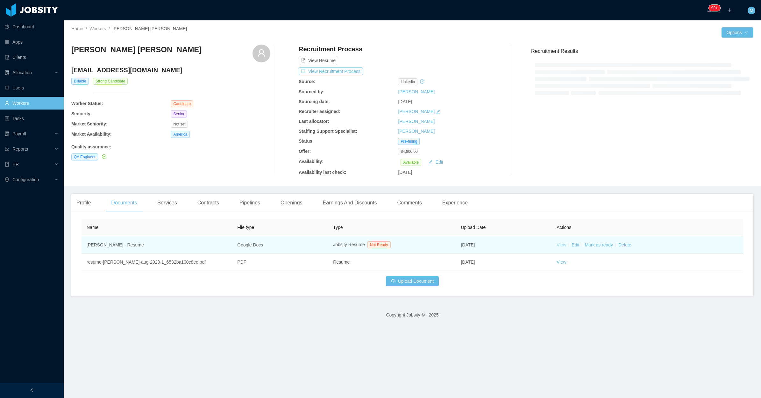
click at [558, 247] on link "View" at bounding box center [562, 244] width 10 height 5
